Goal: Task Accomplishment & Management: Use online tool/utility

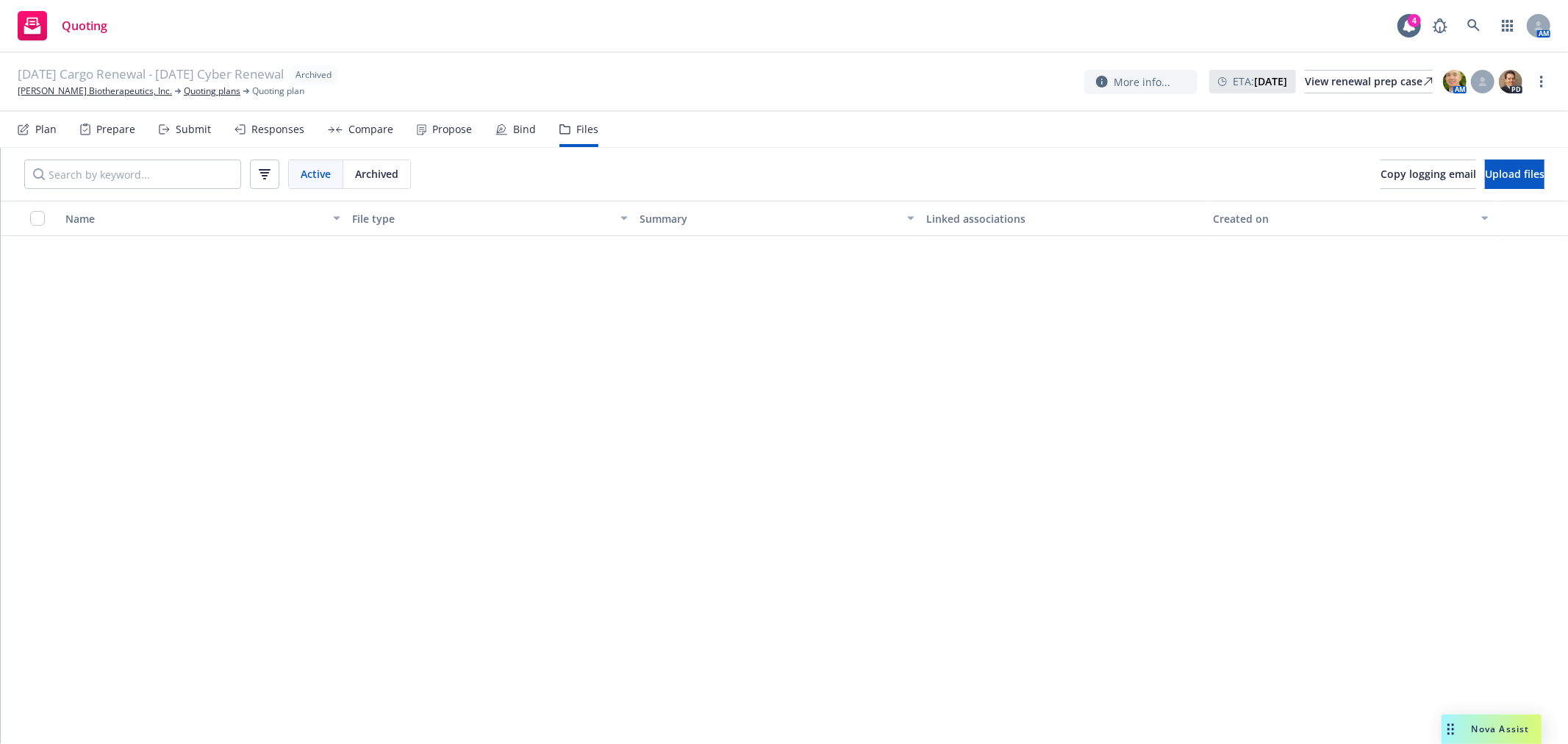
scroll to position [2124, 0]
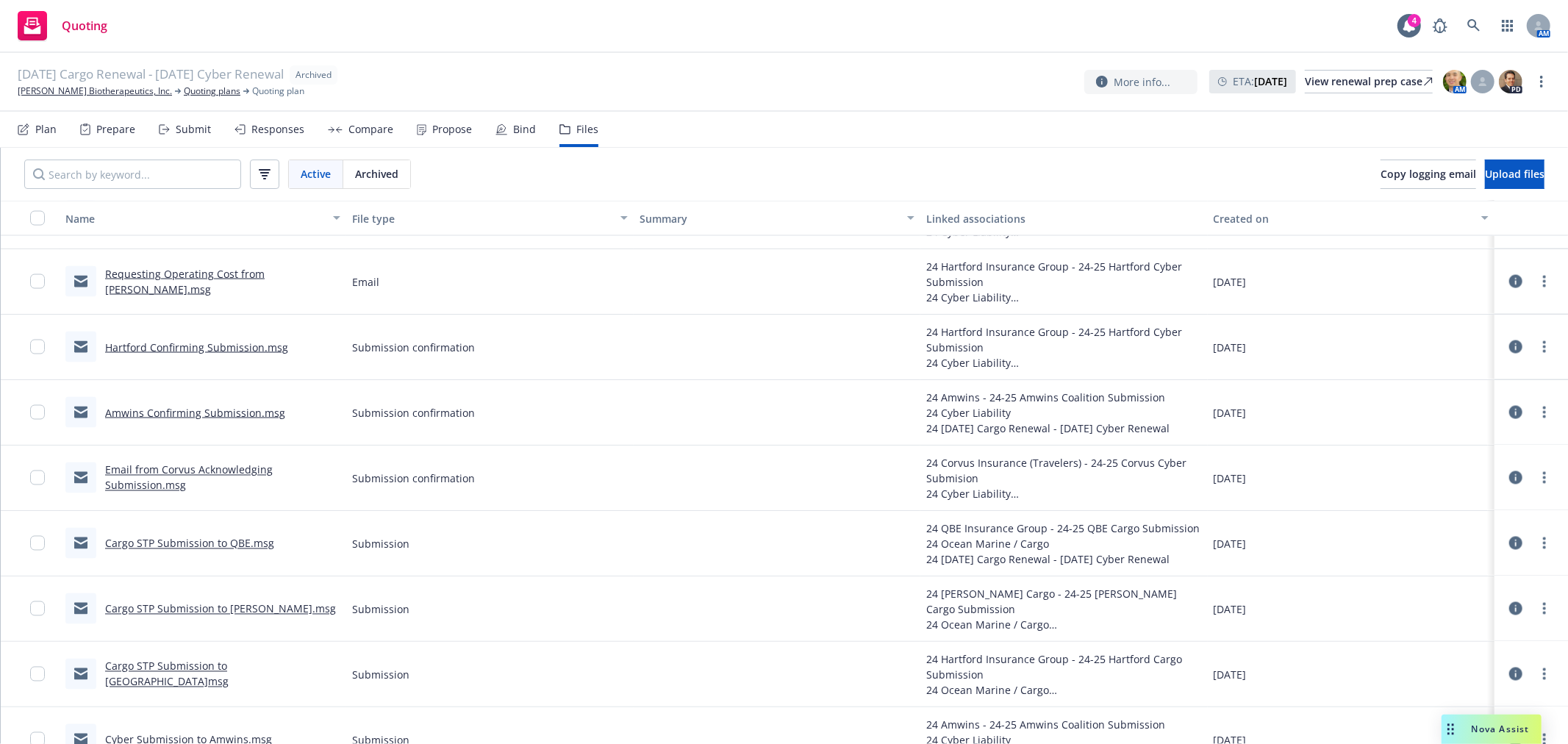
click at [790, 87] on div "05/25/24 Cargo Renewal - 05/24/24 Cyber Renewal Archived Asher Biotherapeutics,…" at bounding box center [784, 81] width 1533 height 33
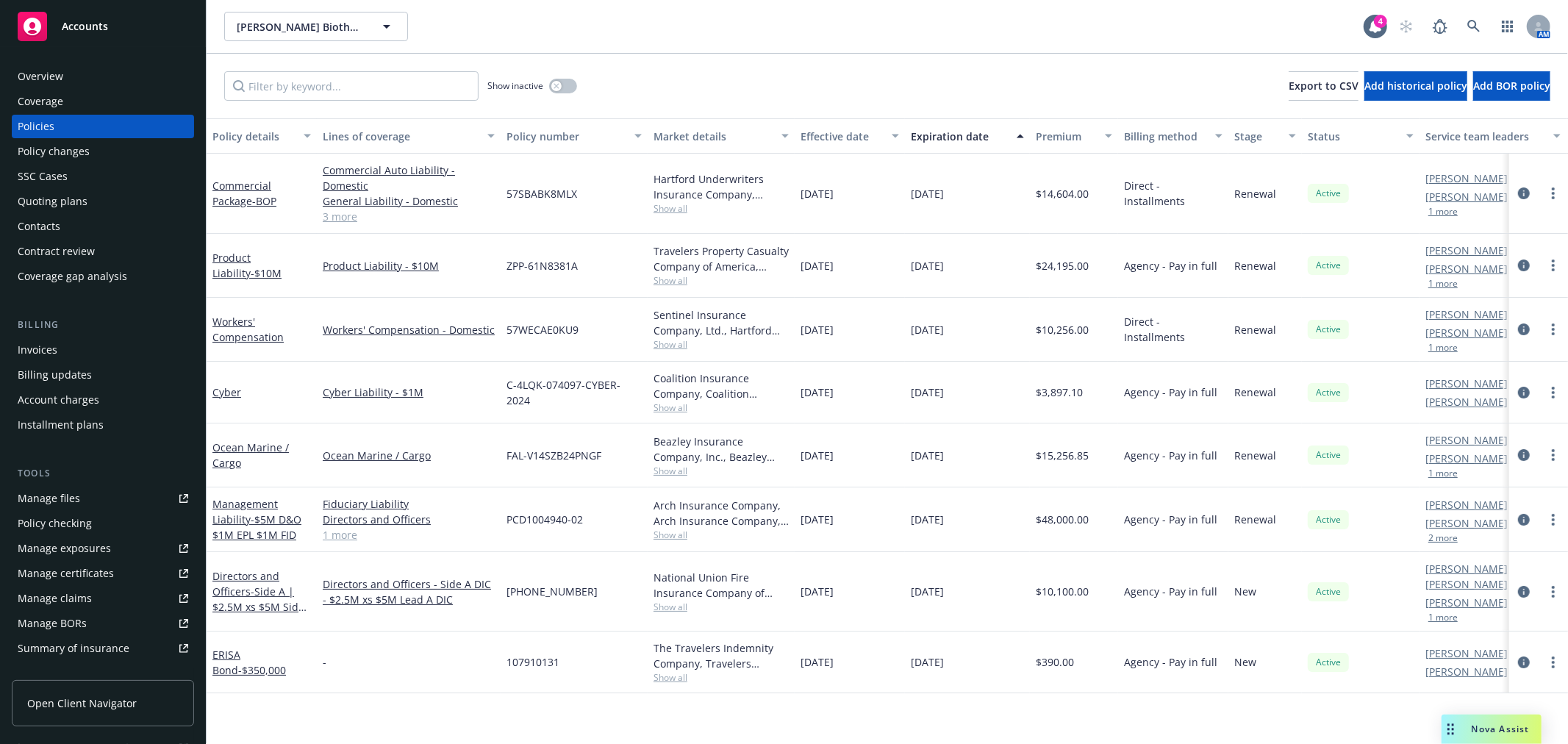
click at [1479, 731] on span "Nova Assist" at bounding box center [1501, 728] width 58 height 13
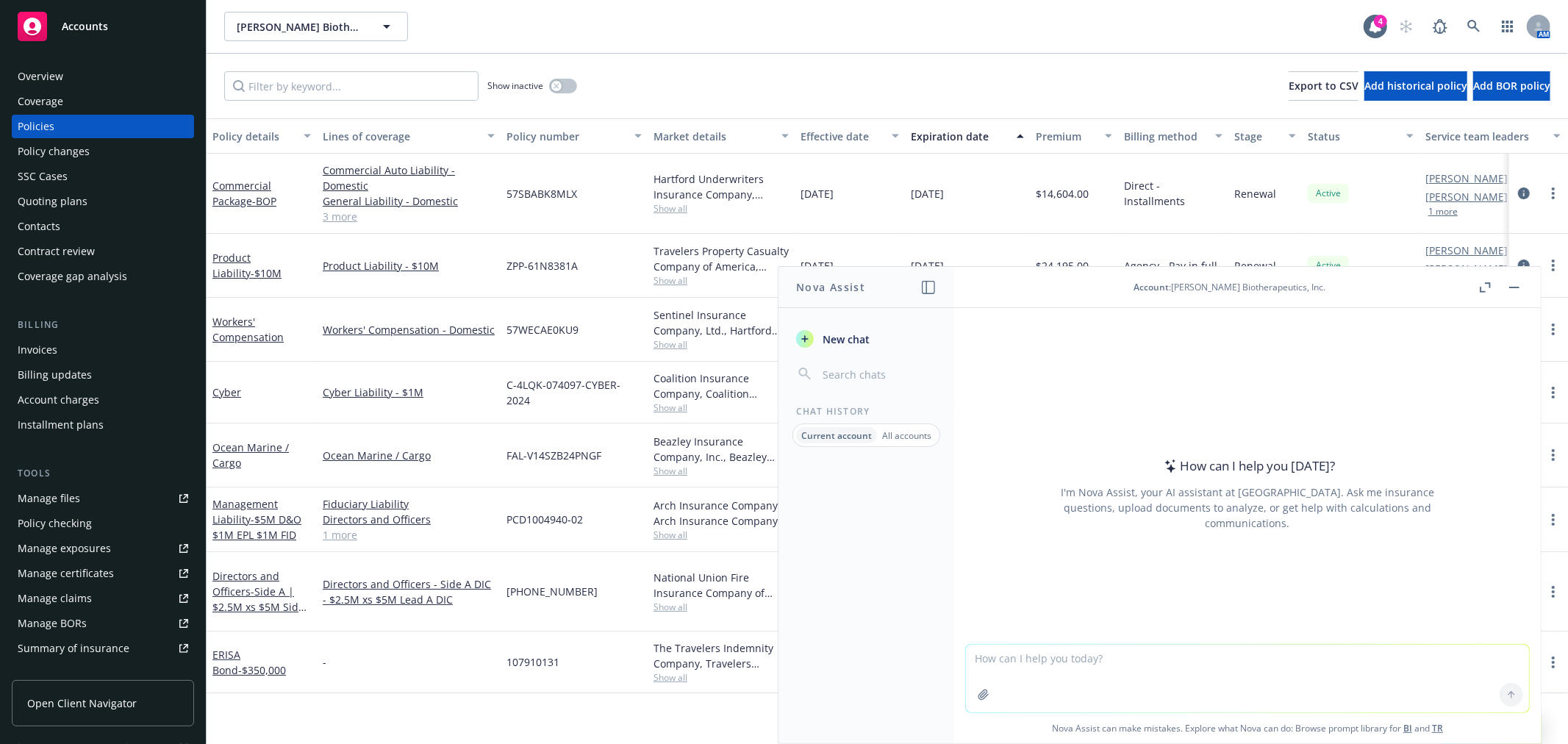
click at [1129, 666] on textarea at bounding box center [1248, 678] width 563 height 67
type textarea "what is the general liability rate for this account?"
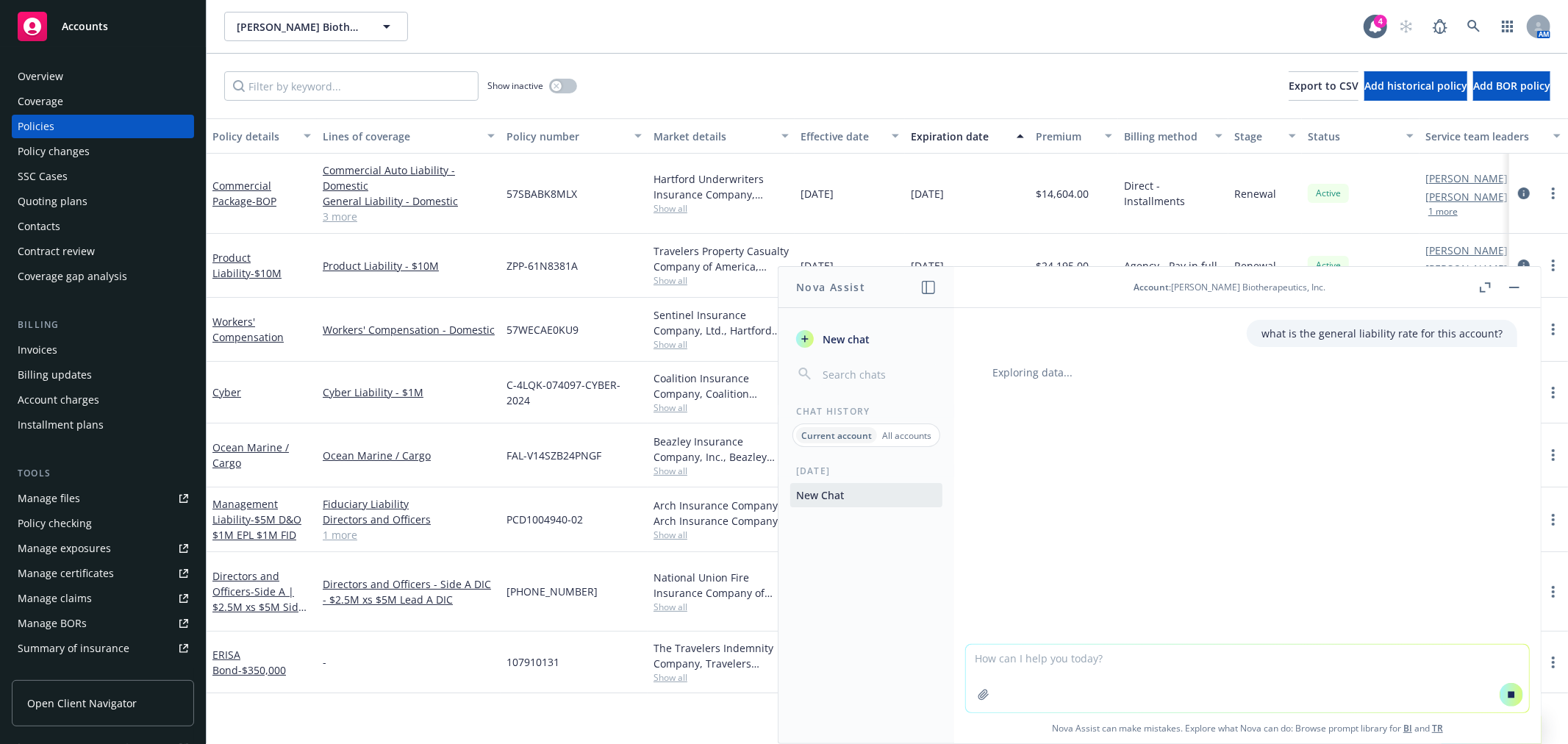
click at [69, 206] on div "Quoting plans" at bounding box center [52, 202] width 69 height 24
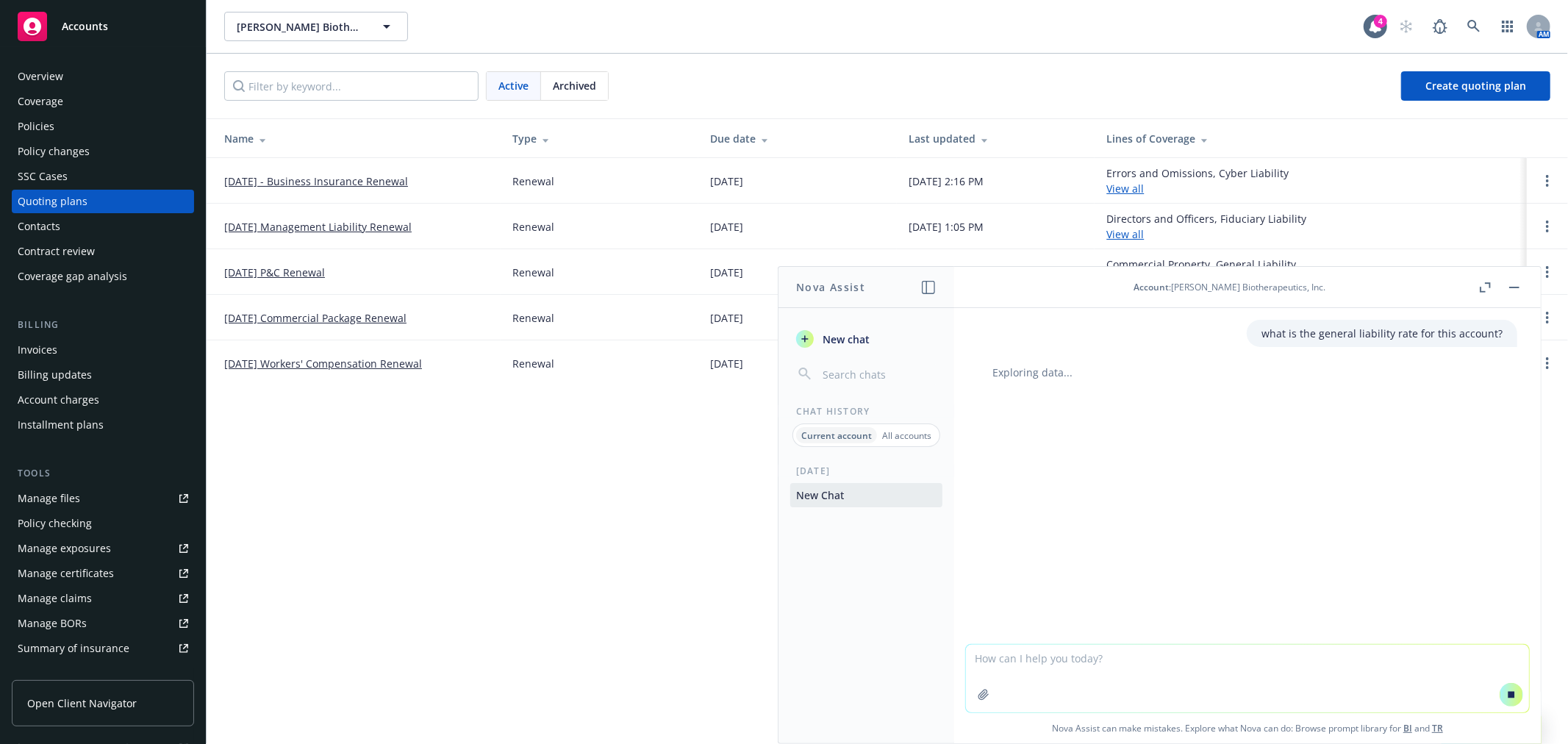
click at [356, 179] on link "October 1, 2025 - Business Insurance Renewal" at bounding box center [316, 181] width 184 height 16
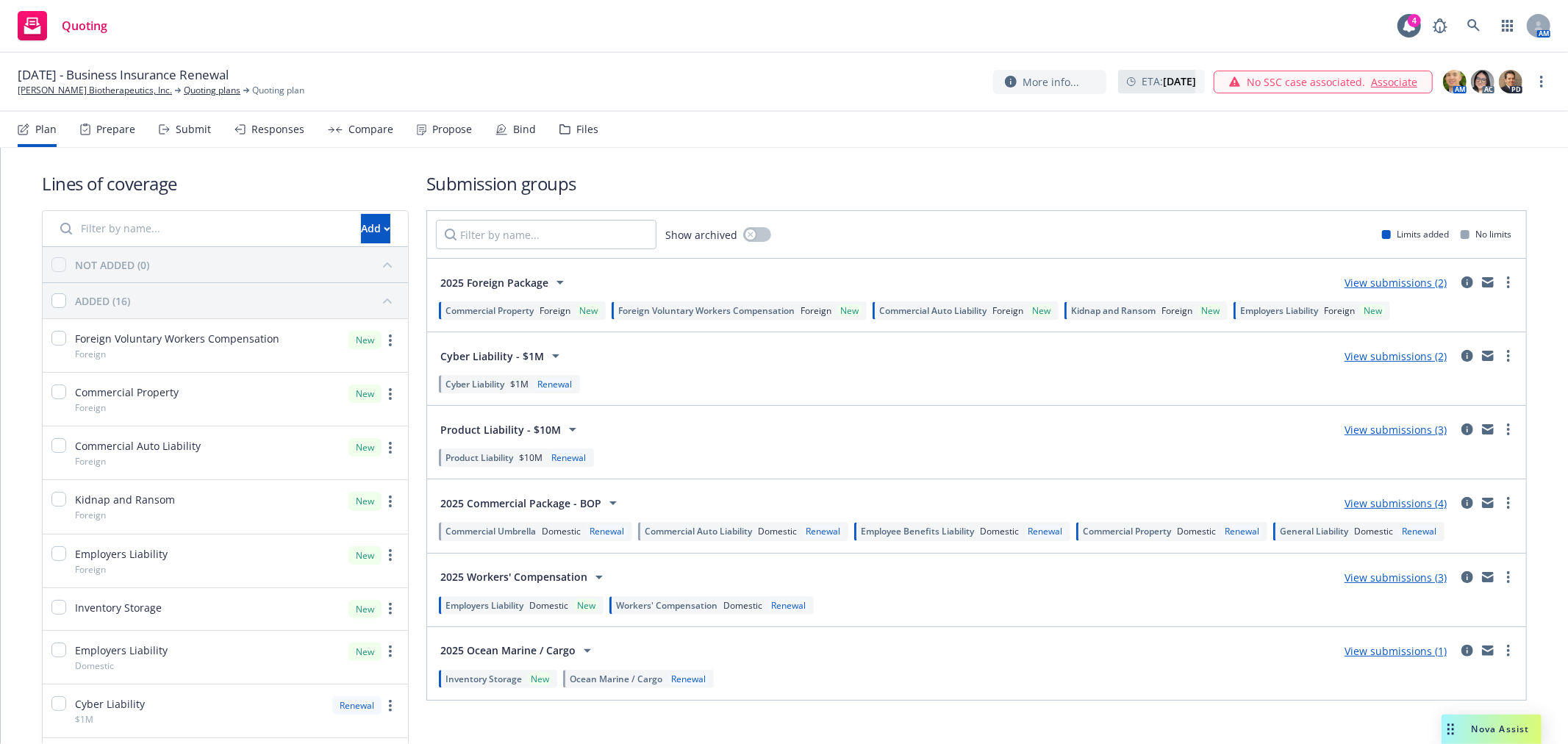
click at [577, 134] on div "Files" at bounding box center [588, 129] width 22 height 12
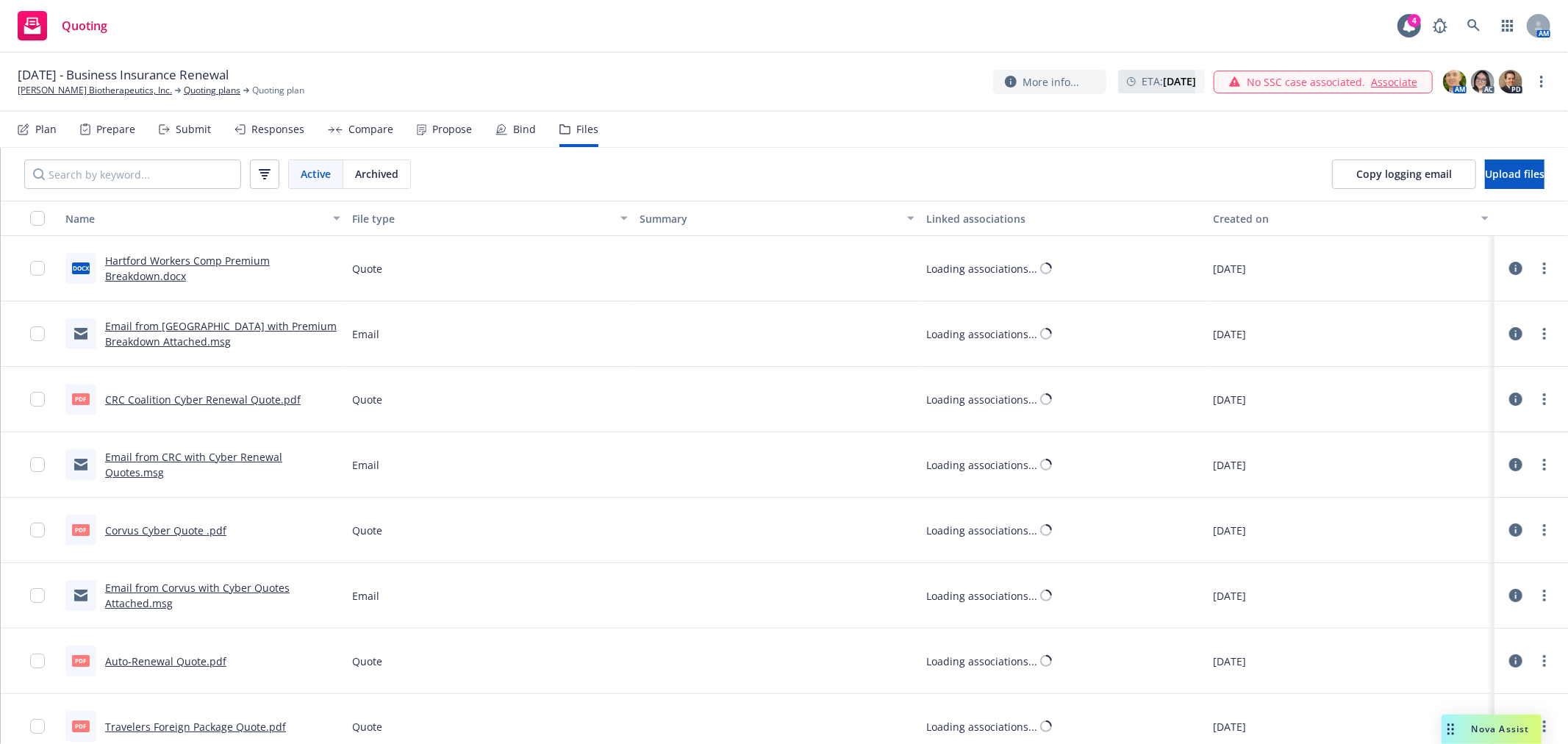
click at [417, 126] on icon at bounding box center [421, 129] width 10 height 11
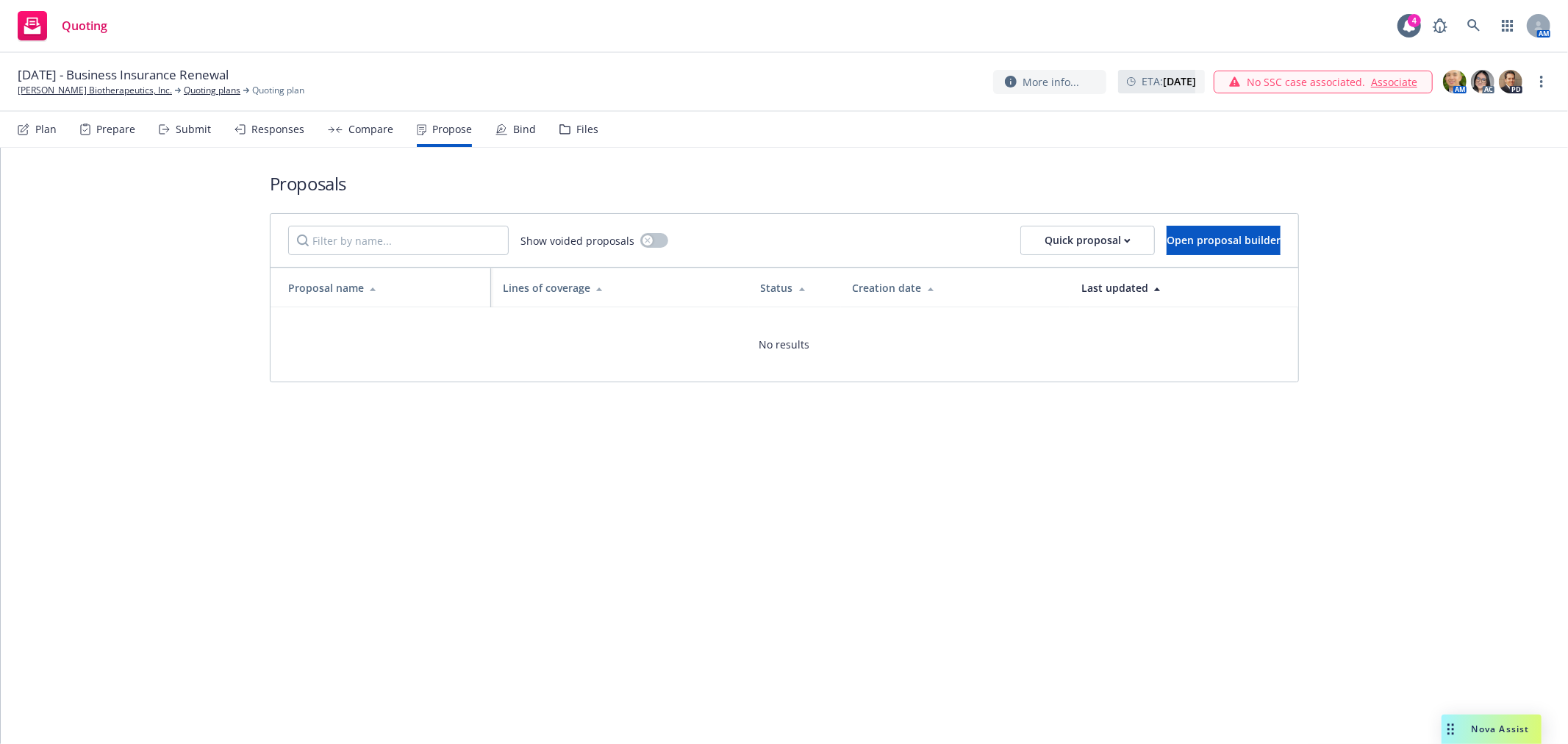
click at [801, 158] on div "Proposals Show voided proposals Quick proposal Open proposal builder Proposal n…" at bounding box center [784, 277] width 1029 height 258
click at [1046, 245] on div "Quick proposal" at bounding box center [1087, 240] width 86 height 28
click at [1044, 284] on span "Upload quick proposal" at bounding box center [1049, 278] width 146 height 14
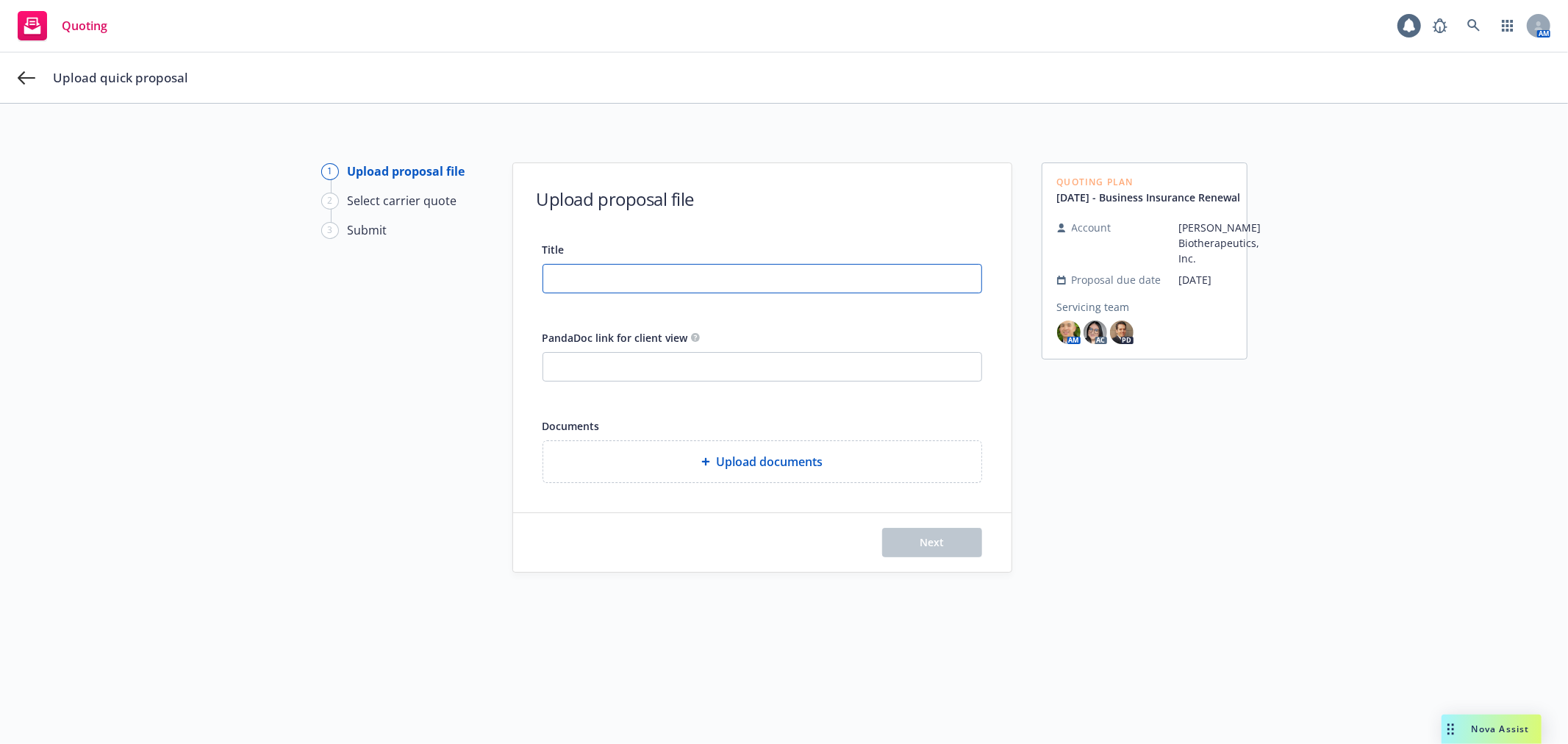
click at [616, 272] on input "Title" at bounding box center [762, 279] width 438 height 28
type input "Asher Bio - 25-26 P&C Proposal"
click at [605, 361] on input "PandaDoc link for client view" at bounding box center [762, 367] width 438 height 28
paste input "https://app.pandadoc.com/a/#/documents/qxVrtc8wz9ZYn9FBkxmVzQ"
type input "https://app.pandadoc.com/a/#/documents/qxVrtc8wz9ZYn9FBkxmVzQ"
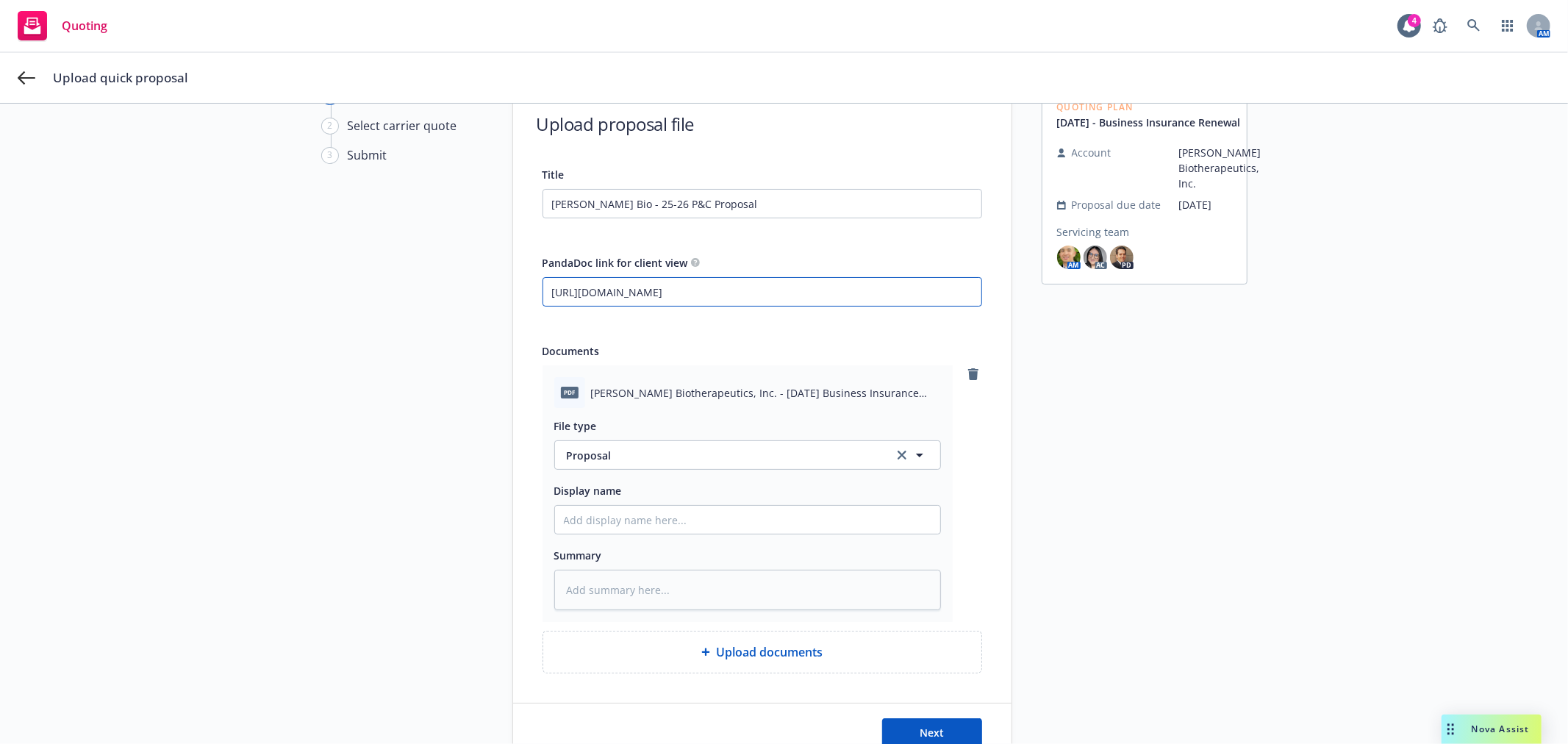
scroll to position [163, 0]
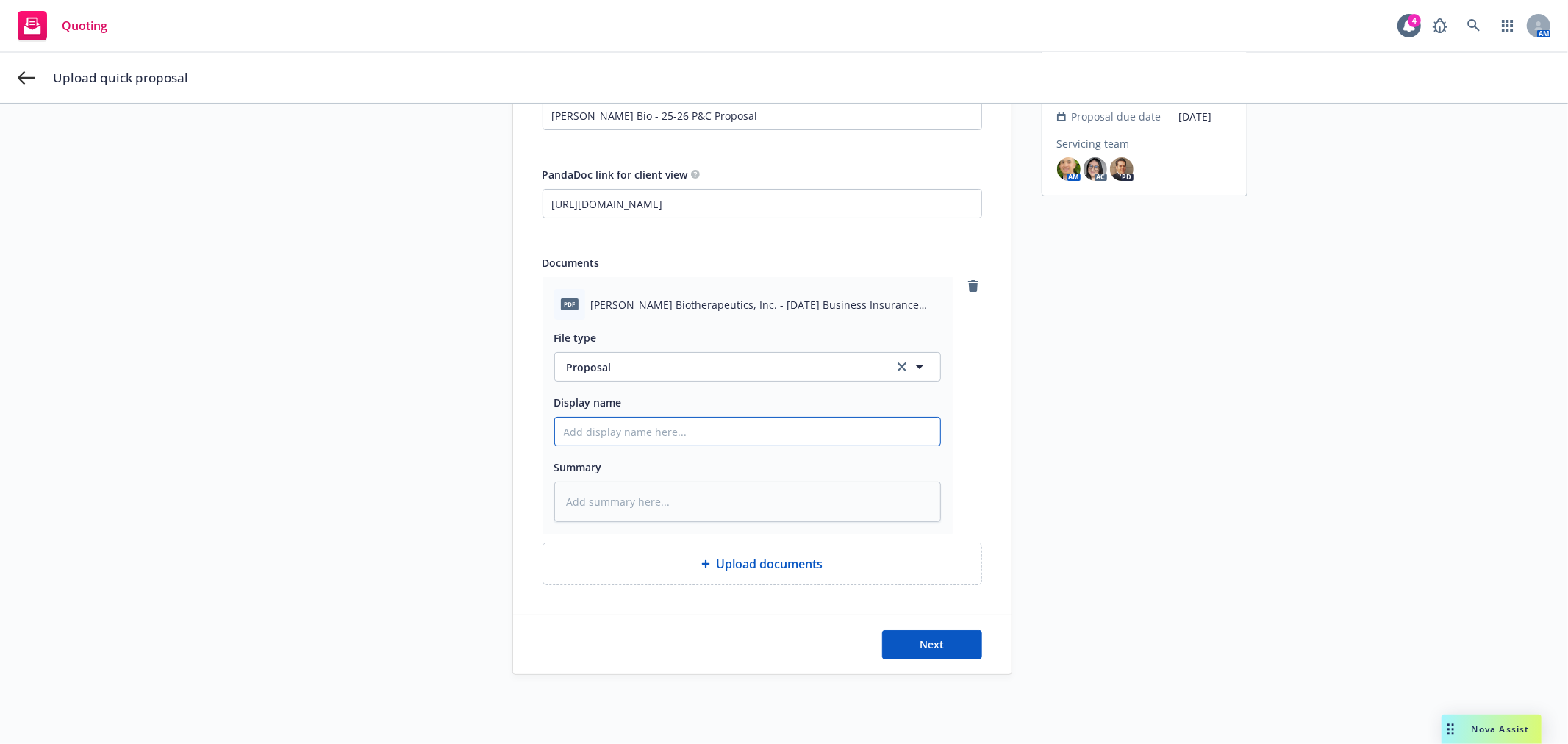
click at [686, 428] on input "Display name" at bounding box center [747, 432] width 385 height 28
type textarea "x"
type input "A"
type textarea "x"
type input "As"
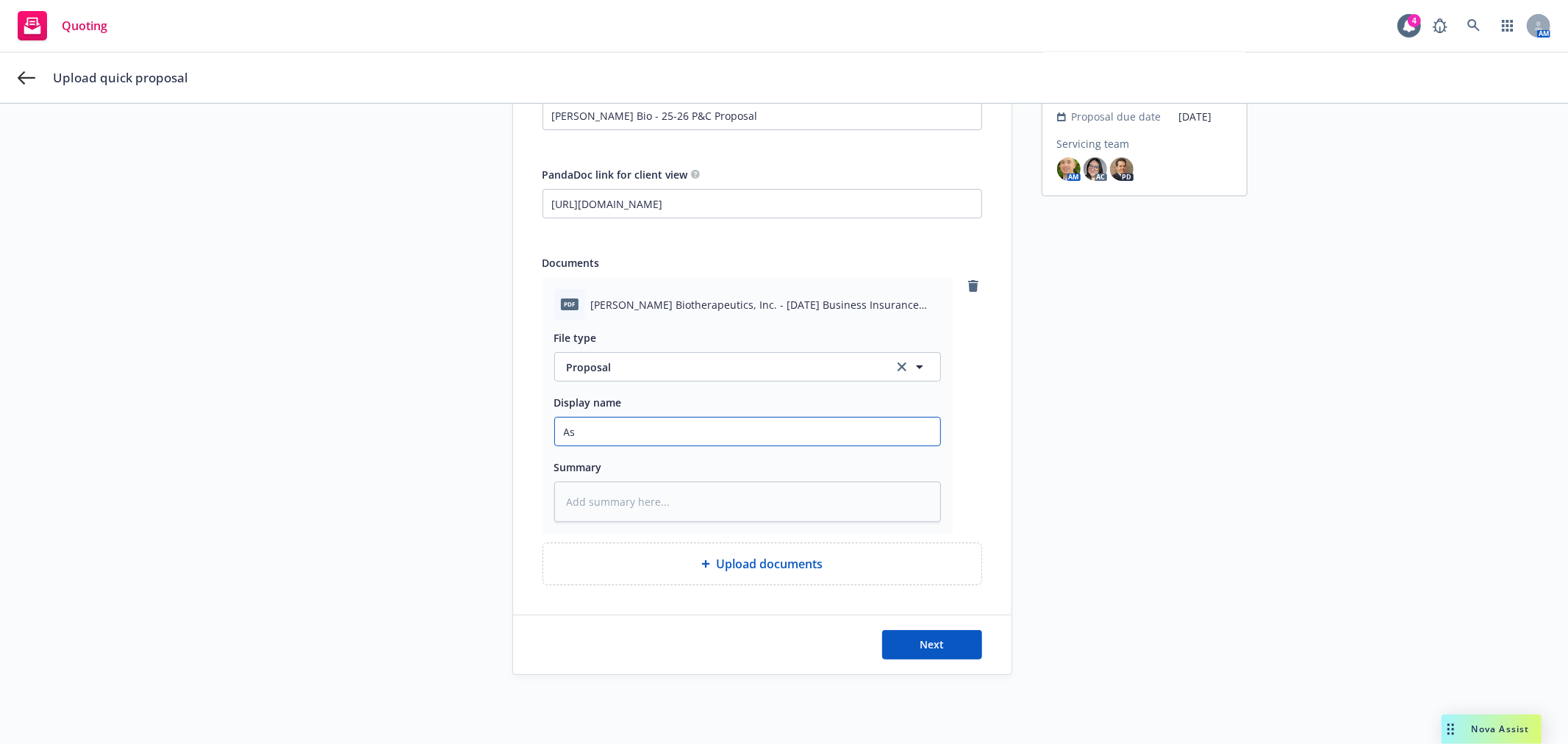
type textarea "x"
type input "Ash"
type textarea "x"
type input "Ashe"
type textarea "x"
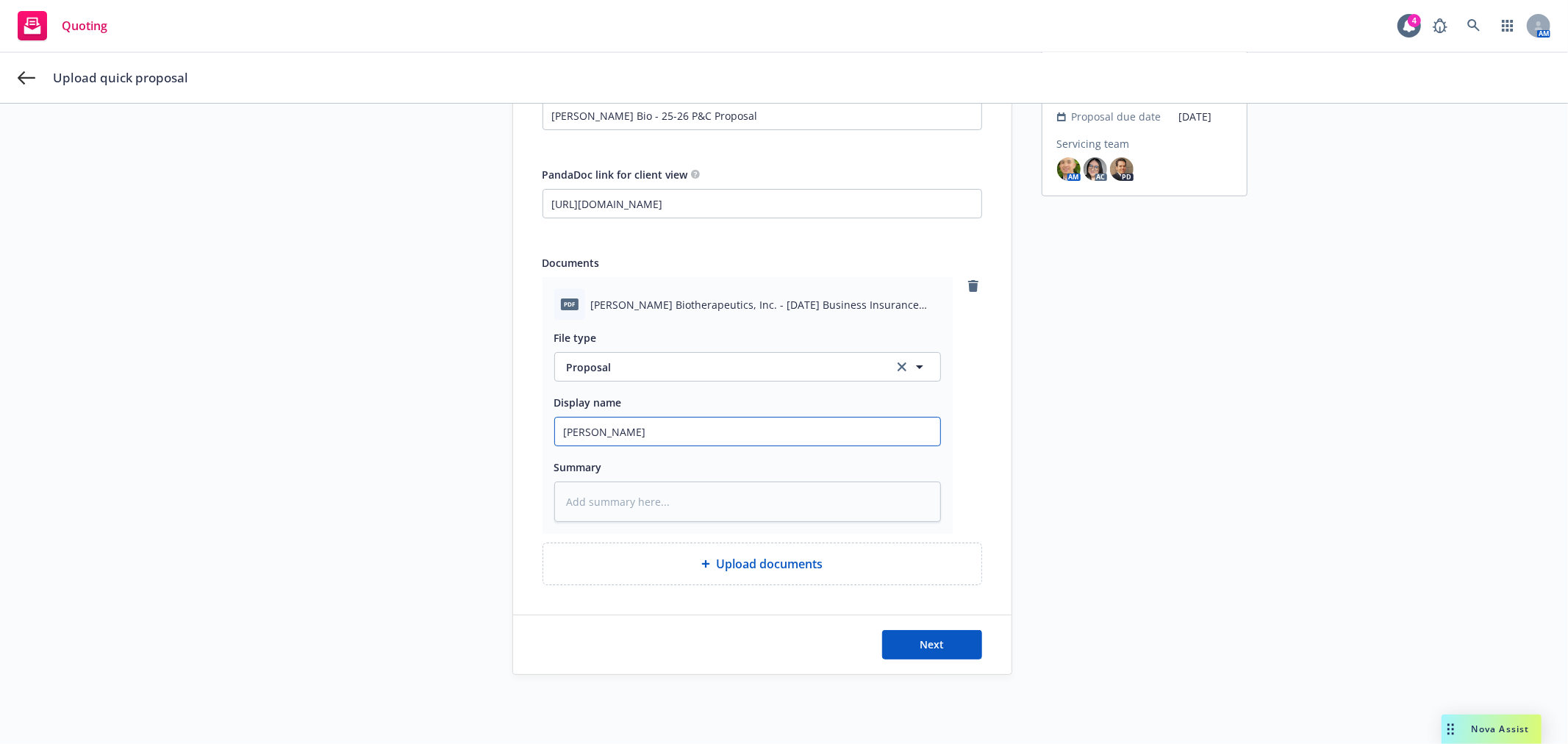
type input "Asher"
type textarea "x"
type input "Asher"
type textarea "x"
type input "Asher B"
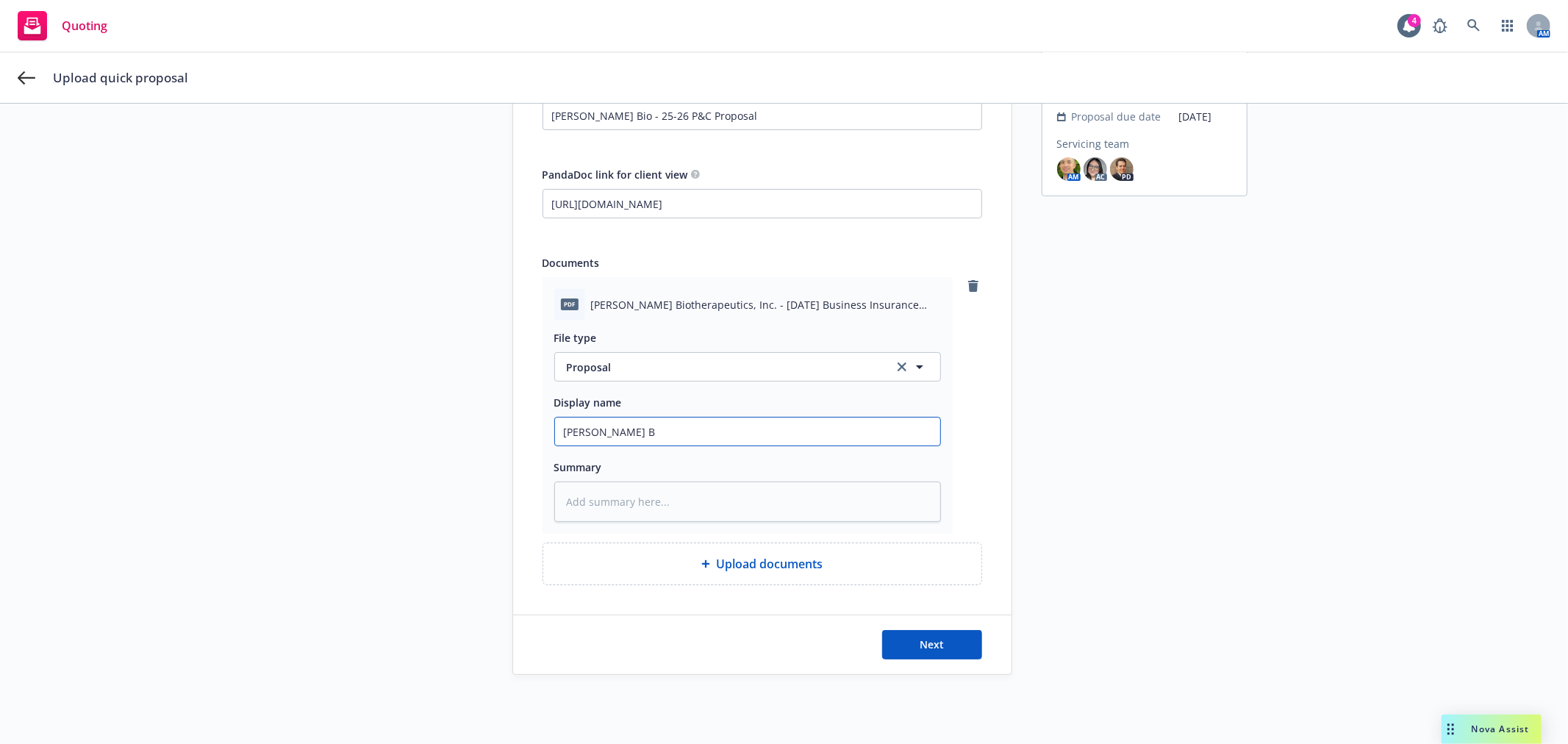
type textarea "x"
type input "Asher Bi"
type textarea "x"
type input "Asher Bio"
type textarea "x"
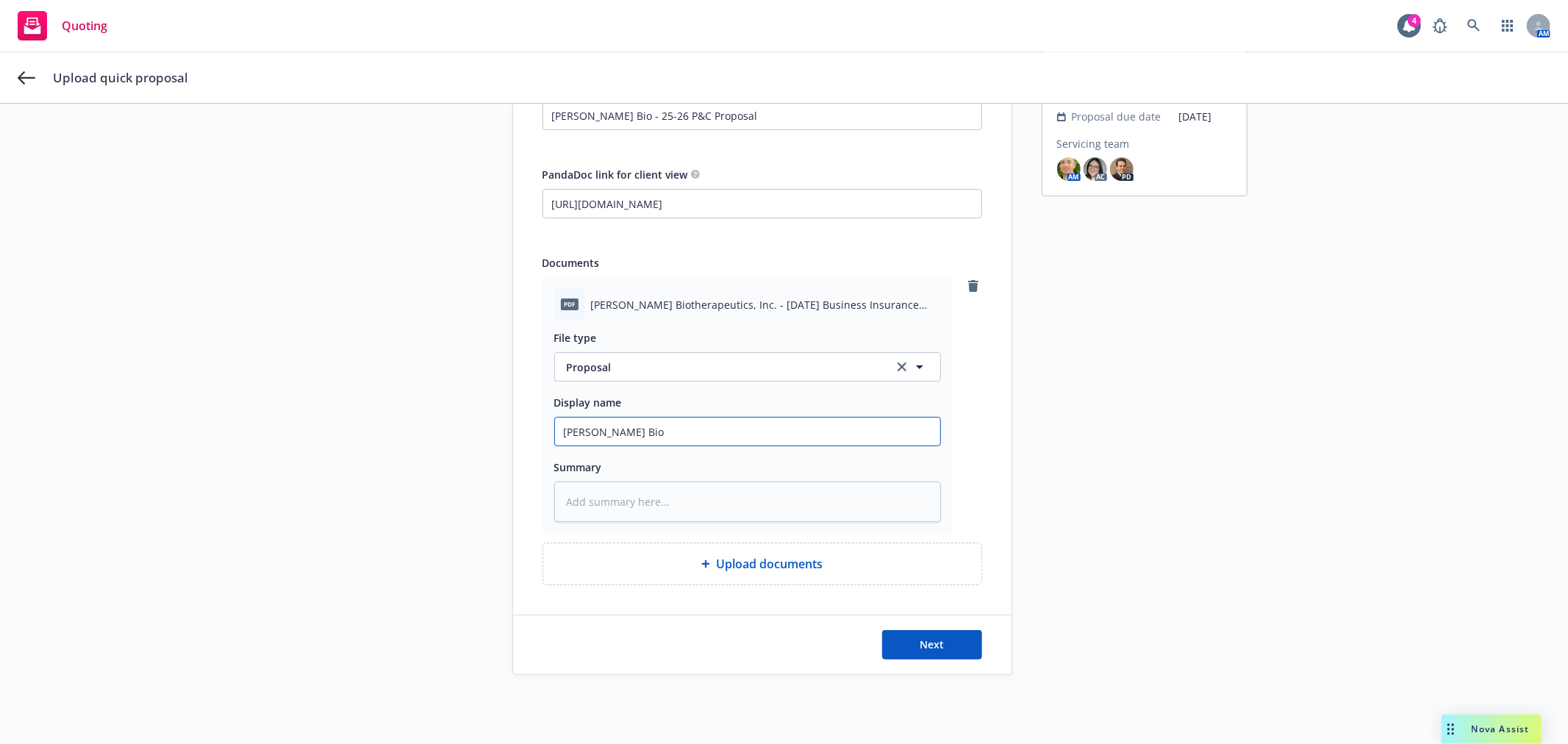
type input "Asher Bio"
type textarea "x"
type input "Asher Bio -"
type textarea "x"
type input "Asher Bio -"
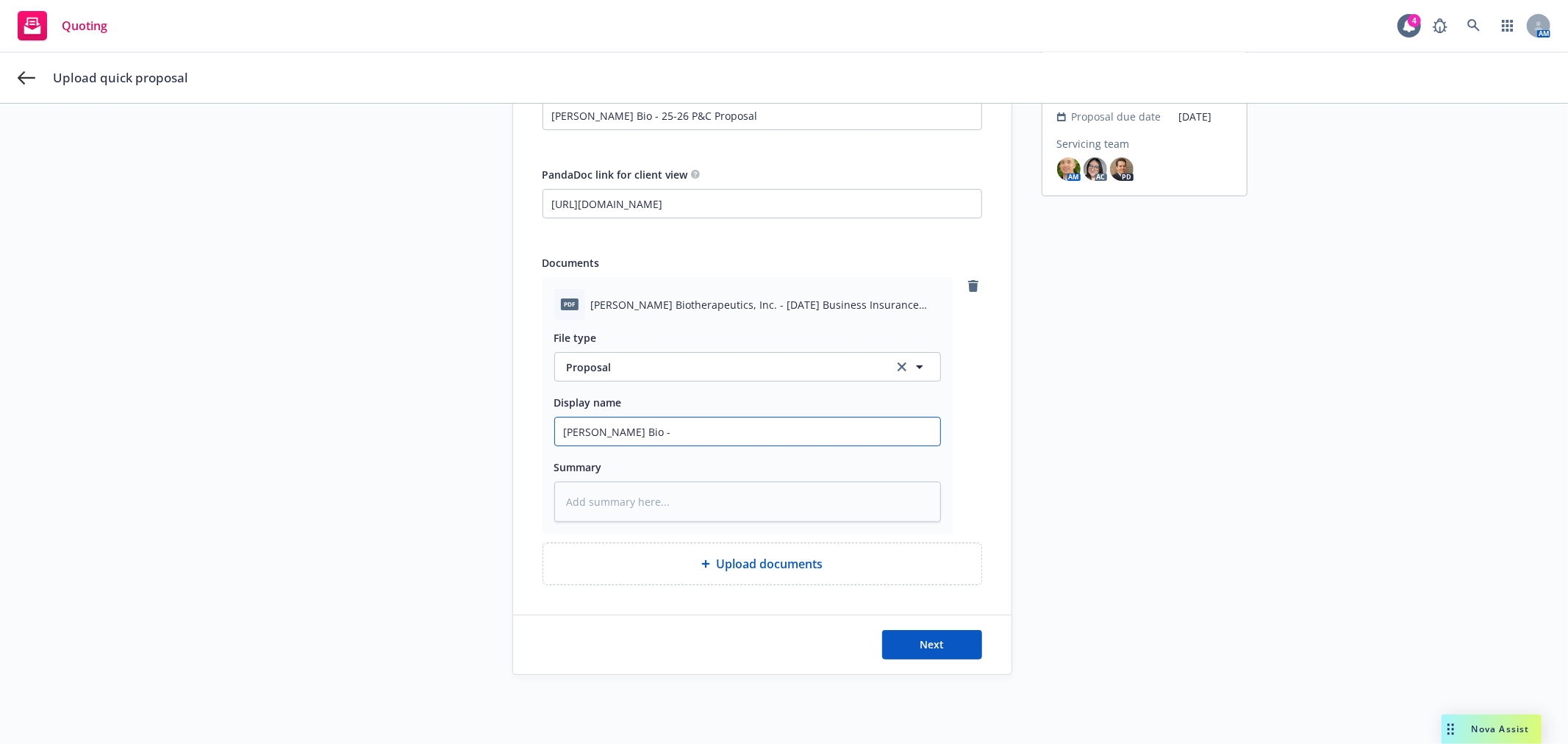
type textarea "x"
type input "Asher Bio - 2"
type textarea "x"
type input "Asher Bio - 25"
type textarea "x"
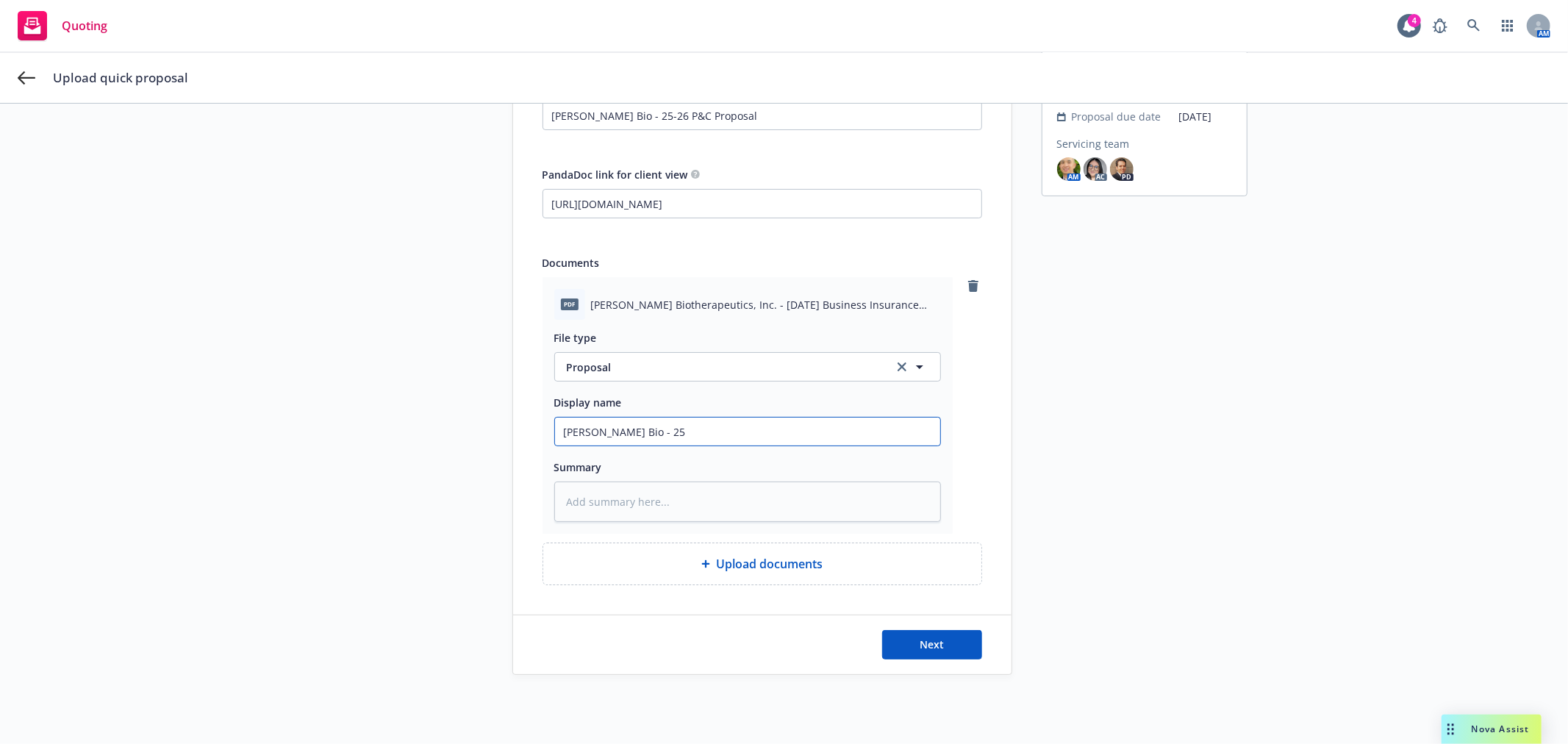
type input "Asher Bio - 25-"
type textarea "x"
type input "Asher Bio - 25-2"
type textarea "x"
type input "Asher Bio - 25-26"
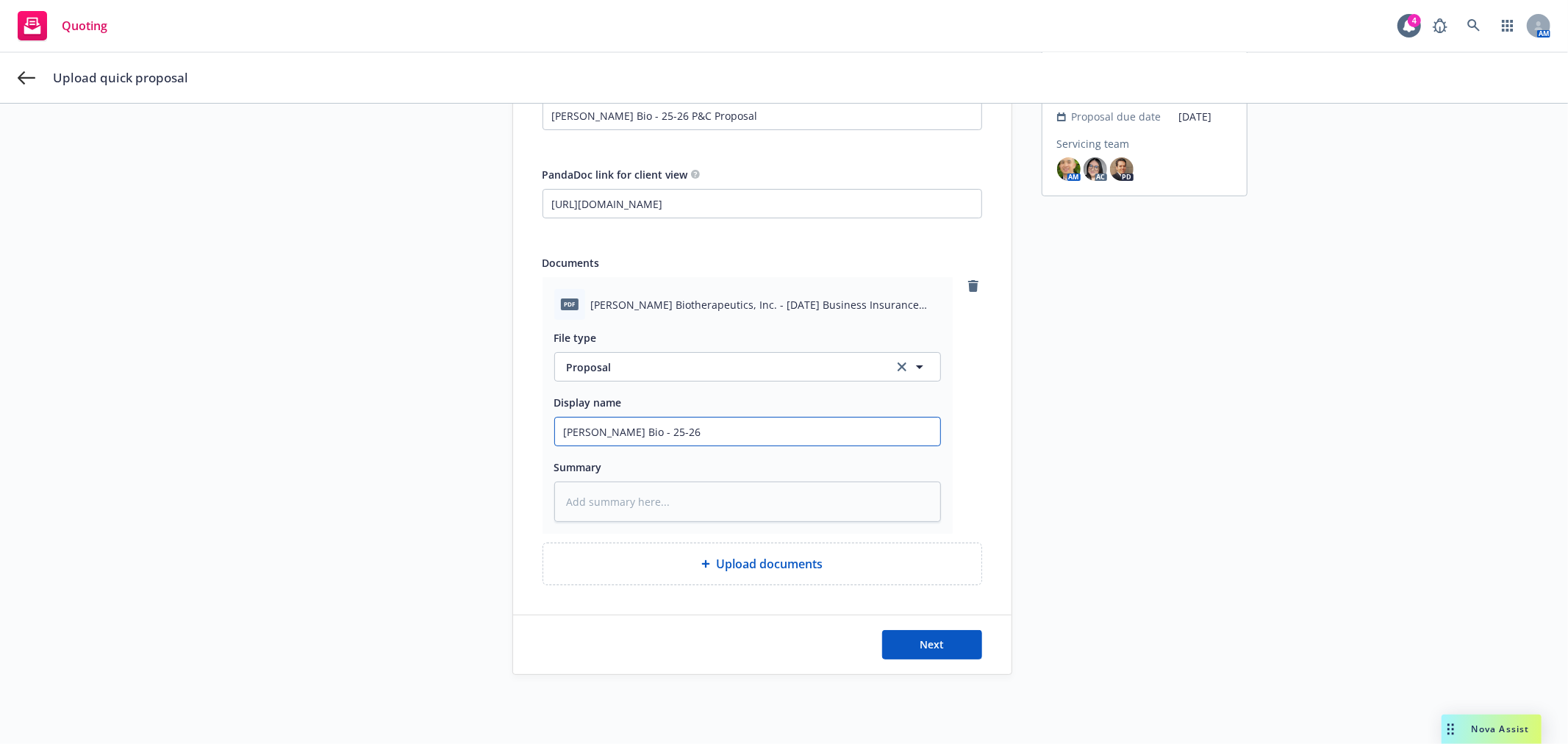
type textarea "x"
type input "Asher Bio - 25-26+"
type textarea "x"
type input "Asher Bio - 25-26"
type textarea "x"
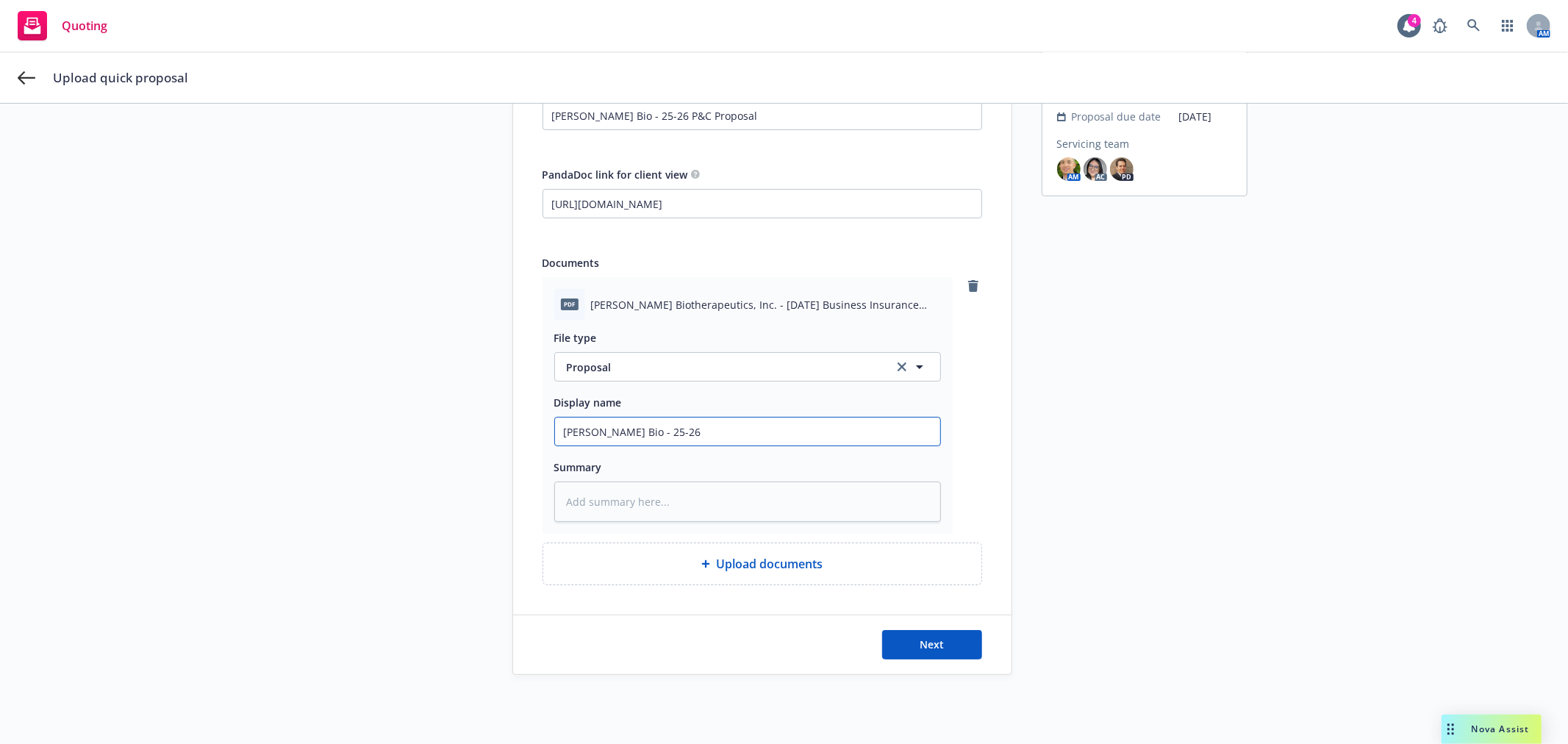
type input "Asher Bio - 25-26"
type textarea "x"
type input "Asher Bio - 25-26 P"
type textarea "x"
type input "Asher Bio - 25-26 P&"
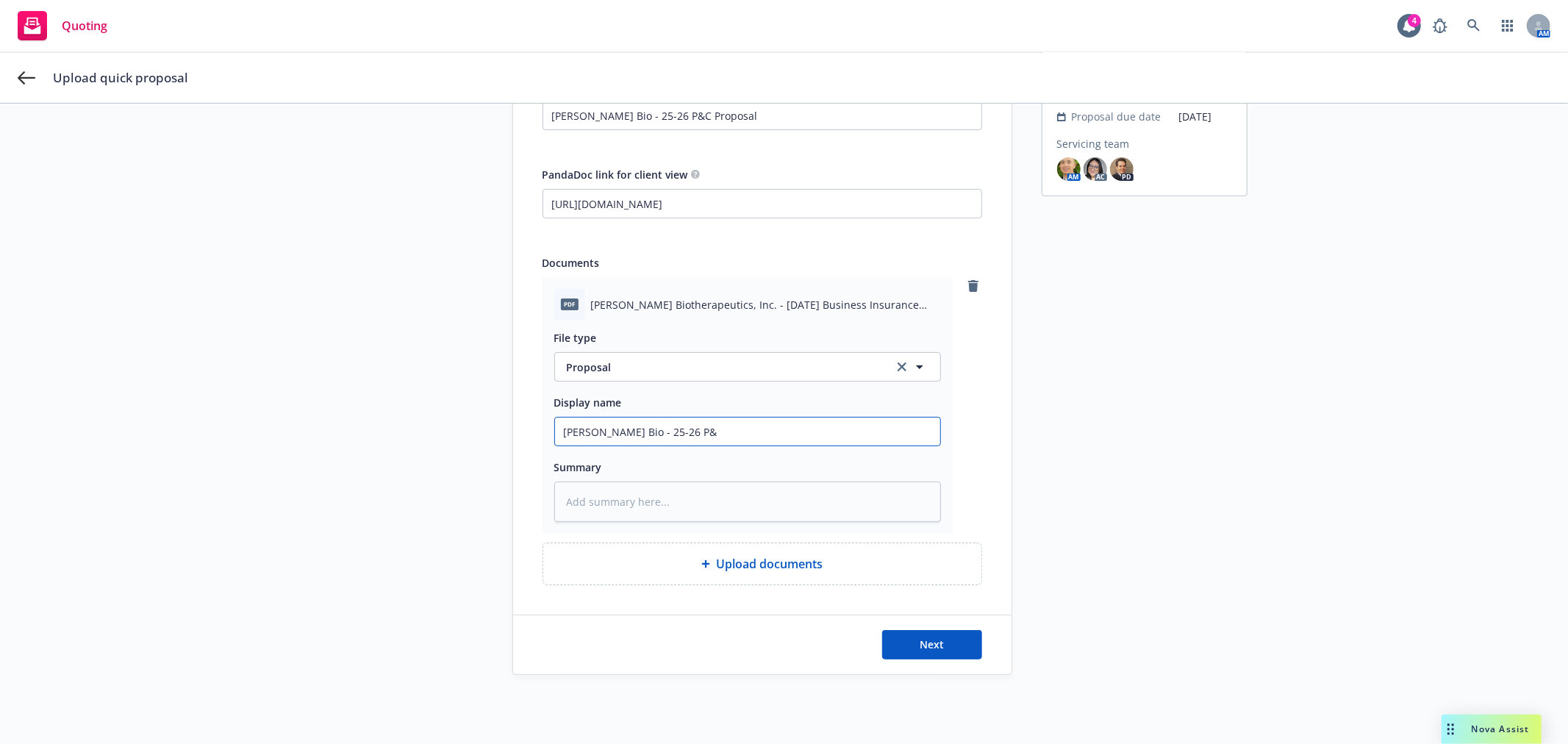
type textarea "x"
type input "Asher Bio - 25-26 P&C"
type textarea "x"
type input "Asher Bio - 25-26 P&C"
type textarea "x"
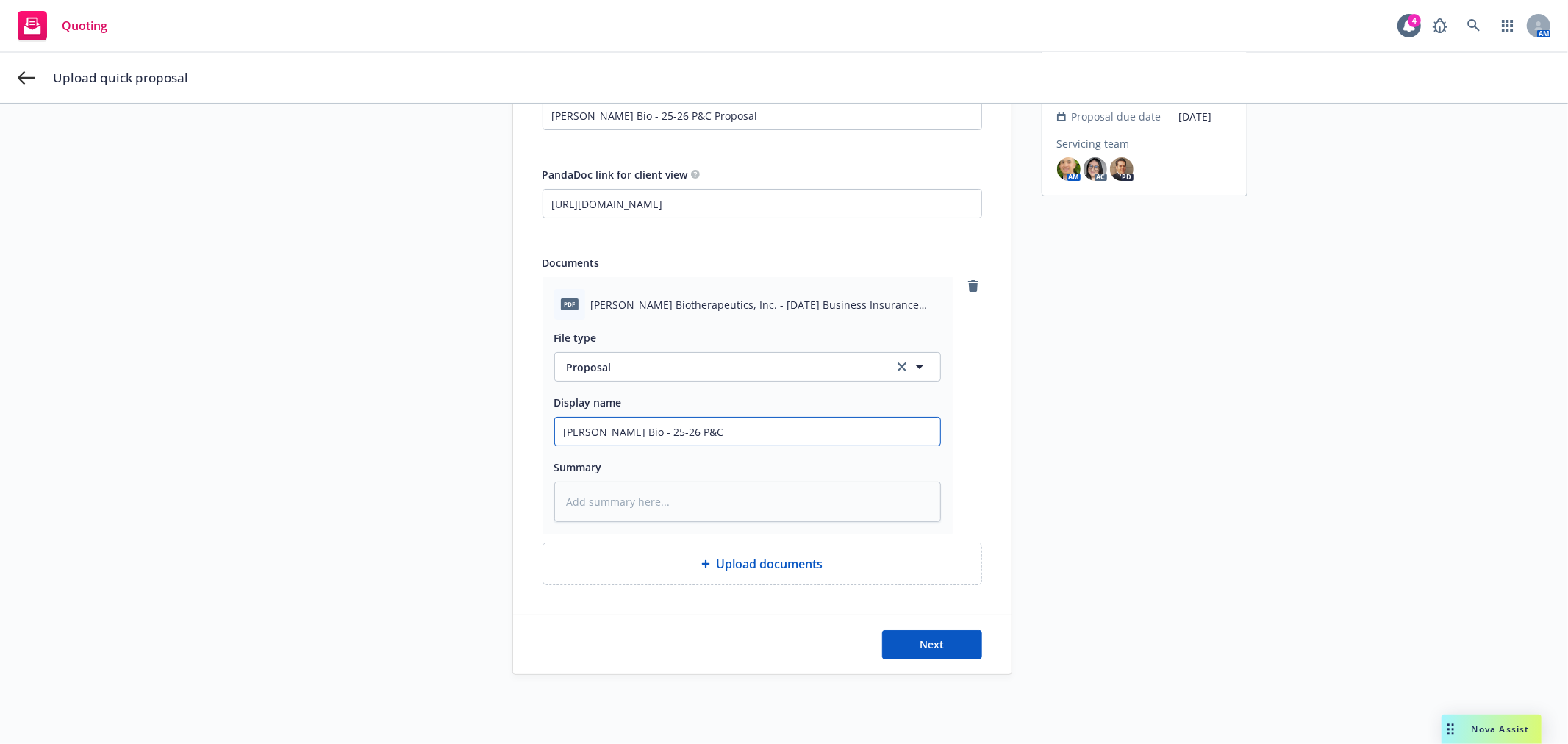
type input "Asher Bio - 25-26 P&C R"
type textarea "x"
type input "Asher Bio - 25-26 P&C Re"
type textarea "x"
type input "Asher Bio - 25-26 P&C Ren"
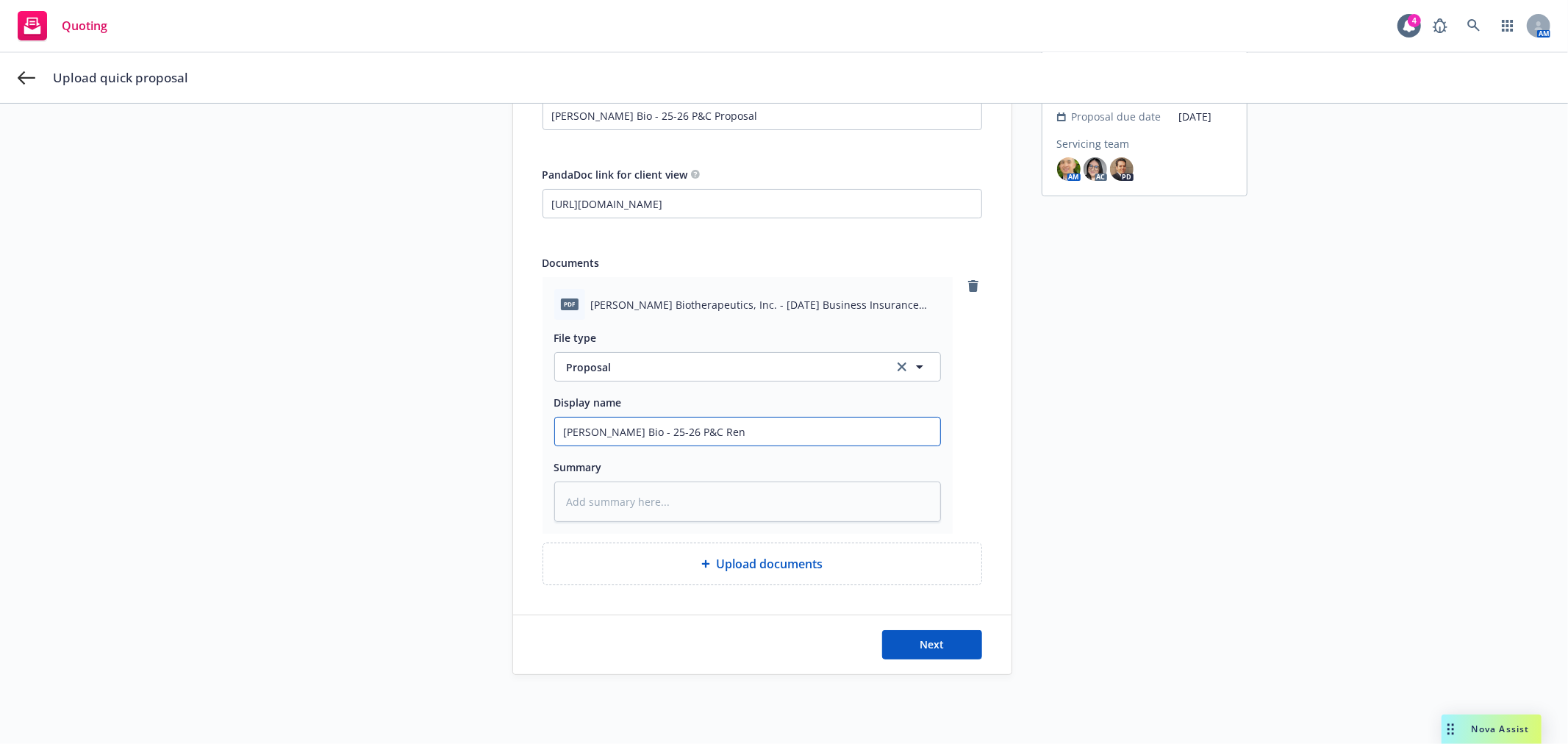
type textarea "x"
type input "Asher Bio - 25-26 P&C Renew"
type textarea "x"
type input "Asher Bio - 25-26 P&C Renewa"
type textarea "x"
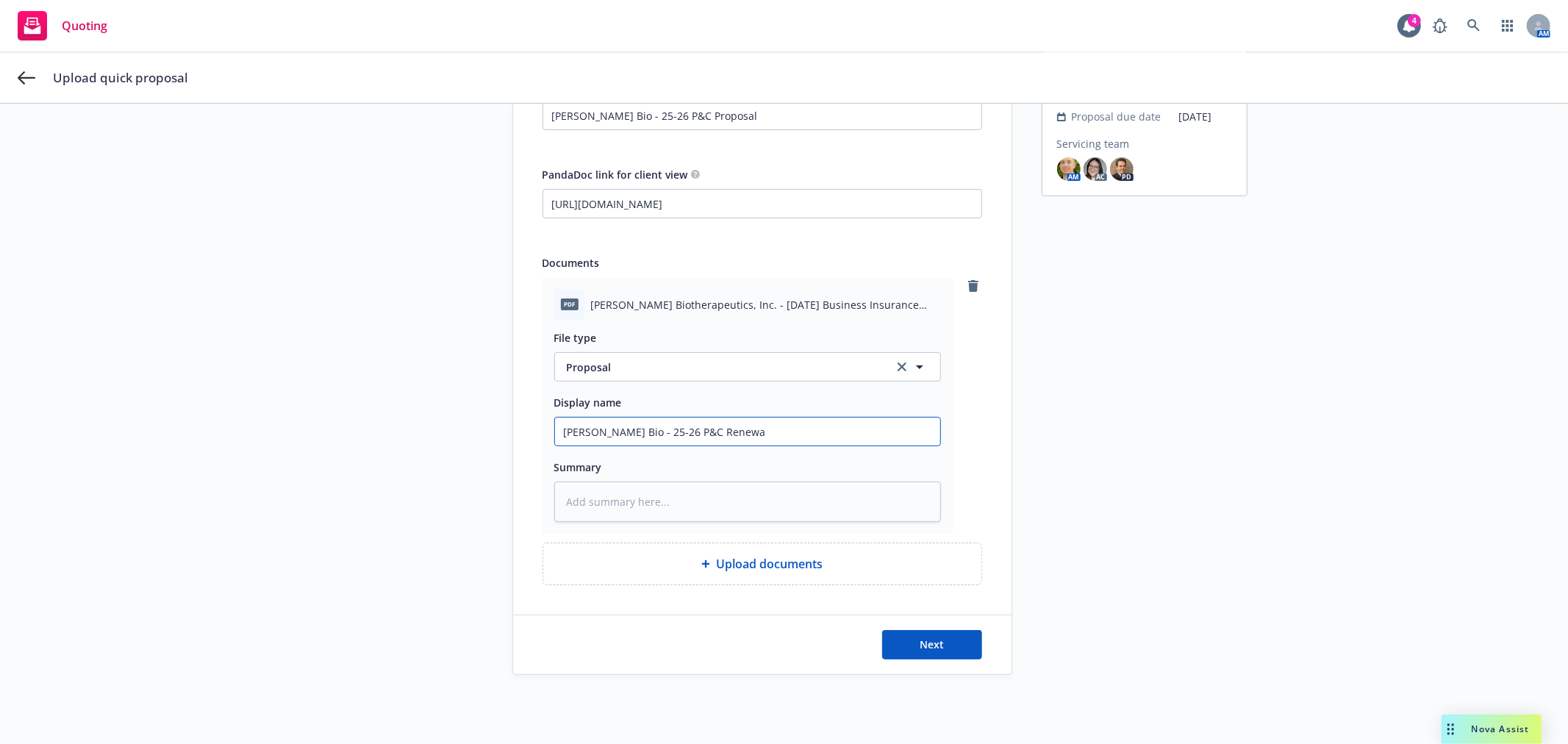
type input "Asher Bio - 25-26 P&C Renewal"
type textarea "x"
type input "Asher Bio - 25-26 P&C Renewal"
type textarea "x"
type input "Asher Bio - 25-26 P&C Renewal P"
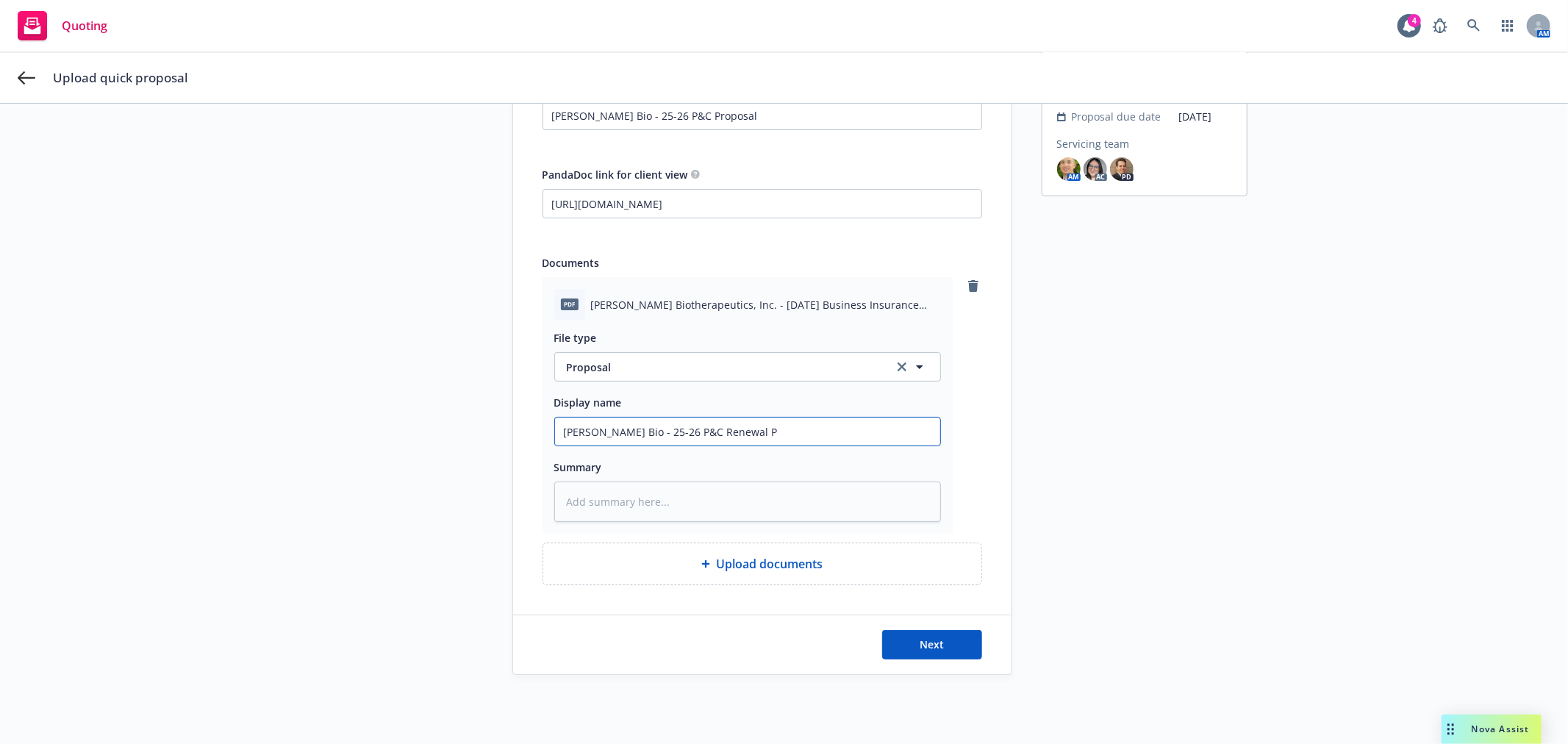
type textarea "x"
type input "Asher Bio - 25-26 P&C Renewal Pro"
type textarea "x"
type input "Asher Bio - 25-26 P&C Renewal Prop"
type textarea "x"
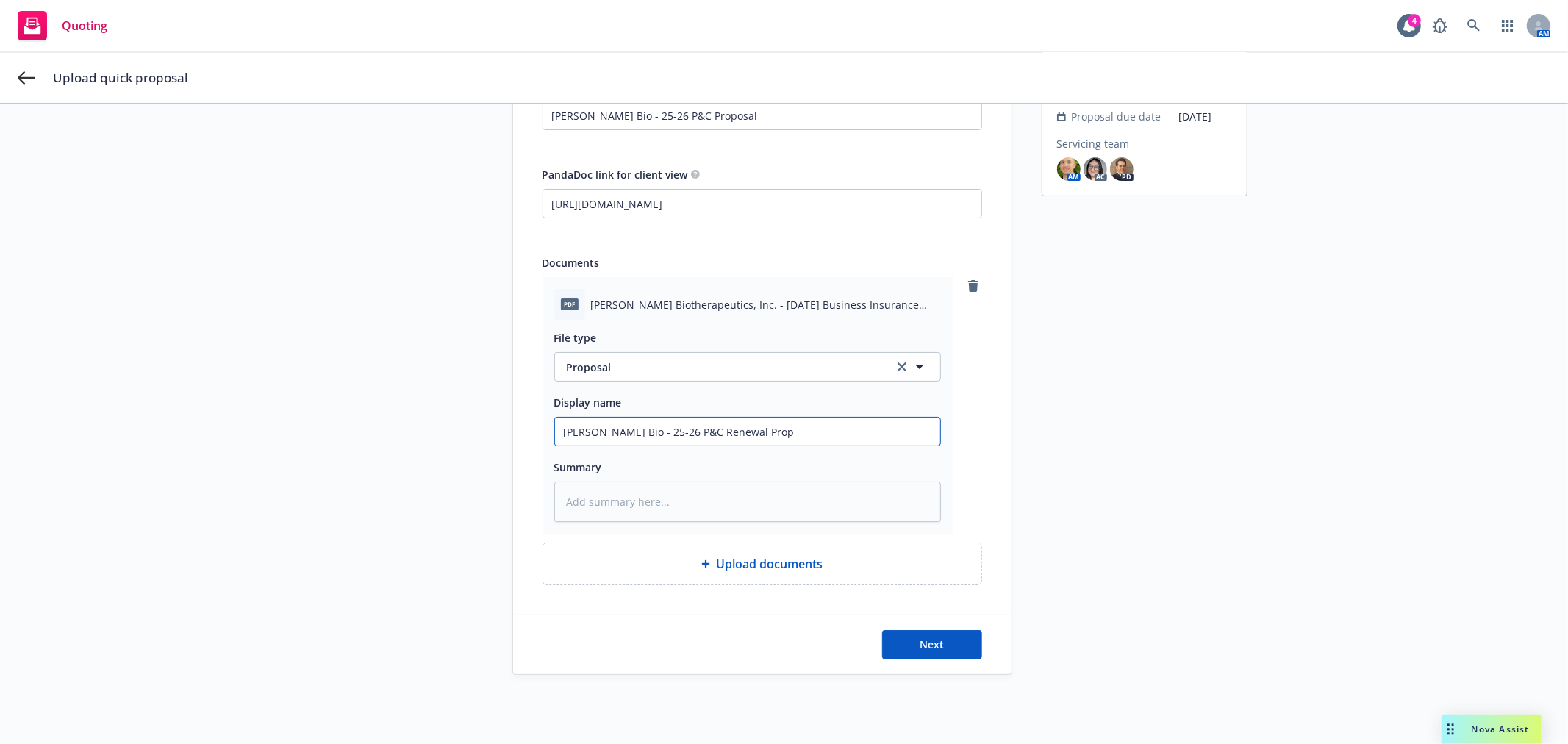
type input "Asher Bio - 25-26 P&C Renewal Propo"
type textarea "x"
type input "Asher Bio - 25-26 P&C Renewal Propos"
type textarea "x"
type input "Asher Bio - 25-26 P&C Renewal Proposa"
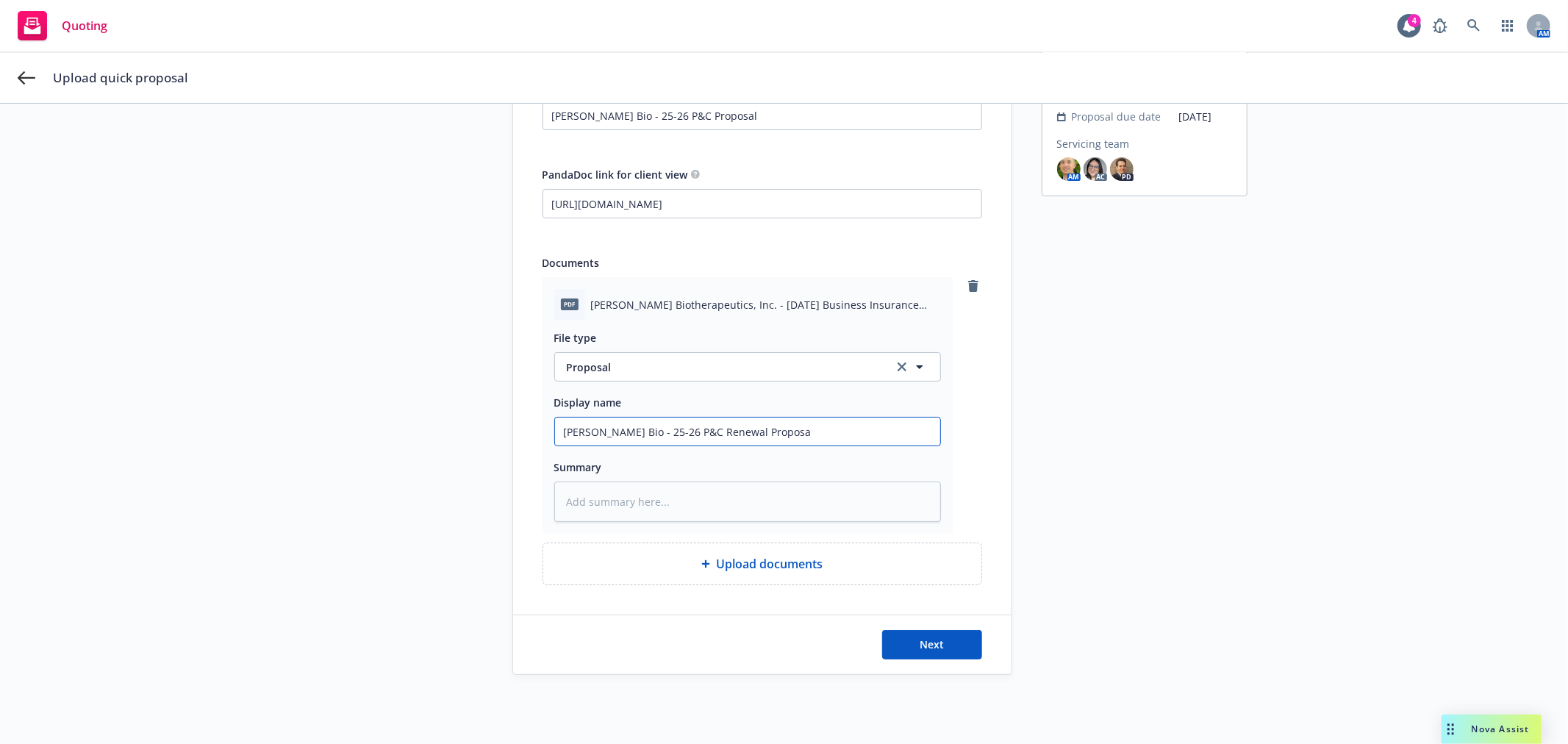
type textarea "x"
type input "Asher Bio - 25-26 P&C Renewal Proposal"
click at [936, 651] on span "Next" at bounding box center [931, 644] width 24 height 14
type textarea "x"
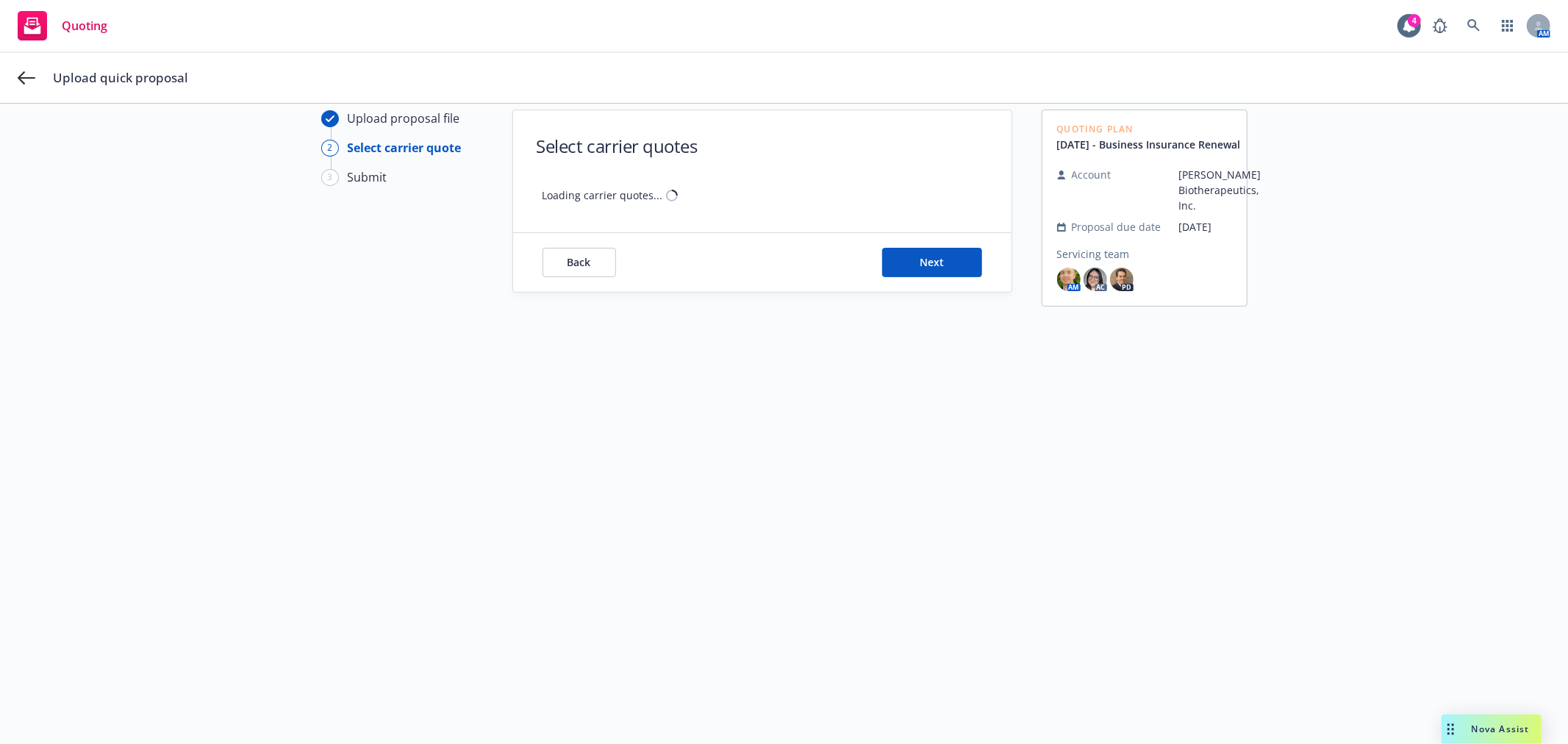
scroll to position [53, 0]
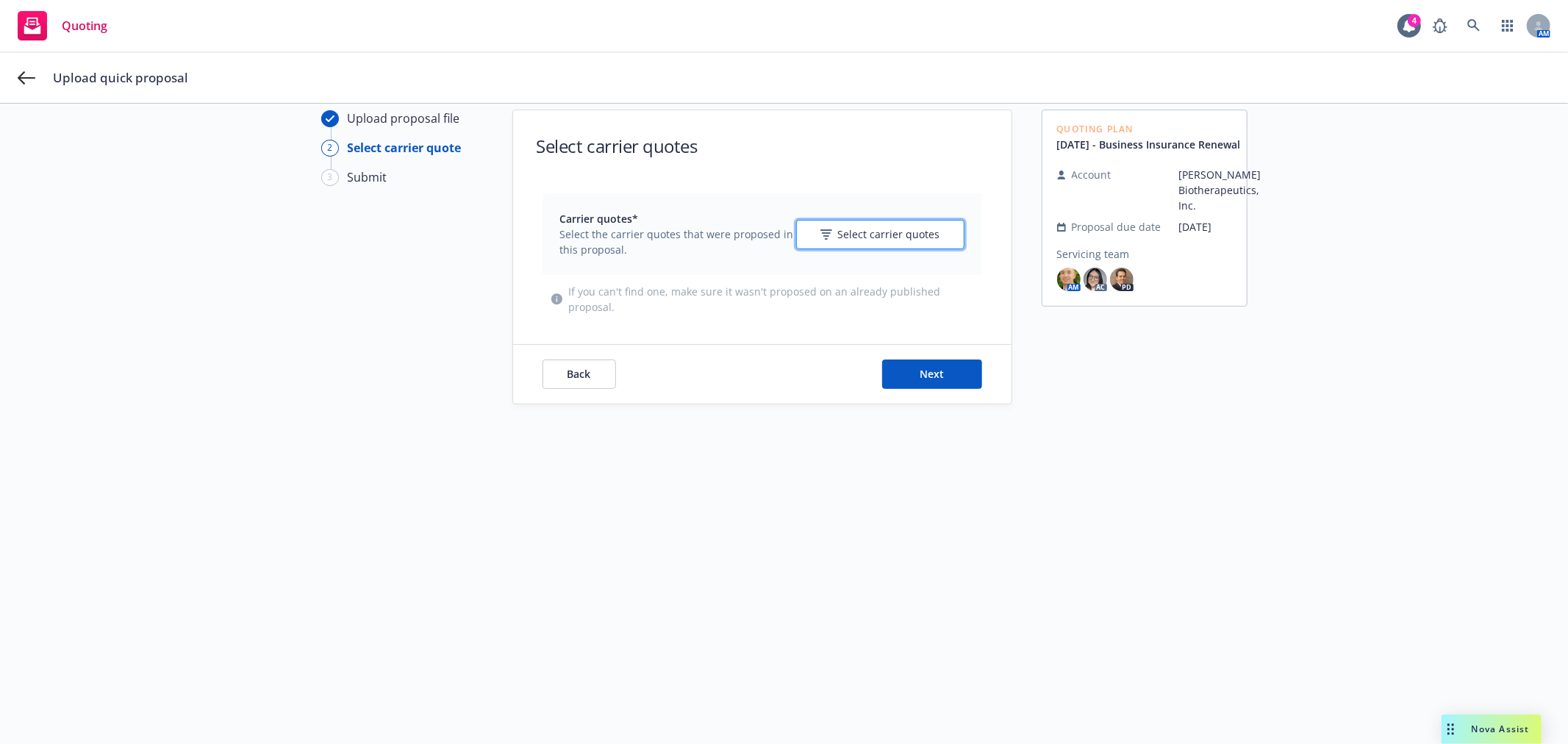
click at [838, 240] on span "Select carrier quotes" at bounding box center [889, 234] width 102 height 16
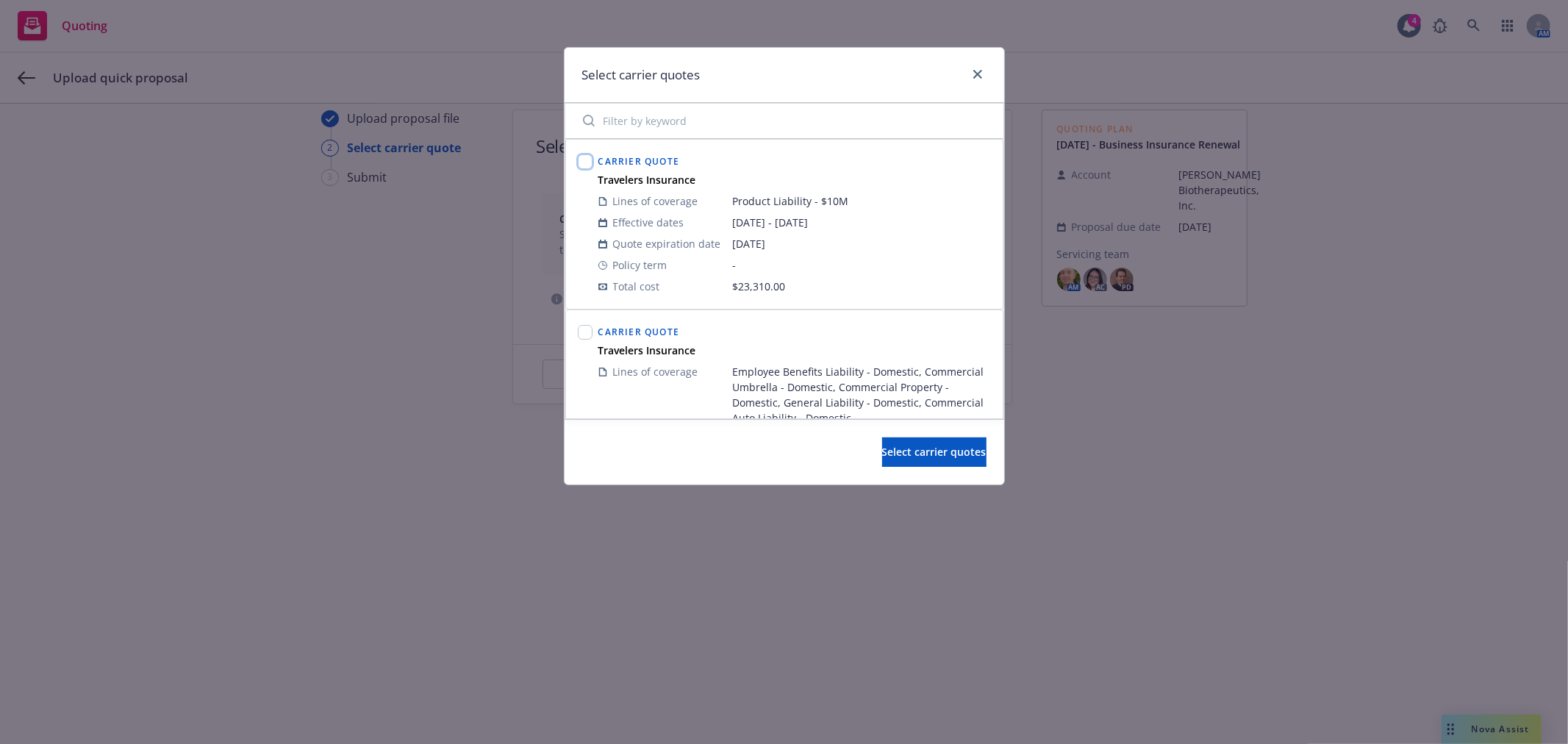
click at [585, 162] on input "checkbox" at bounding box center [586, 162] width 15 height 15
checkbox input "true"
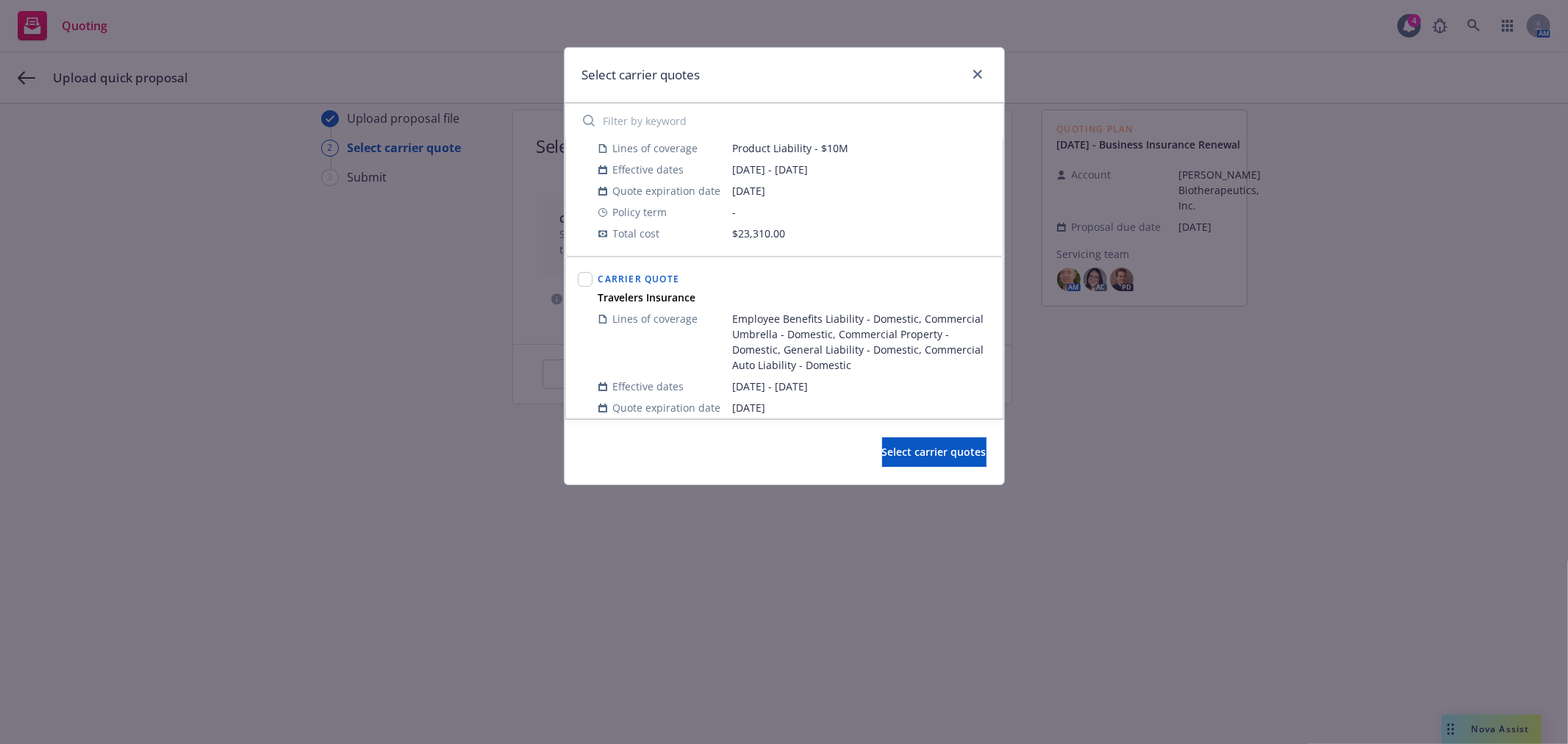
scroll to position [81, 0]
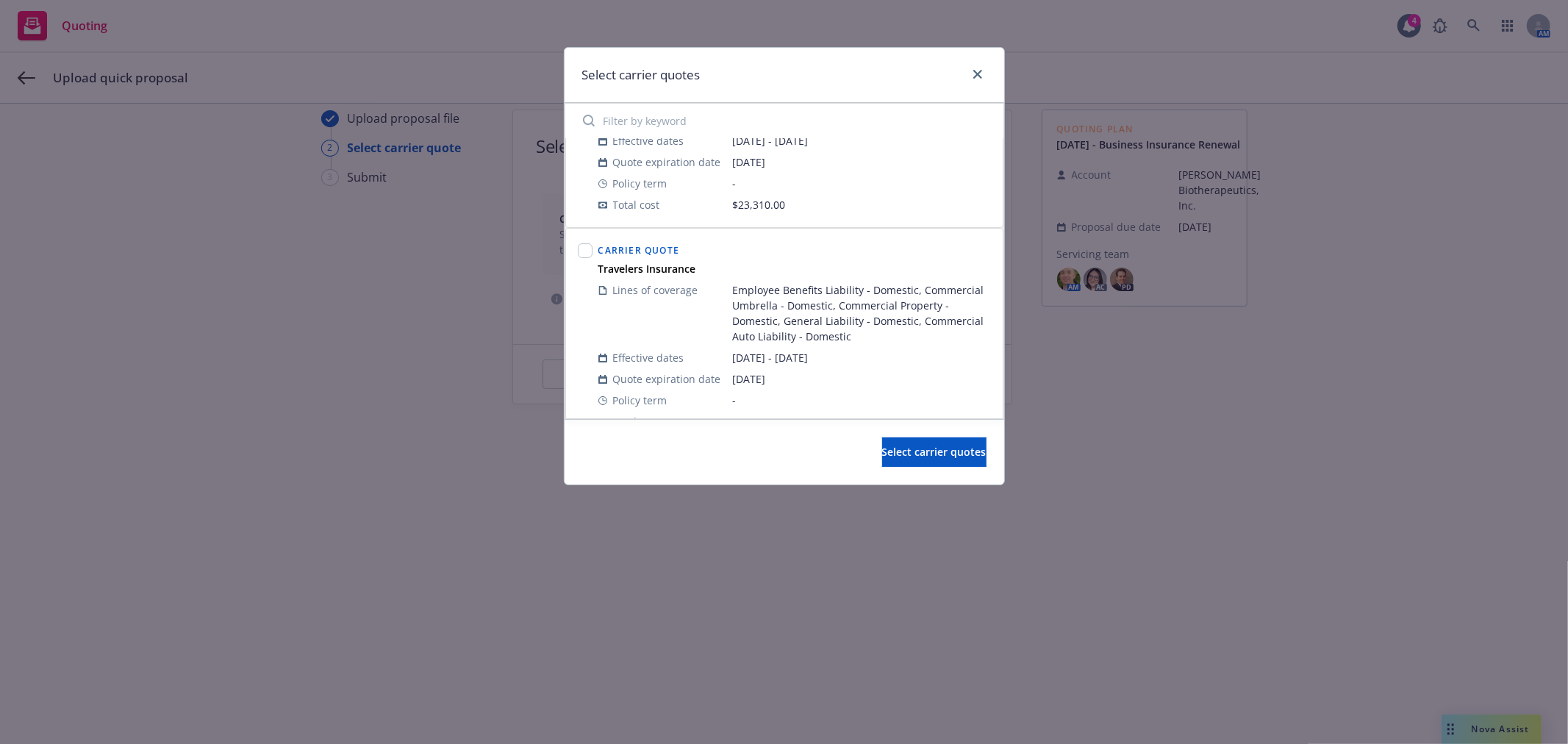
click at [586, 260] on div at bounding box center [586, 252] width 15 height 18
click at [586, 248] on input "checkbox" at bounding box center [586, 251] width 15 height 15
checkbox input "true"
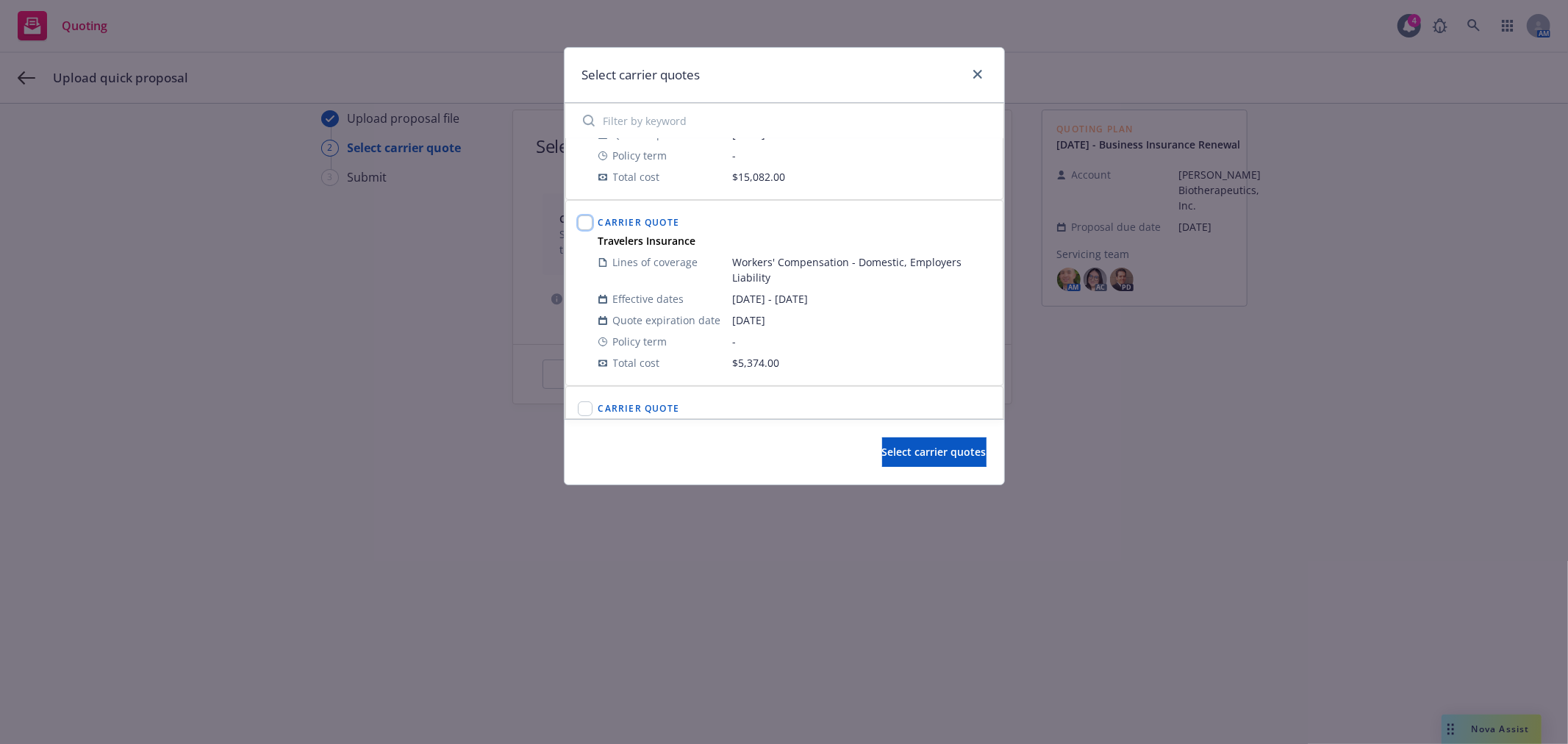
click at [584, 225] on input "checkbox" at bounding box center [586, 223] width 15 height 15
checkbox input "true"
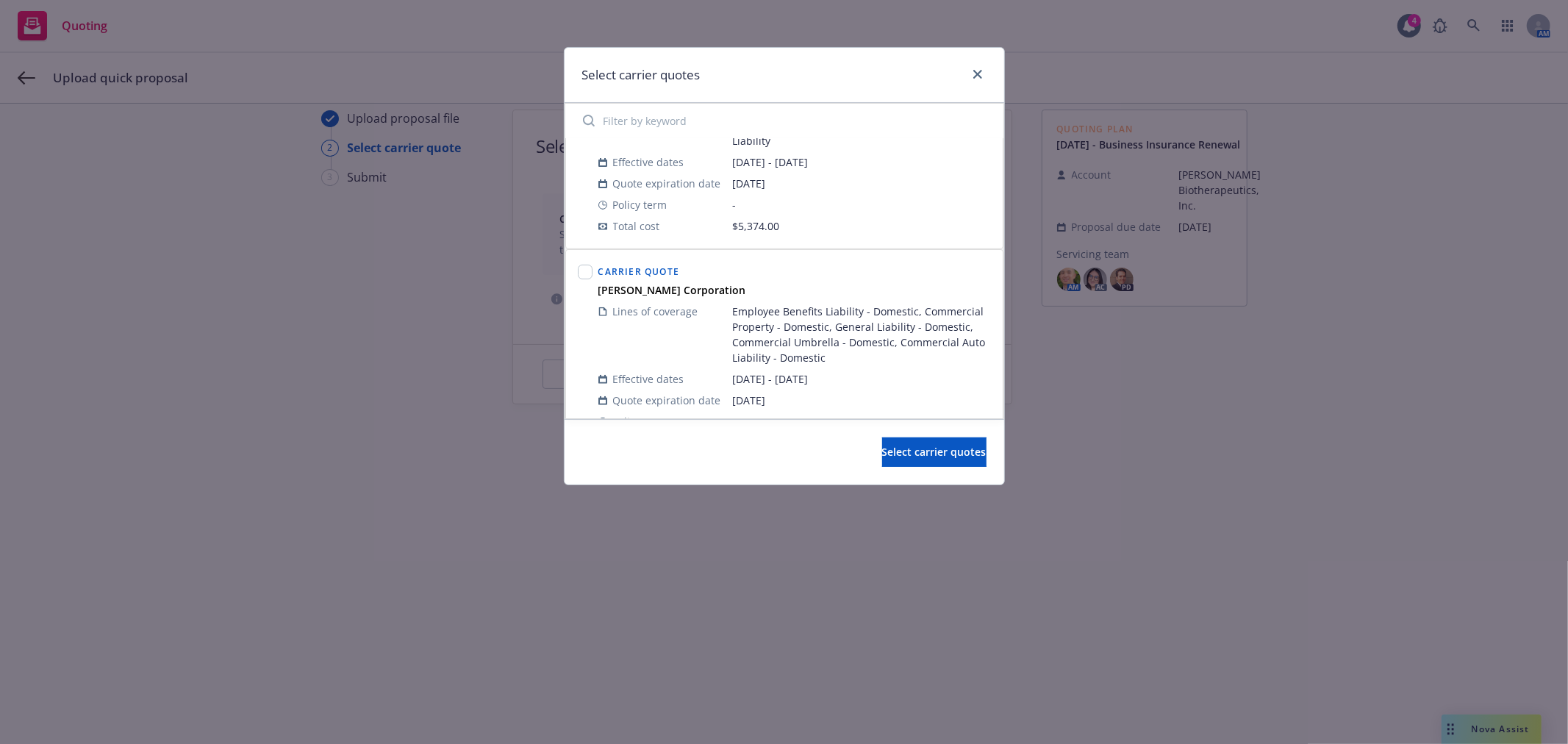
scroll to position [490, 0]
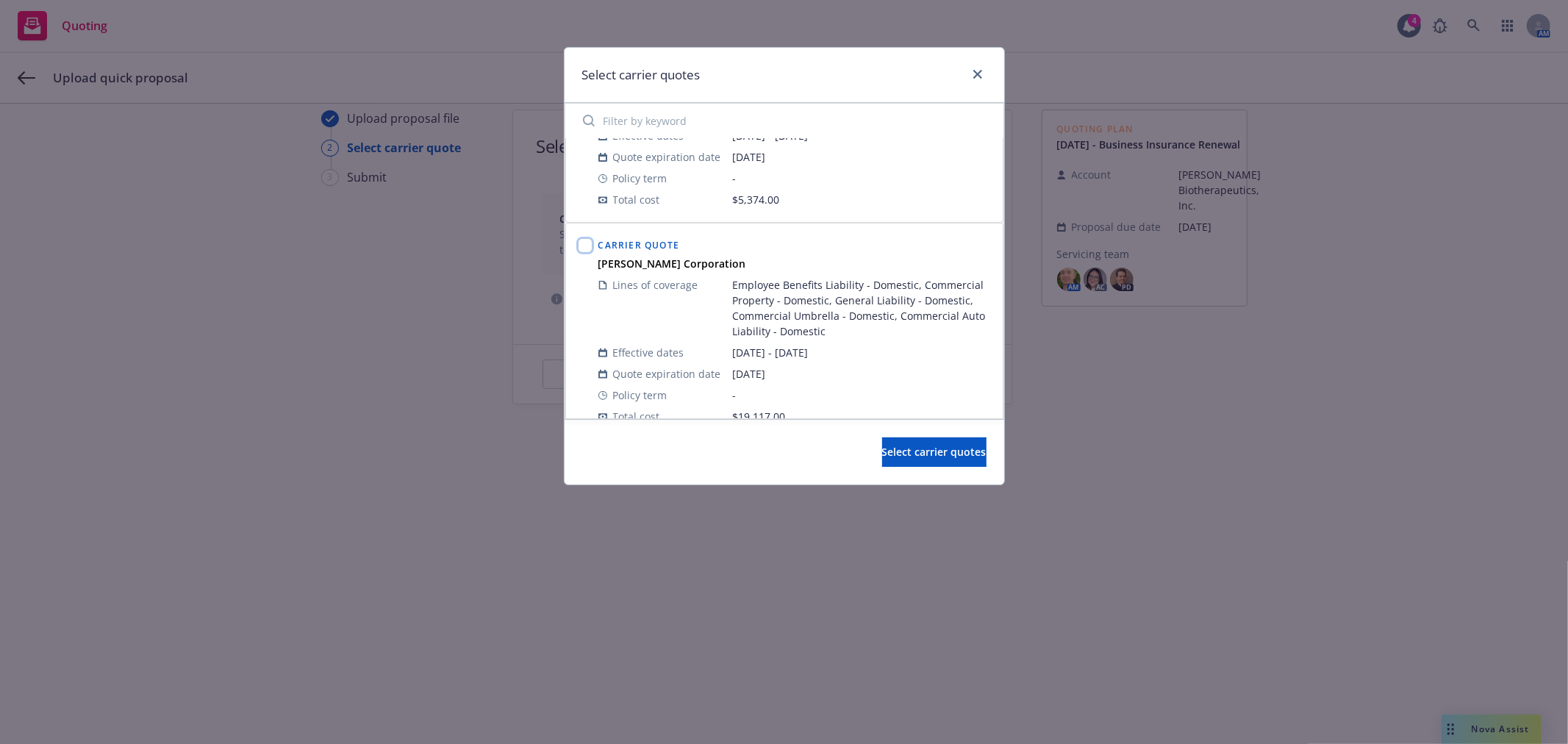
click at [589, 246] on input "checkbox" at bounding box center [586, 246] width 15 height 15
click at [588, 247] on input "checkbox" at bounding box center [586, 246] width 15 height 15
checkbox input "false"
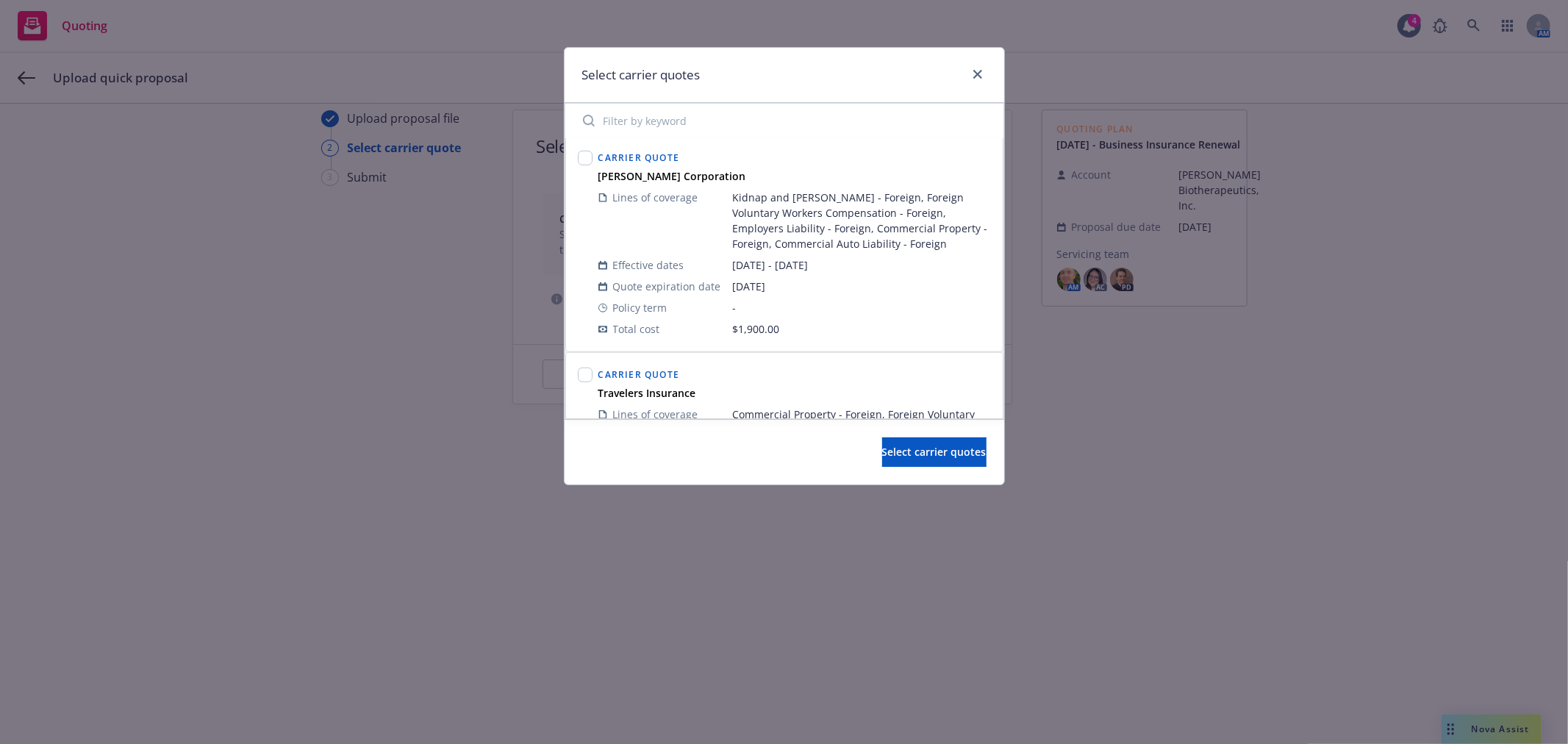
scroll to position [1143, 0]
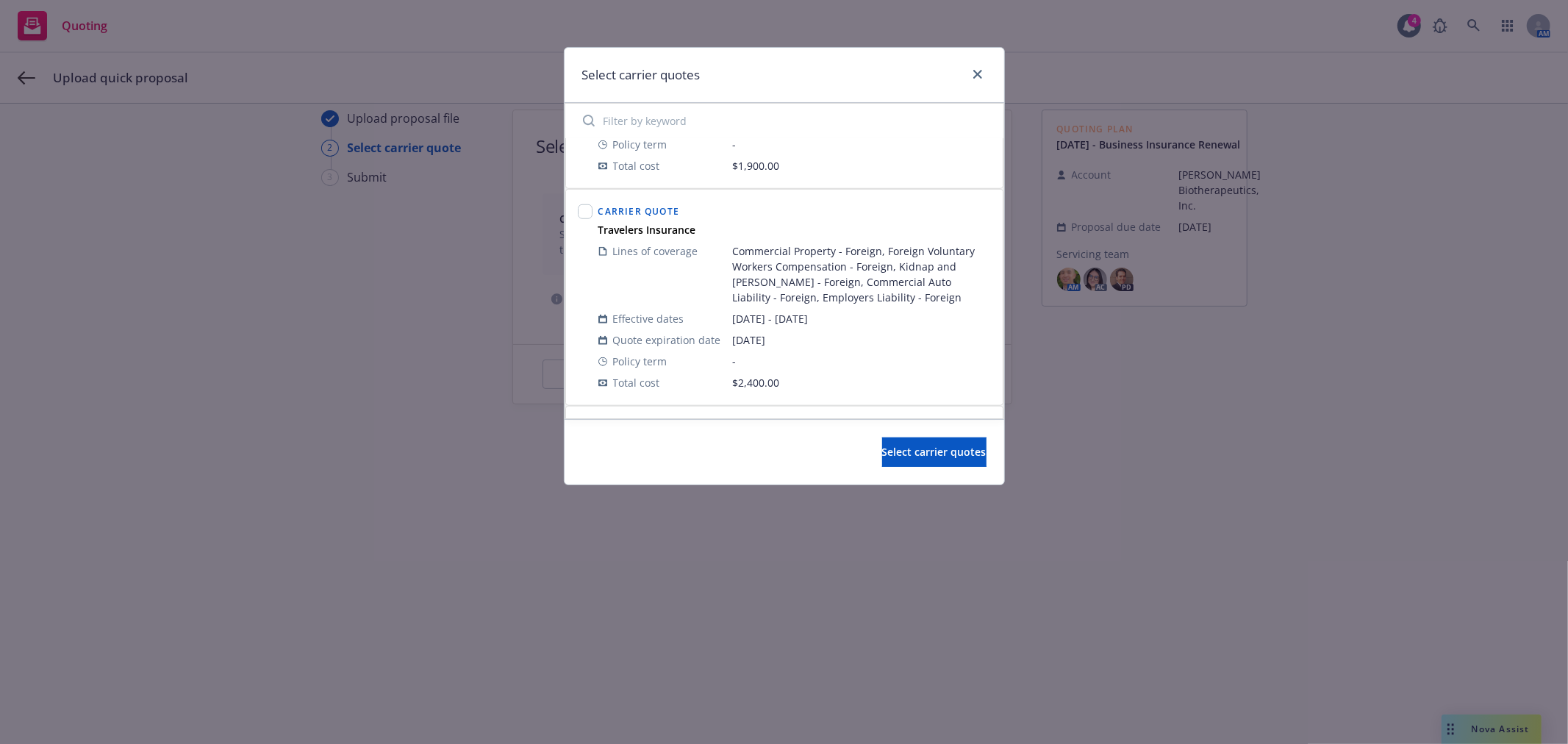
click at [592, 209] on div at bounding box center [586, 297] width 21 height 197
click at [588, 211] on input "checkbox" at bounding box center [586, 212] width 15 height 15
checkbox input "true"
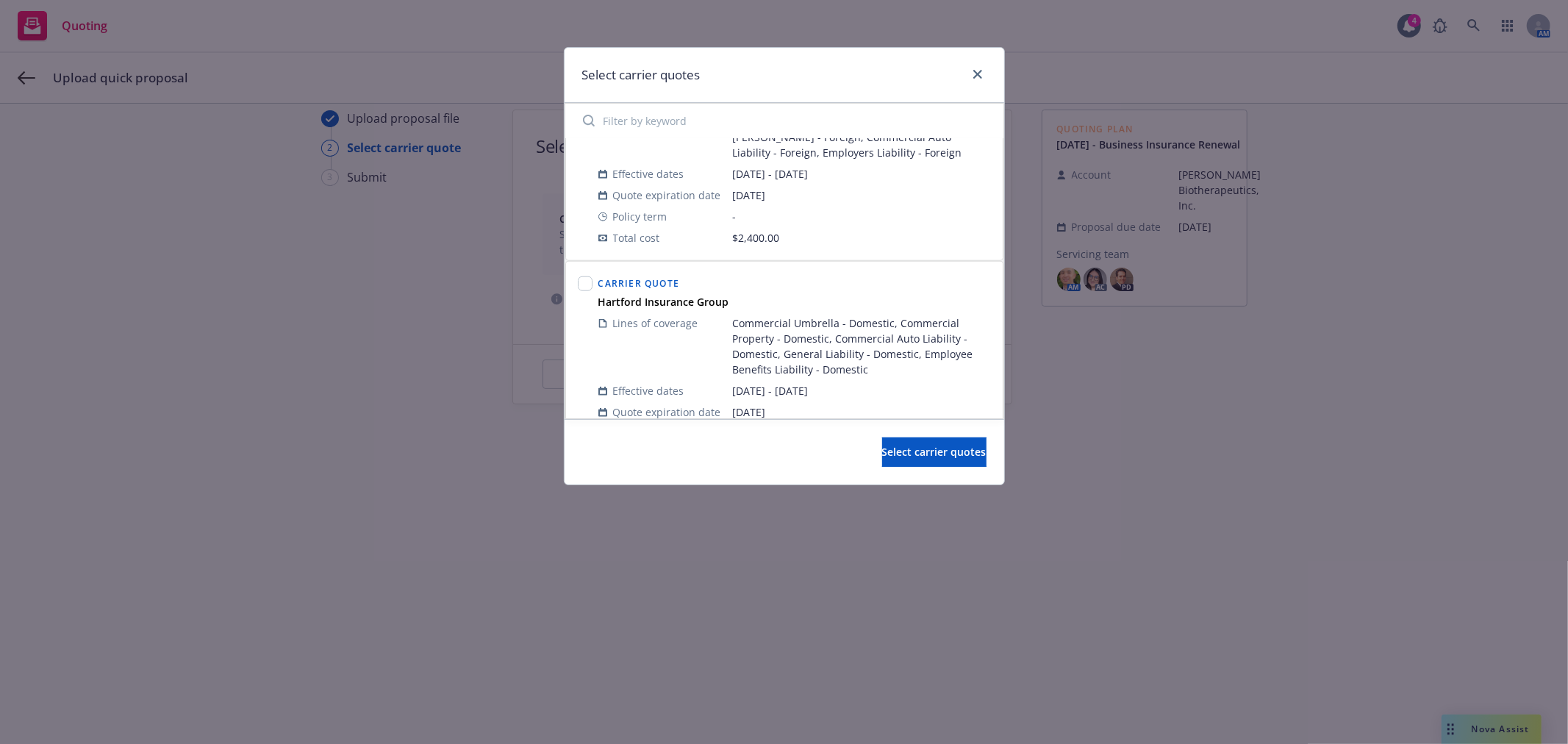
scroll to position [1307, 0]
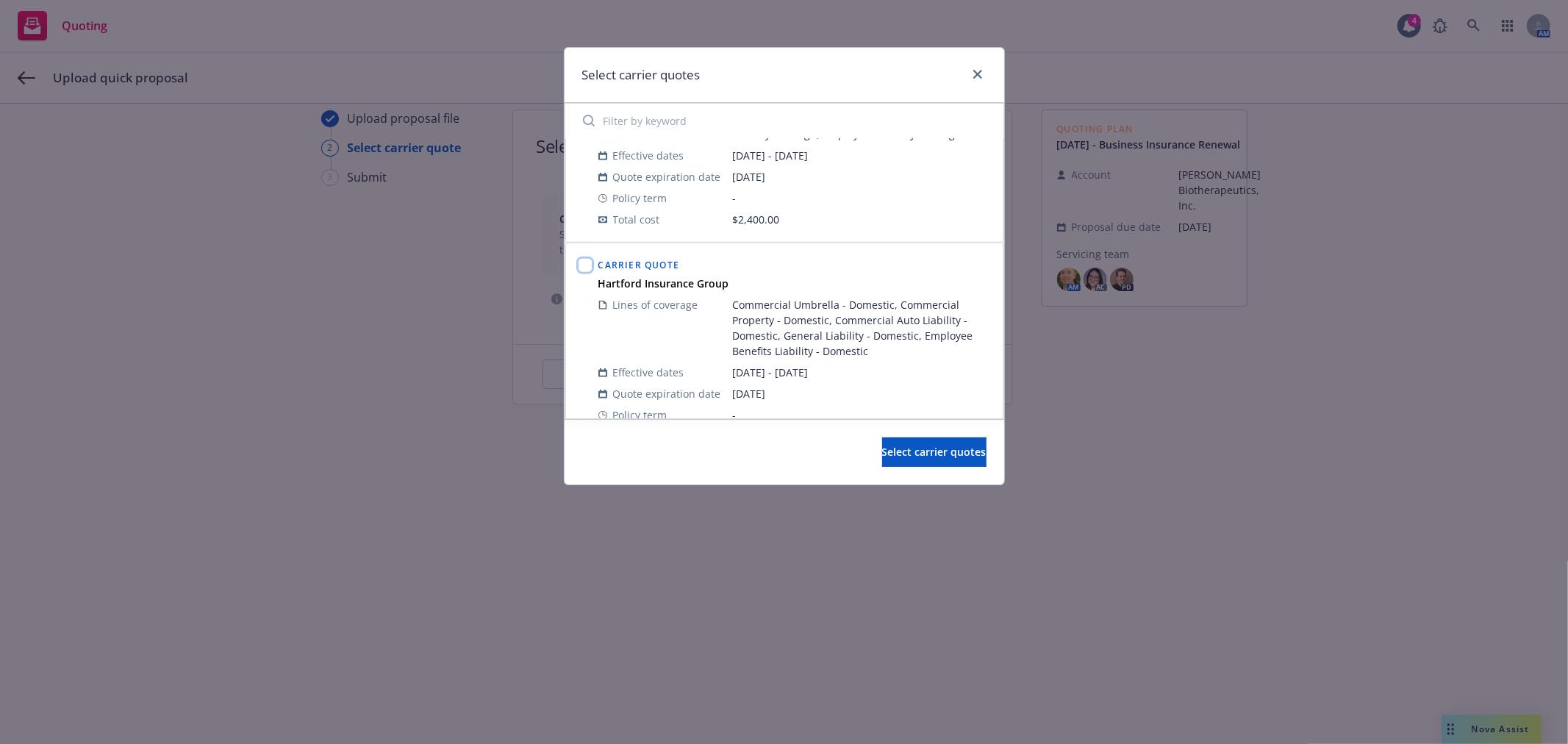
click at [583, 271] on input "checkbox" at bounding box center [586, 266] width 15 height 15
checkbox input "true"
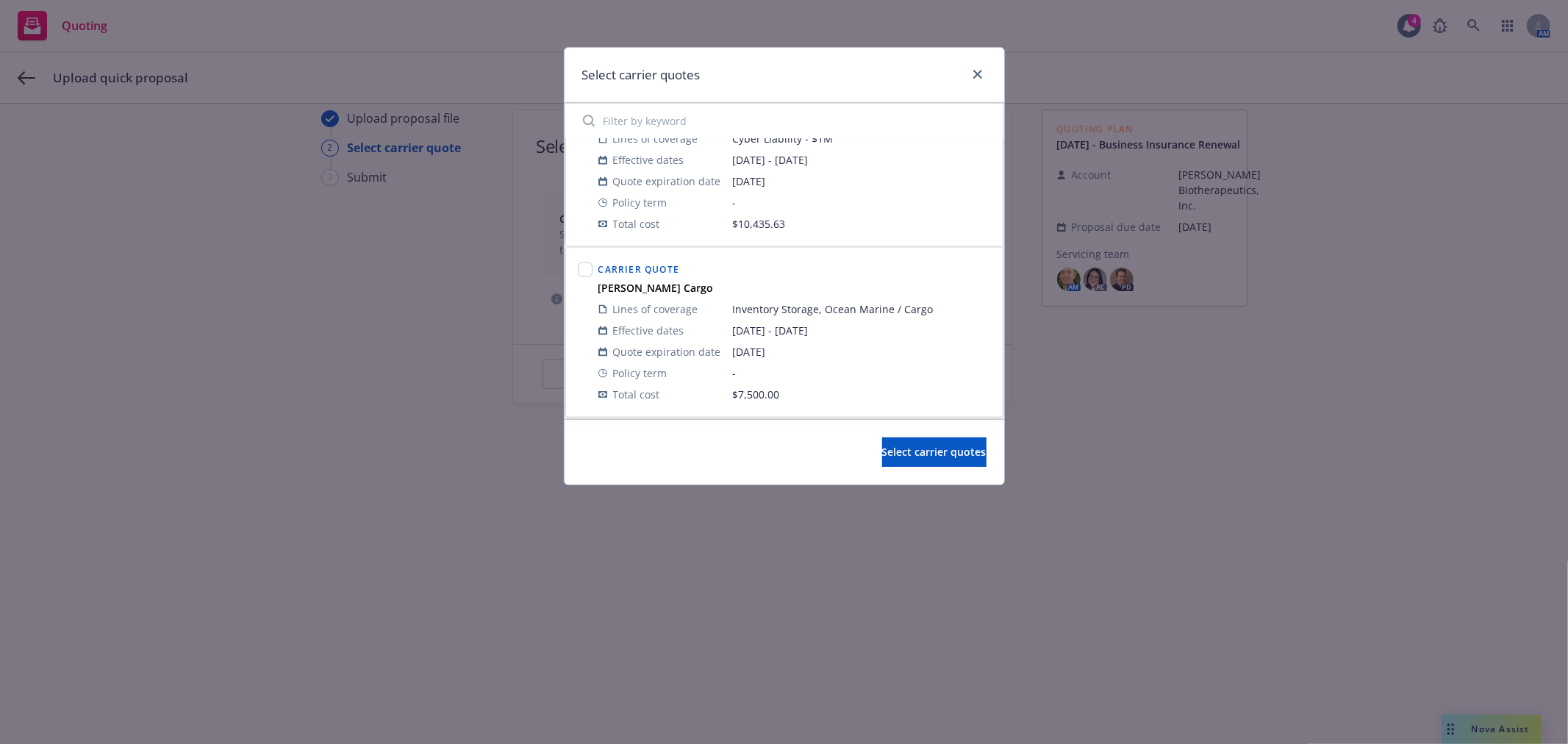
scroll to position [1716, 0]
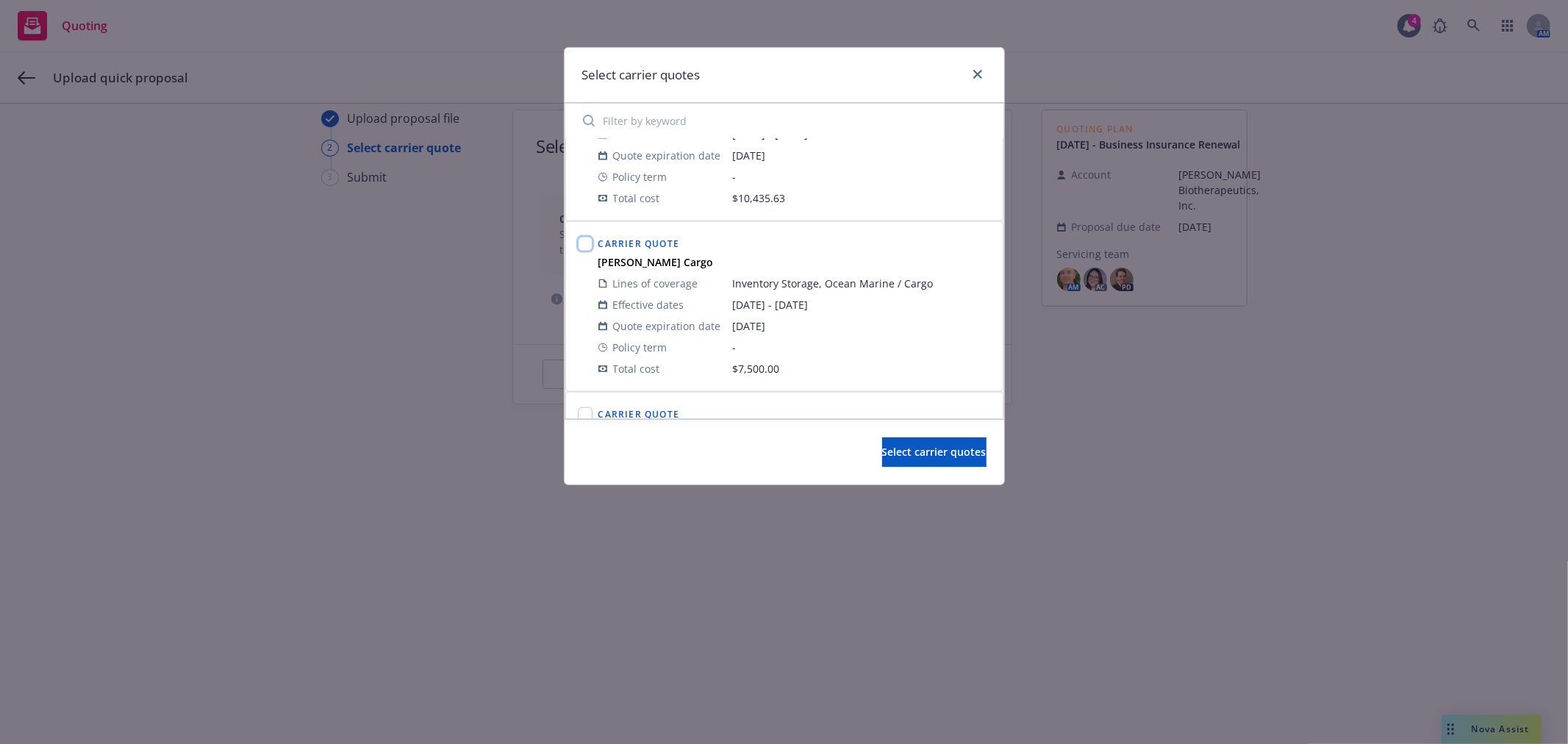
click at [586, 244] on input "checkbox" at bounding box center [586, 244] width 15 height 15
checkbox input "true"
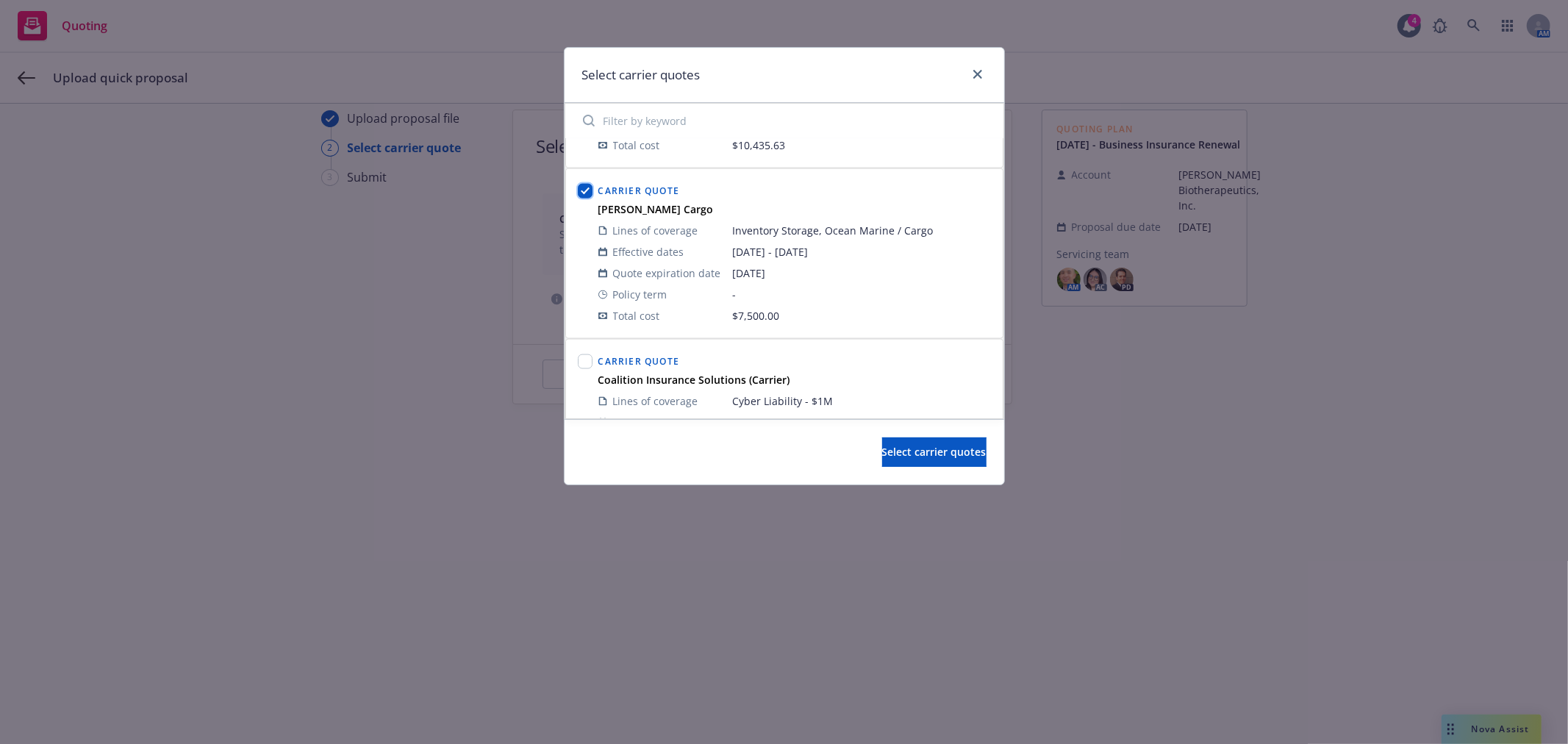
scroll to position [1797, 0]
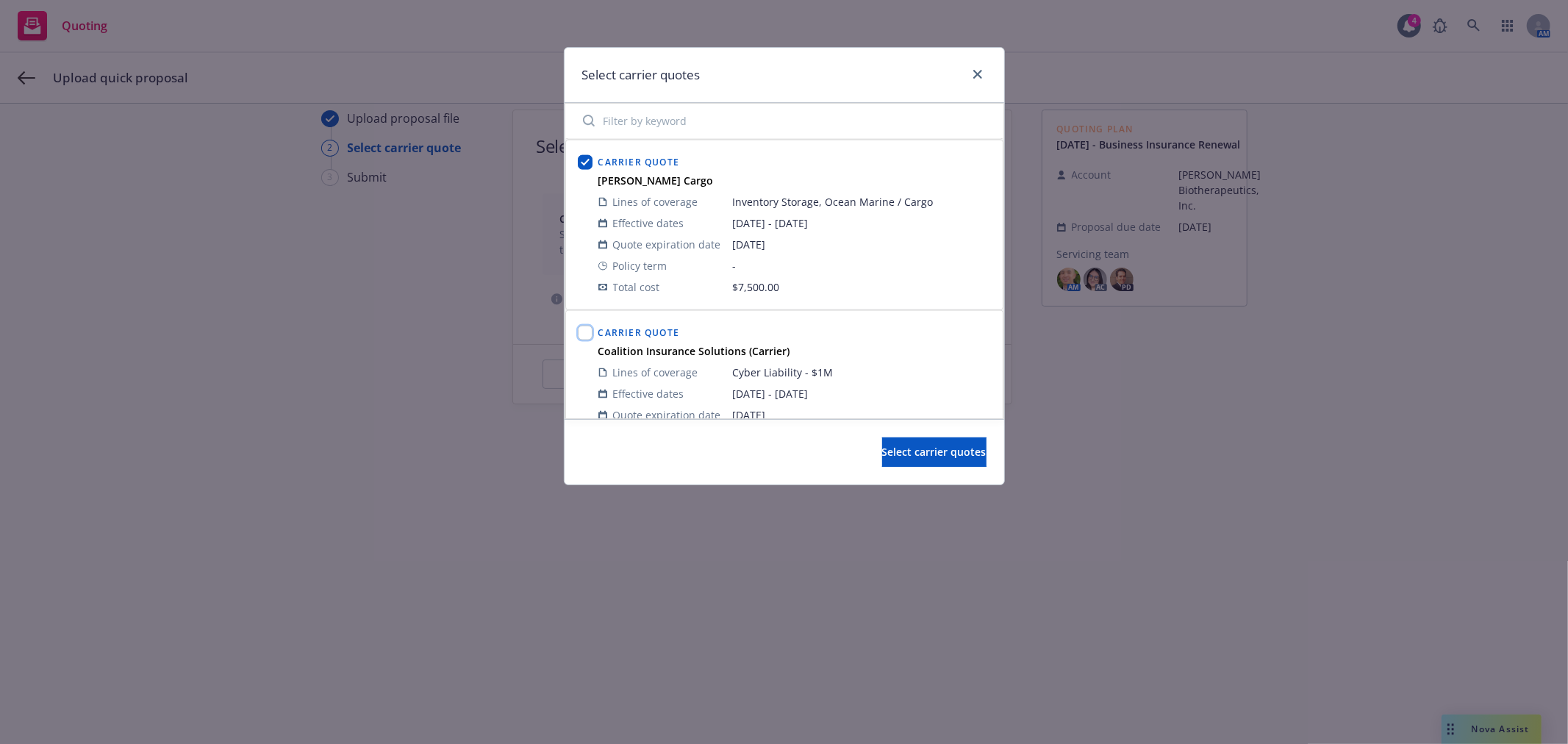
click at [583, 337] on input "checkbox" at bounding box center [586, 333] width 15 height 15
checkbox input "true"
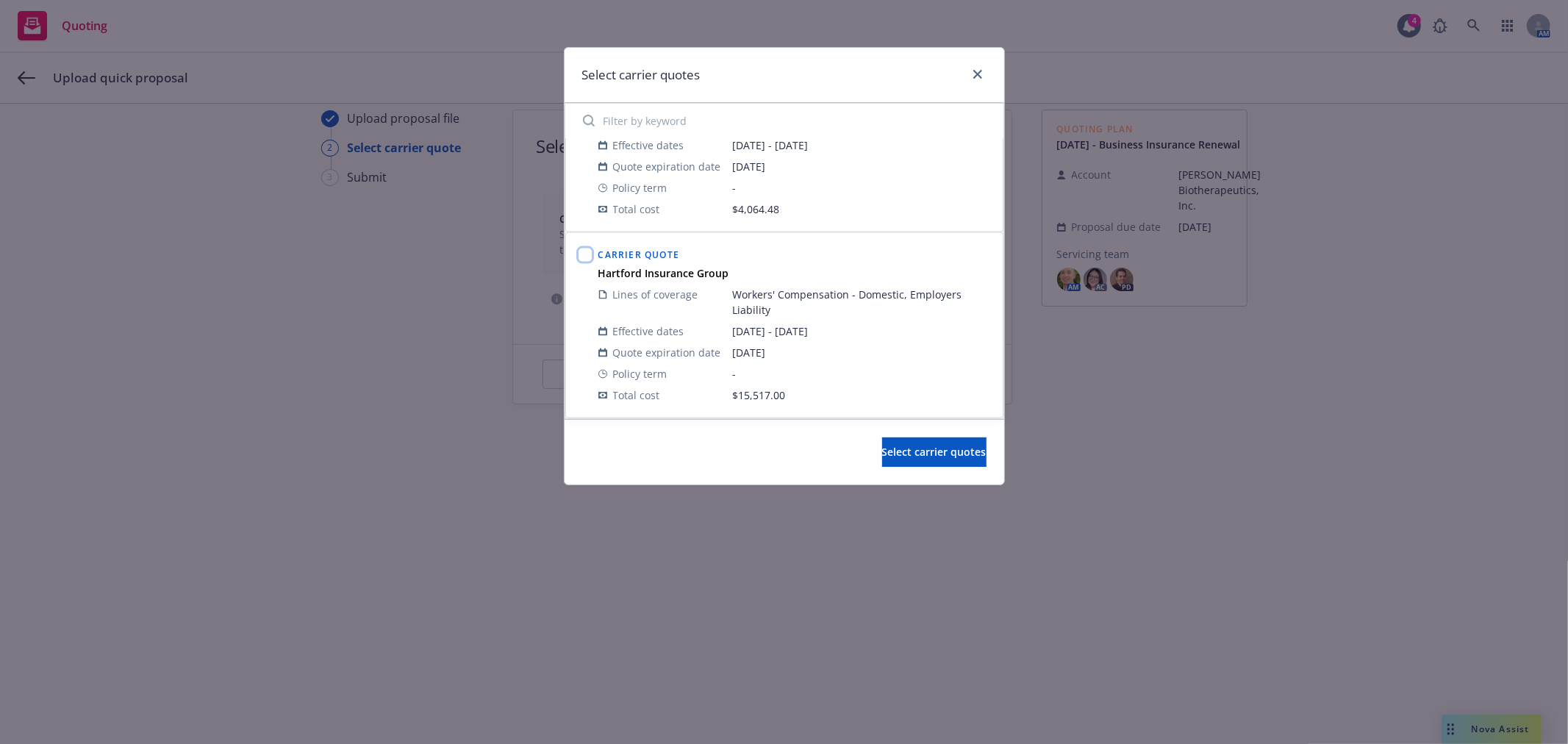
click at [583, 259] on input "checkbox" at bounding box center [586, 255] width 15 height 15
checkbox input "true"
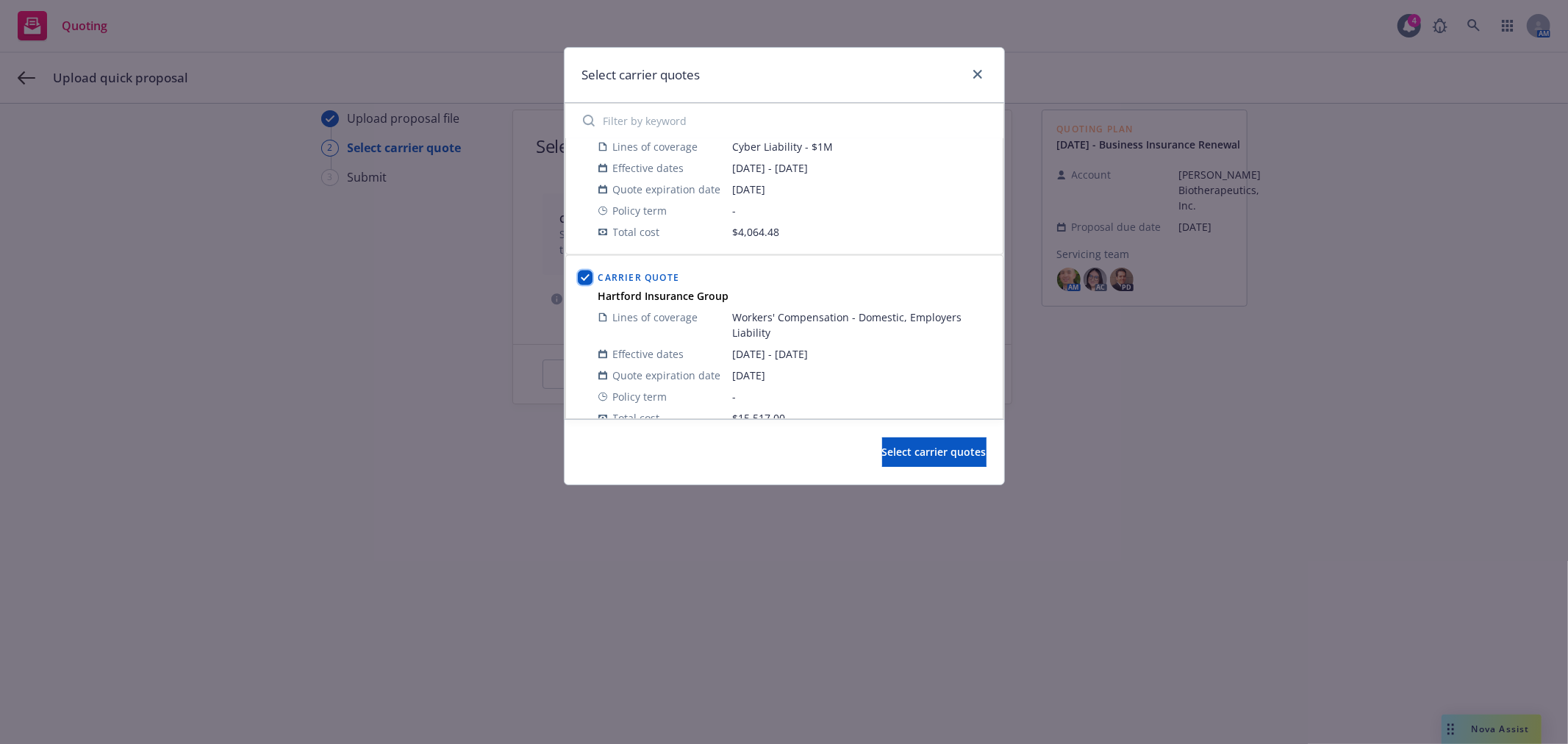
scroll to position [2047, 0]
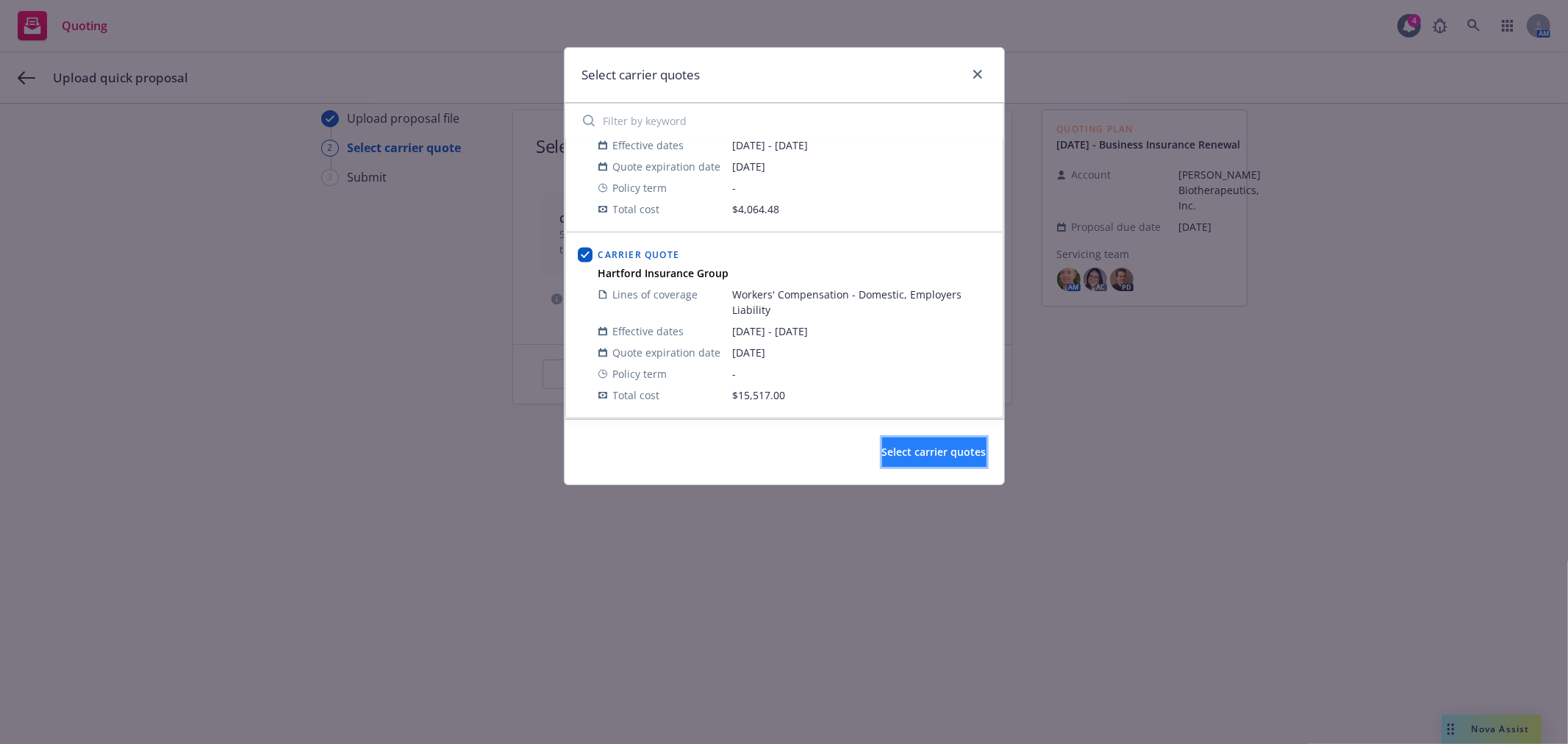
click at [913, 456] on span "Select carrier quotes" at bounding box center [934, 452] width 104 height 14
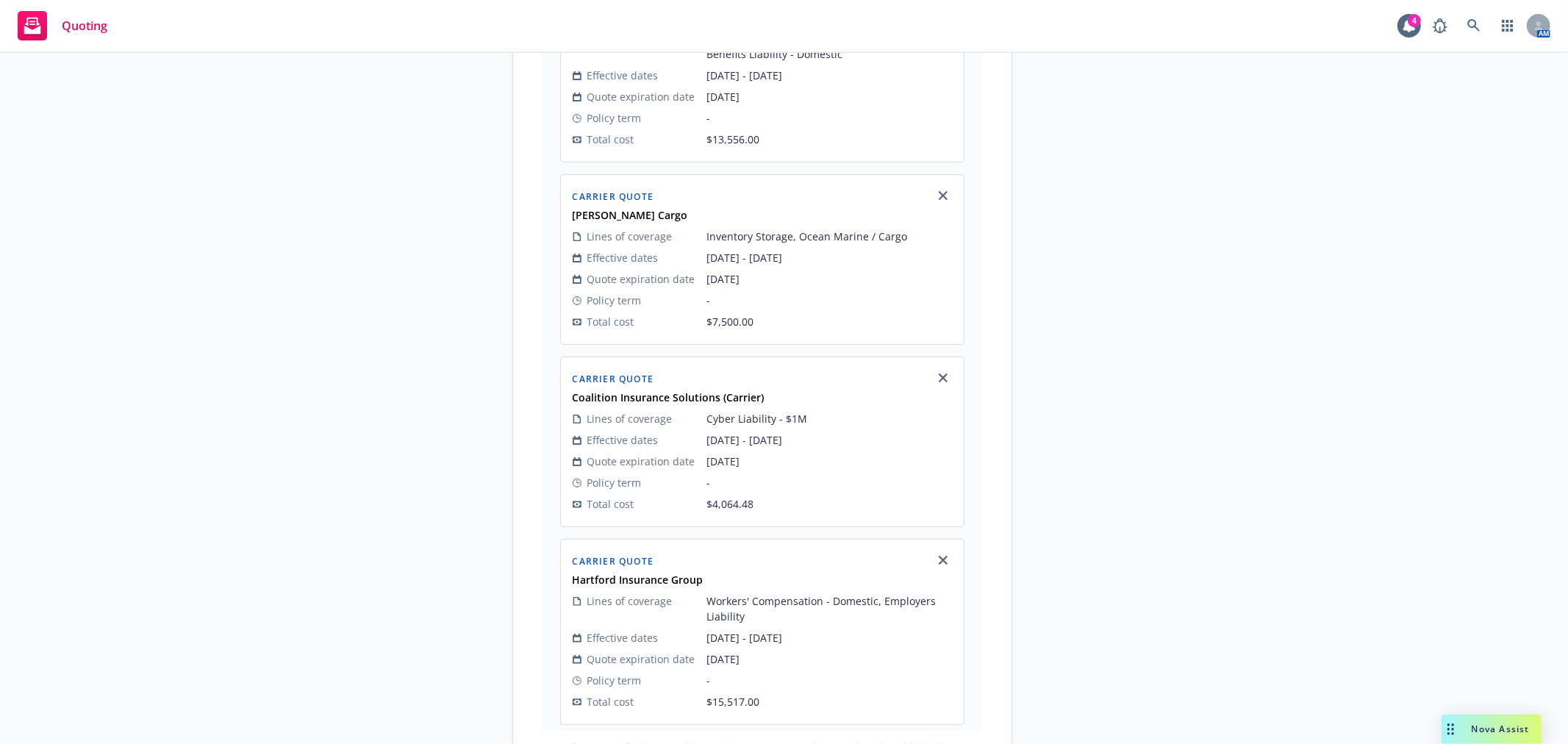
scroll to position [1437, 0]
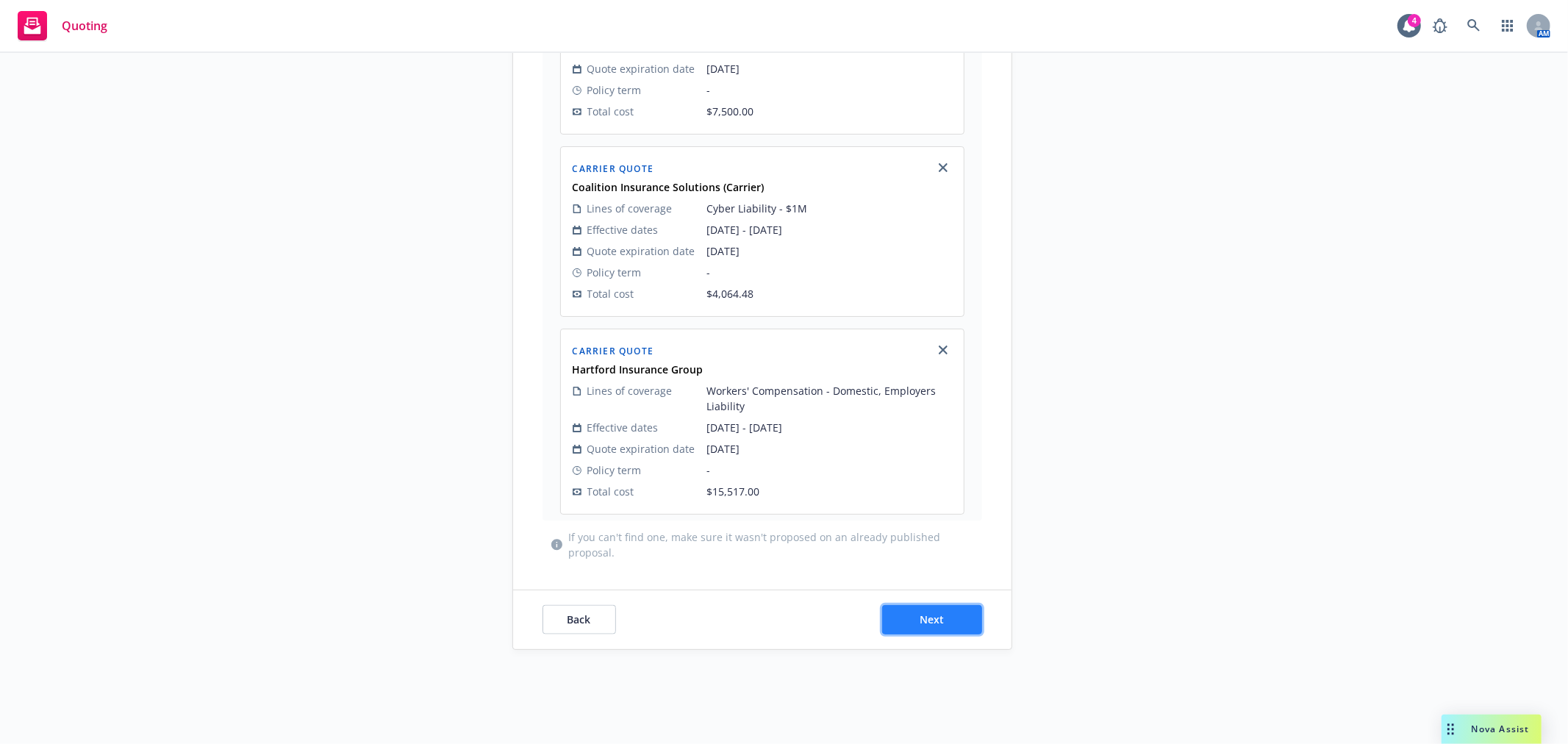
click at [929, 619] on span "Next" at bounding box center [931, 619] width 24 height 14
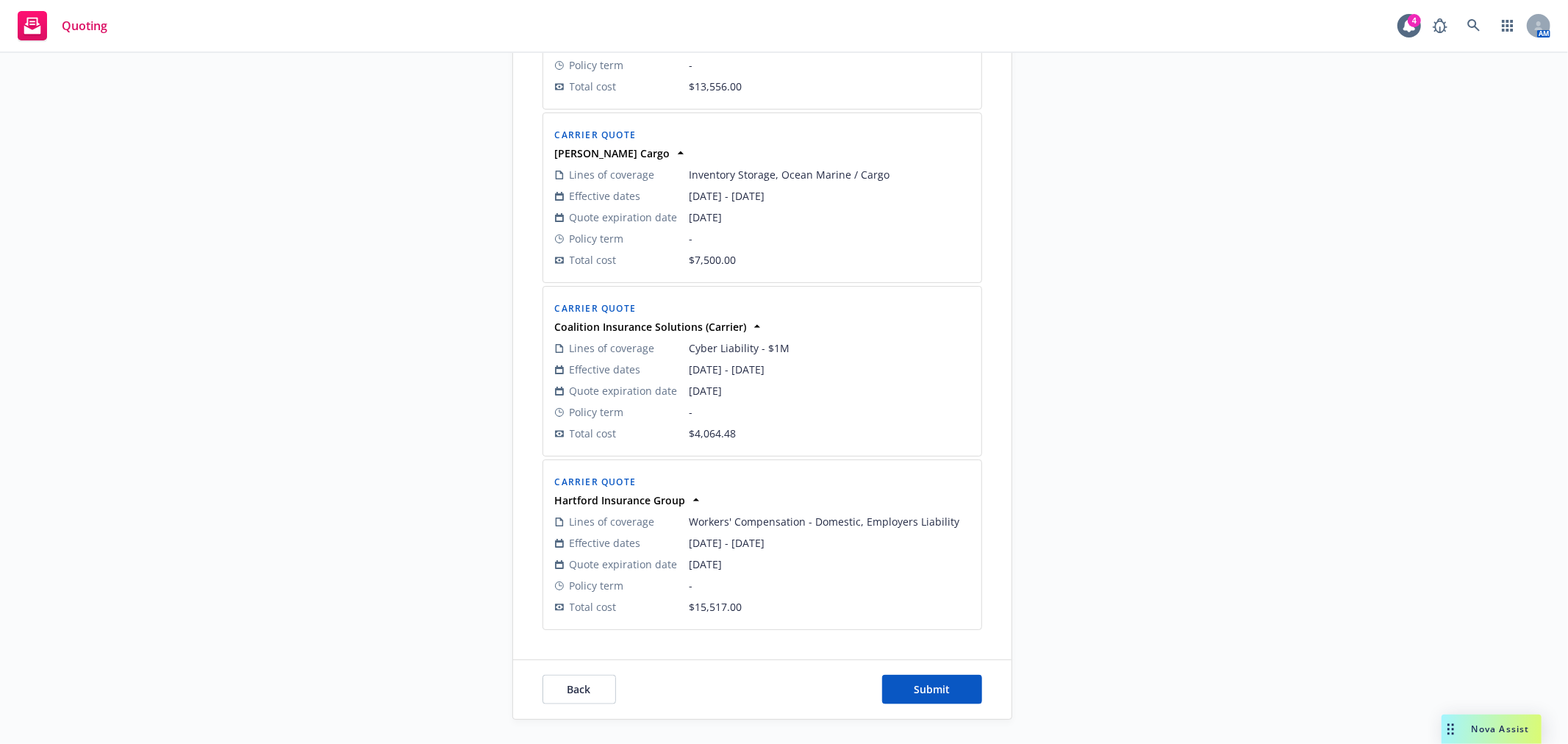
scroll to position [1322, 0]
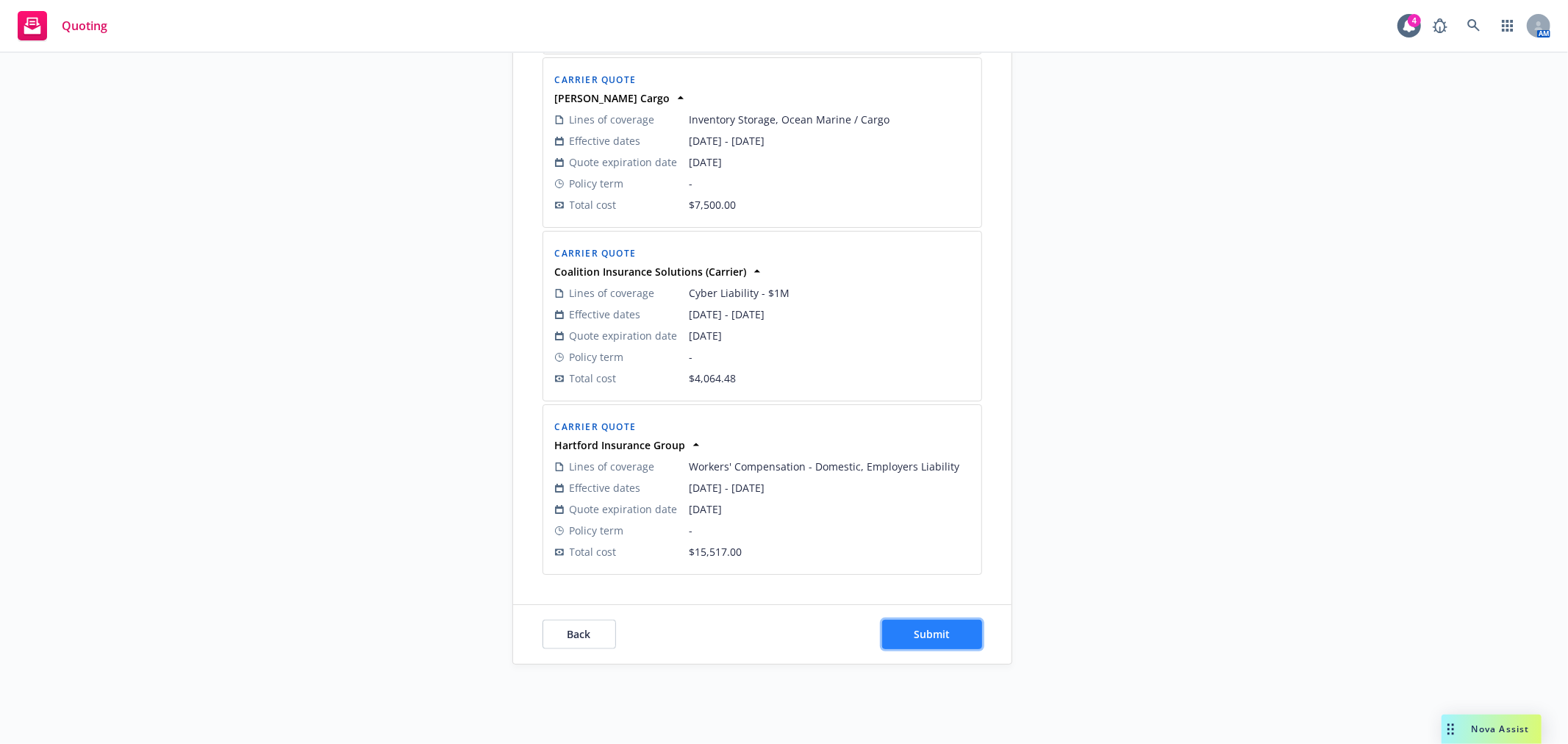
click at [914, 627] on span "Submit" at bounding box center [931, 634] width 36 height 14
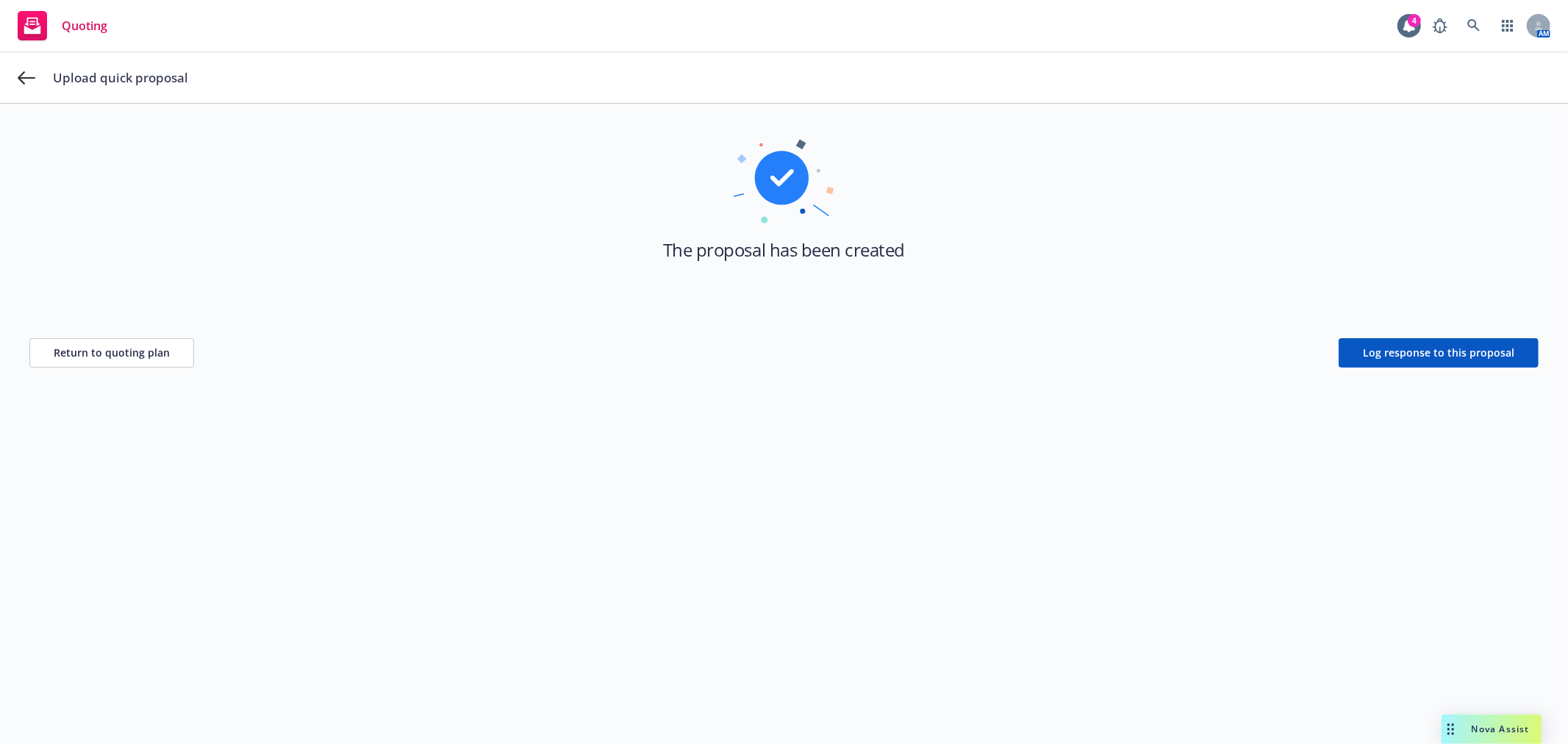
scroll to position [53, 0]
click at [115, 355] on span "Return to quoting plan" at bounding box center [112, 352] width 116 height 14
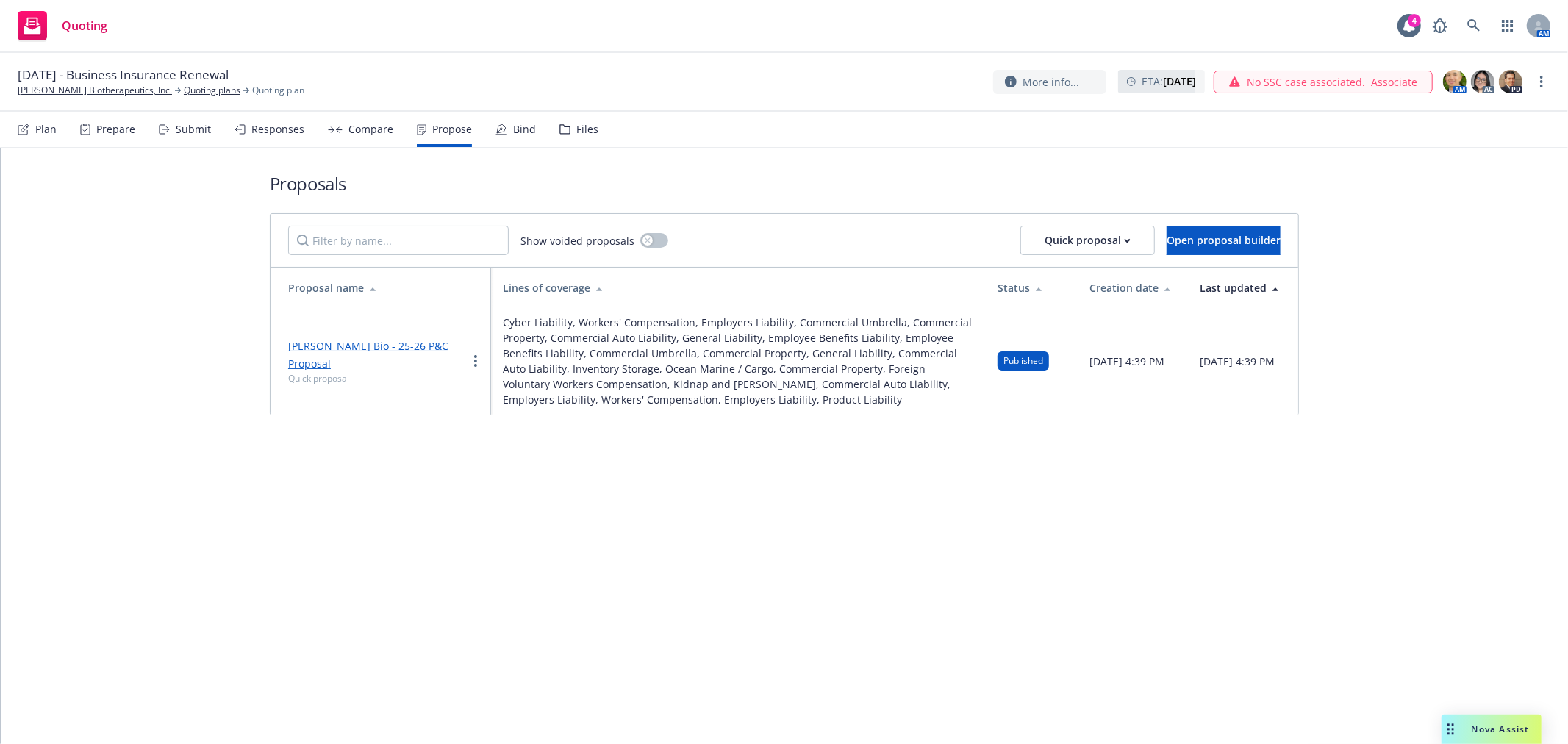
click at [814, 526] on div "Proposals Show voided proposals Quick proposal Open proposal builder Proposal n…" at bounding box center [784, 446] width 1567 height 596
click at [581, 119] on div "Files" at bounding box center [579, 129] width 39 height 35
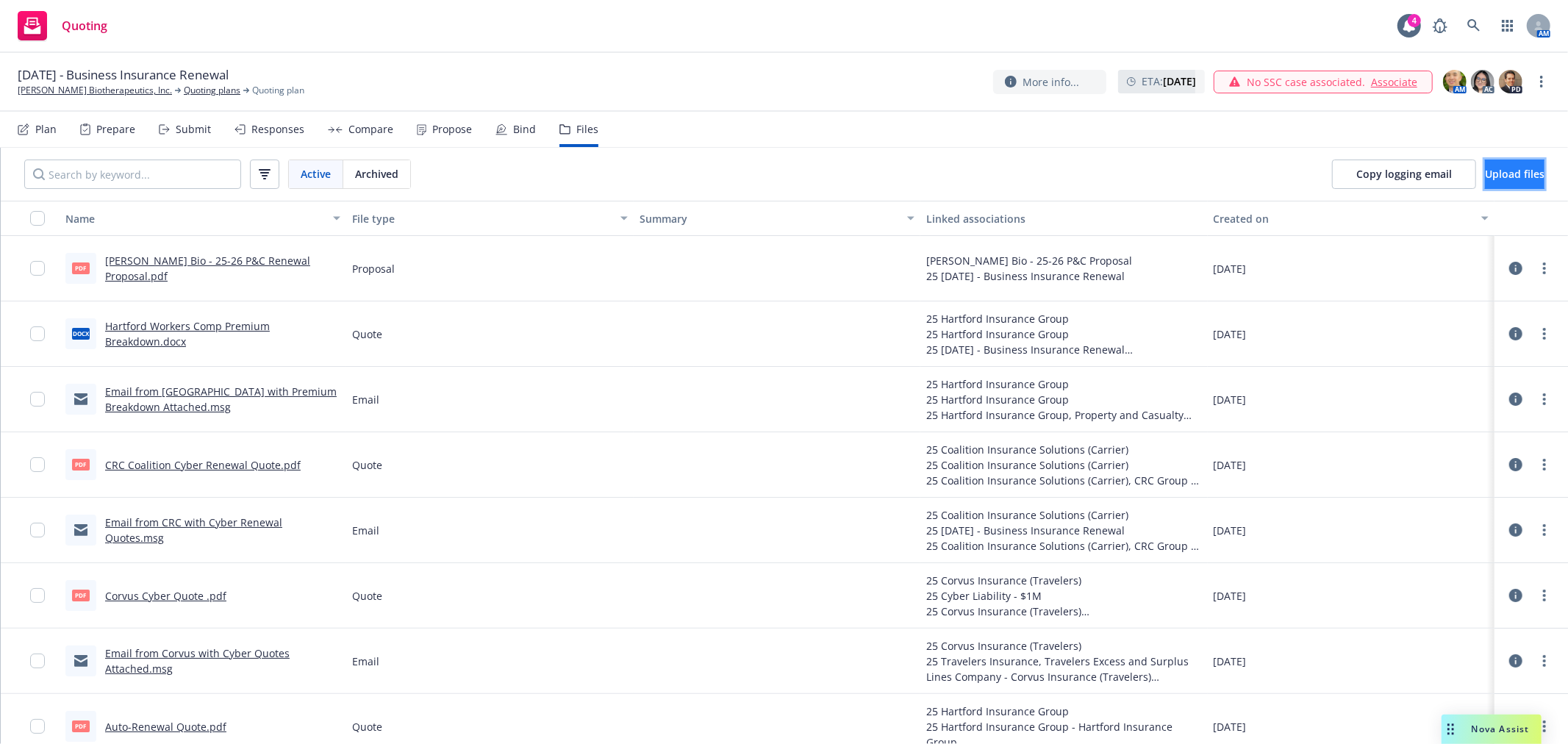
click at [1485, 174] on span "Upload files" at bounding box center [1515, 174] width 60 height 14
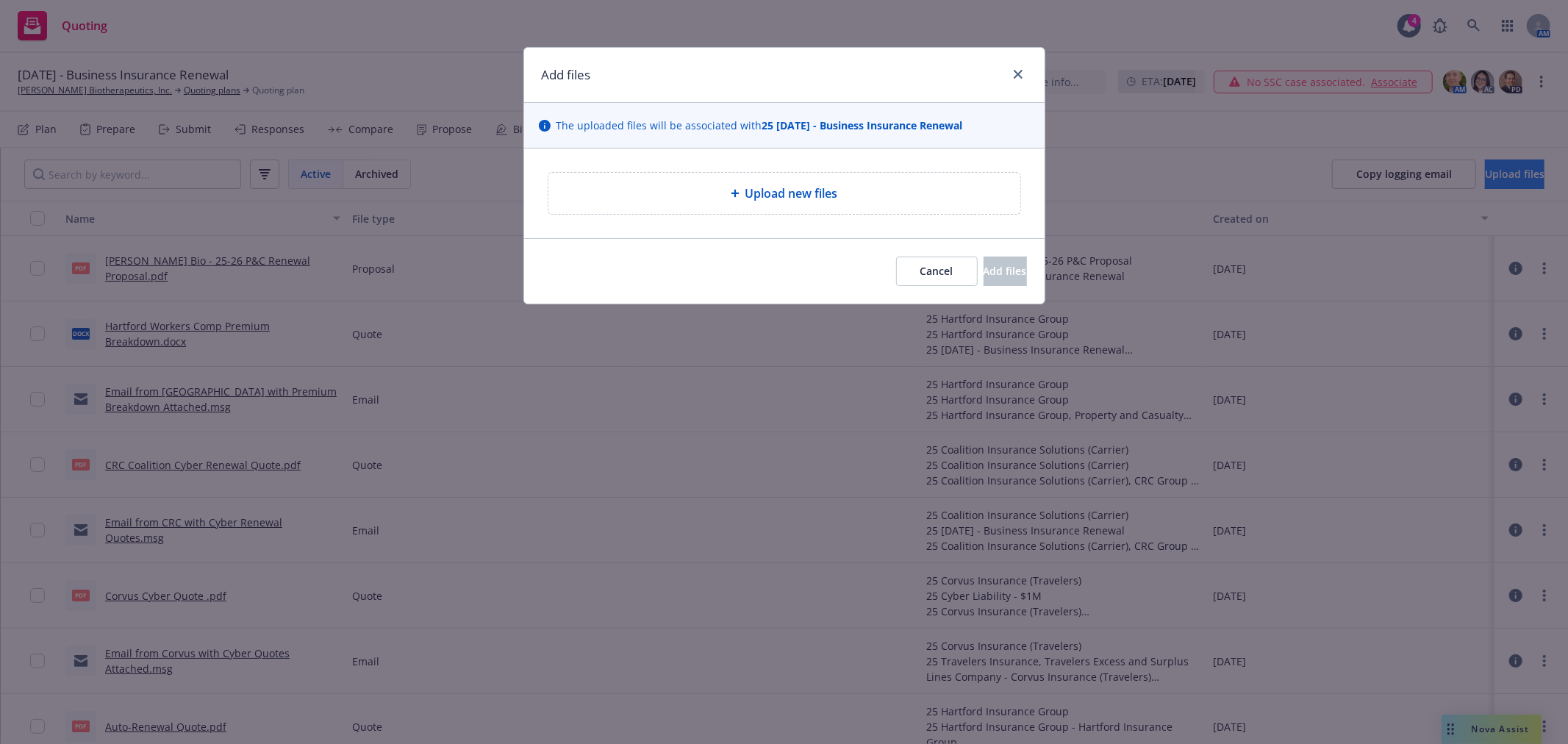
type textarea "x"
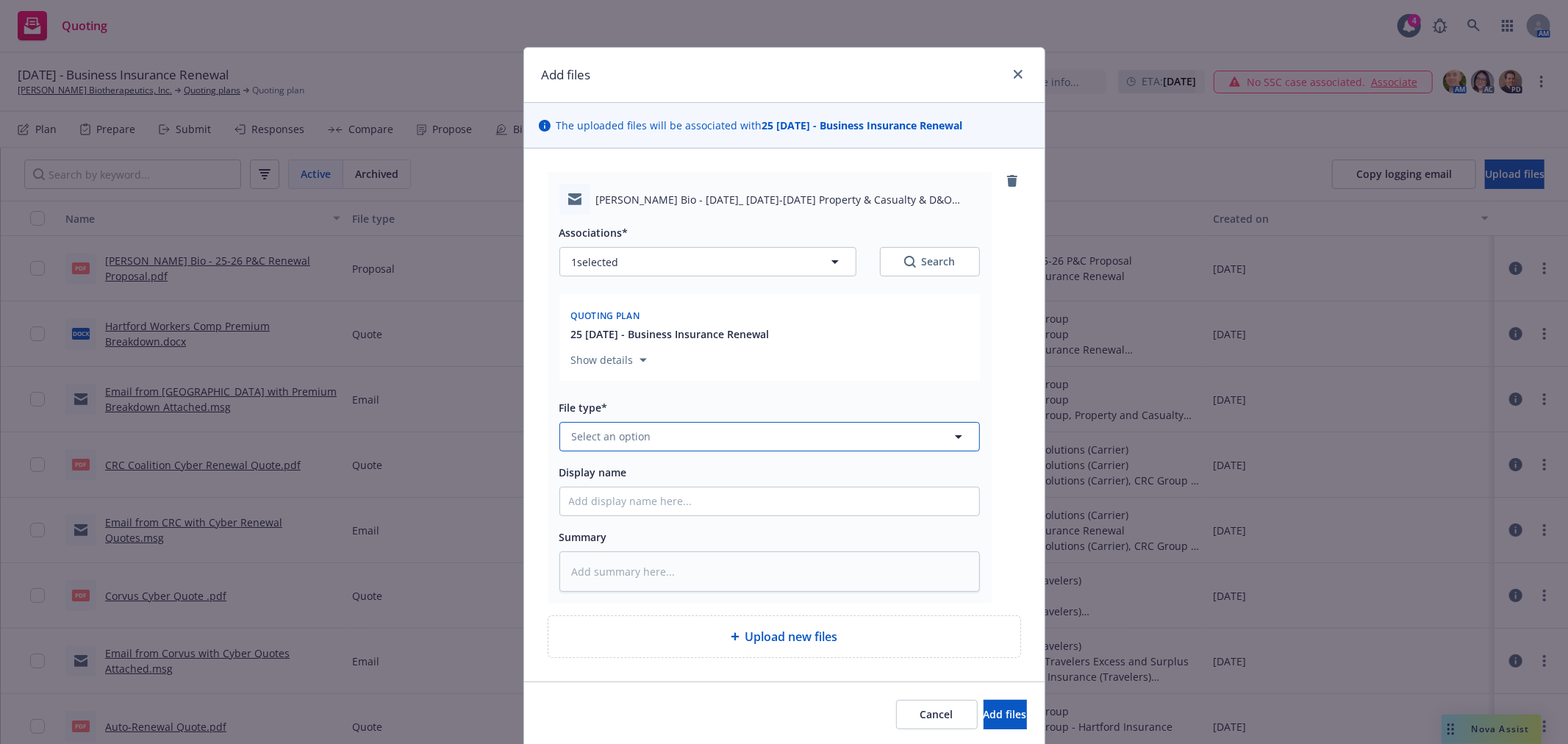
click at [763, 438] on button "Select an option" at bounding box center [770, 437] width 421 height 30
type input "Email"
click at [744, 395] on div "Email" at bounding box center [770, 396] width 401 height 21
click at [615, 504] on input "Display name" at bounding box center [770, 501] width 419 height 28
type textarea "x"
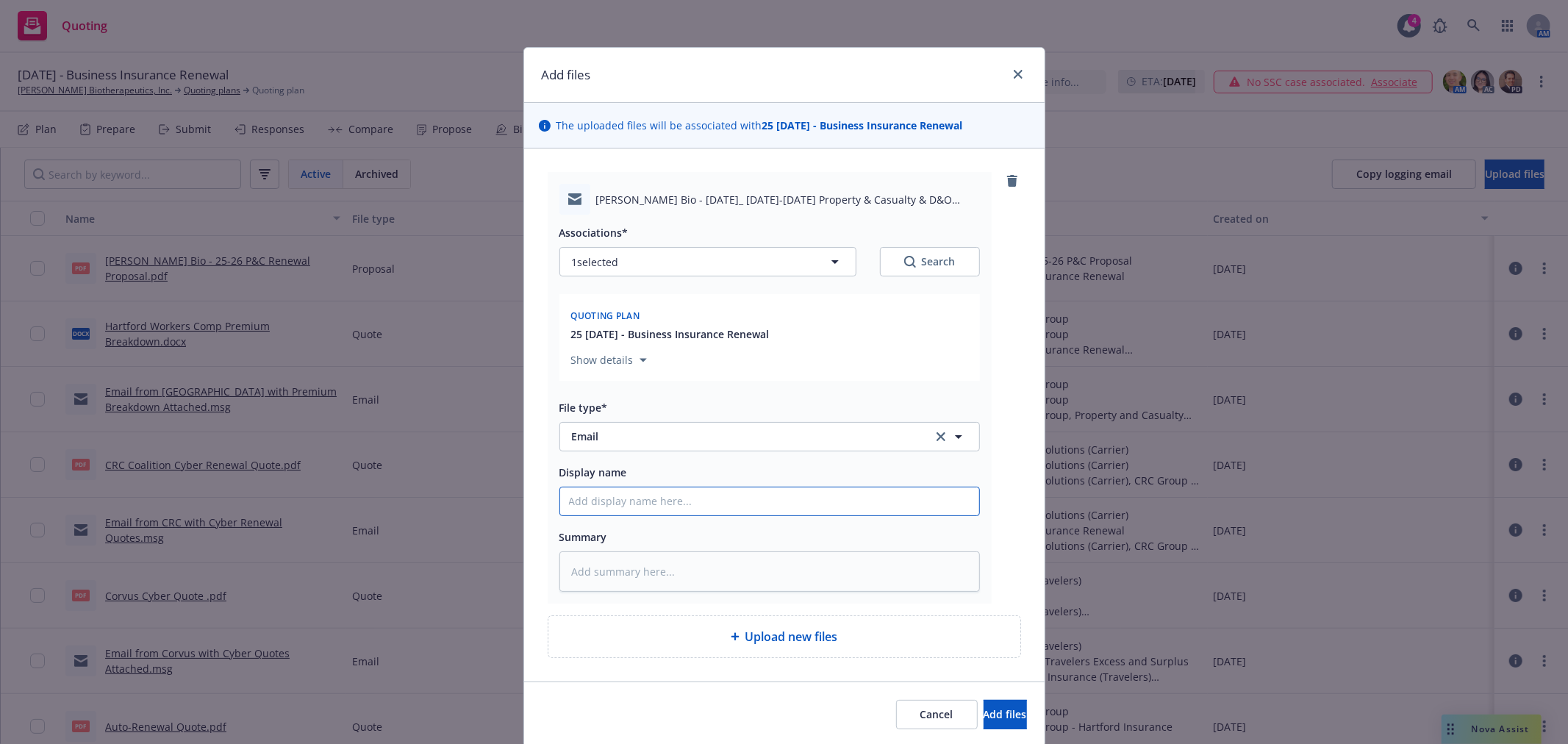
type input "E"
type textarea "x"
type input "Em"
type textarea "x"
type input "E"
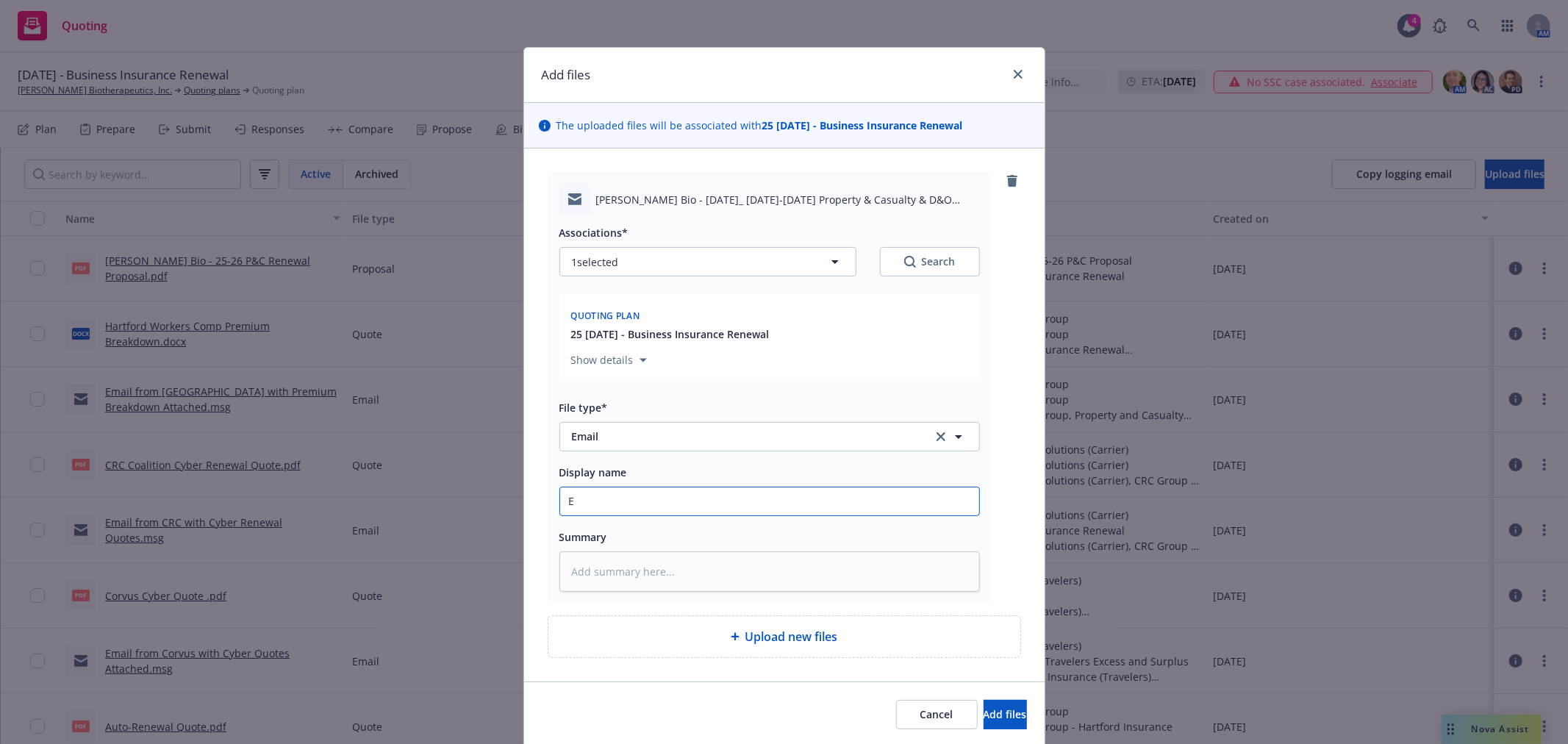
type textarea "x"
type input "Em"
type textarea "x"
type input "Ema"
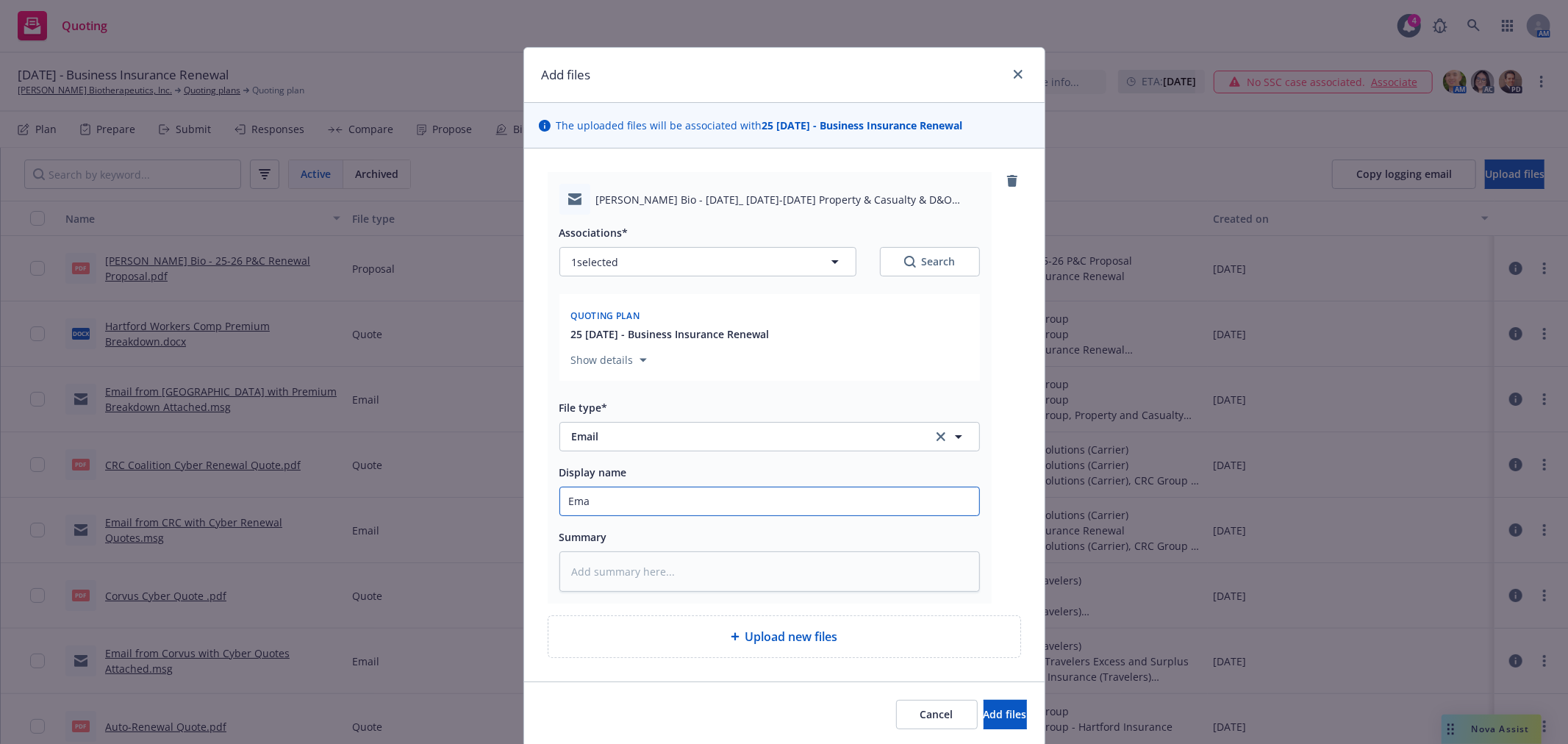
type textarea "x"
type input "Emai"
type textarea "x"
type input "Email"
type textarea "x"
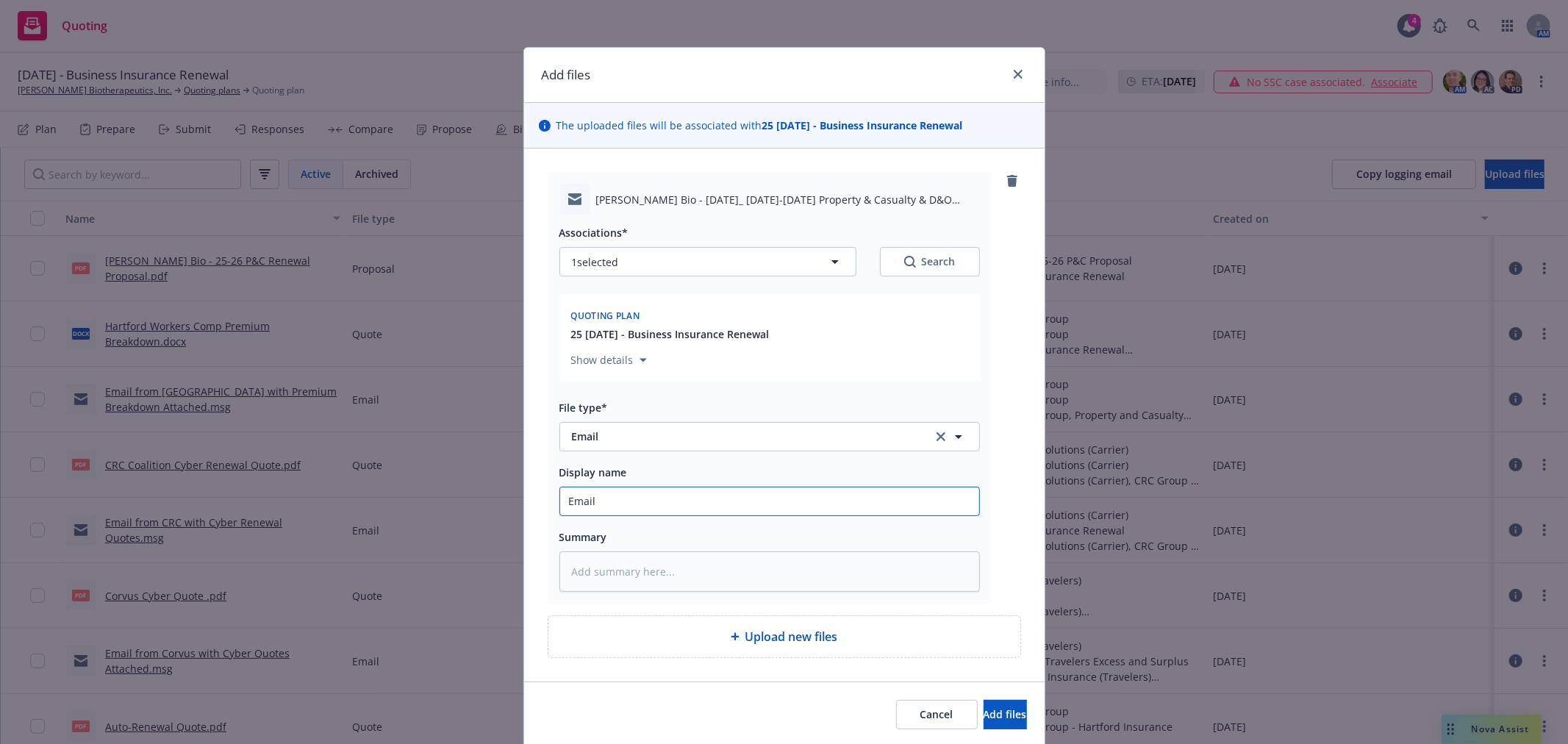
type input "Email"
type textarea "x"
type input "Email t"
type textarea "x"
type input "Email to"
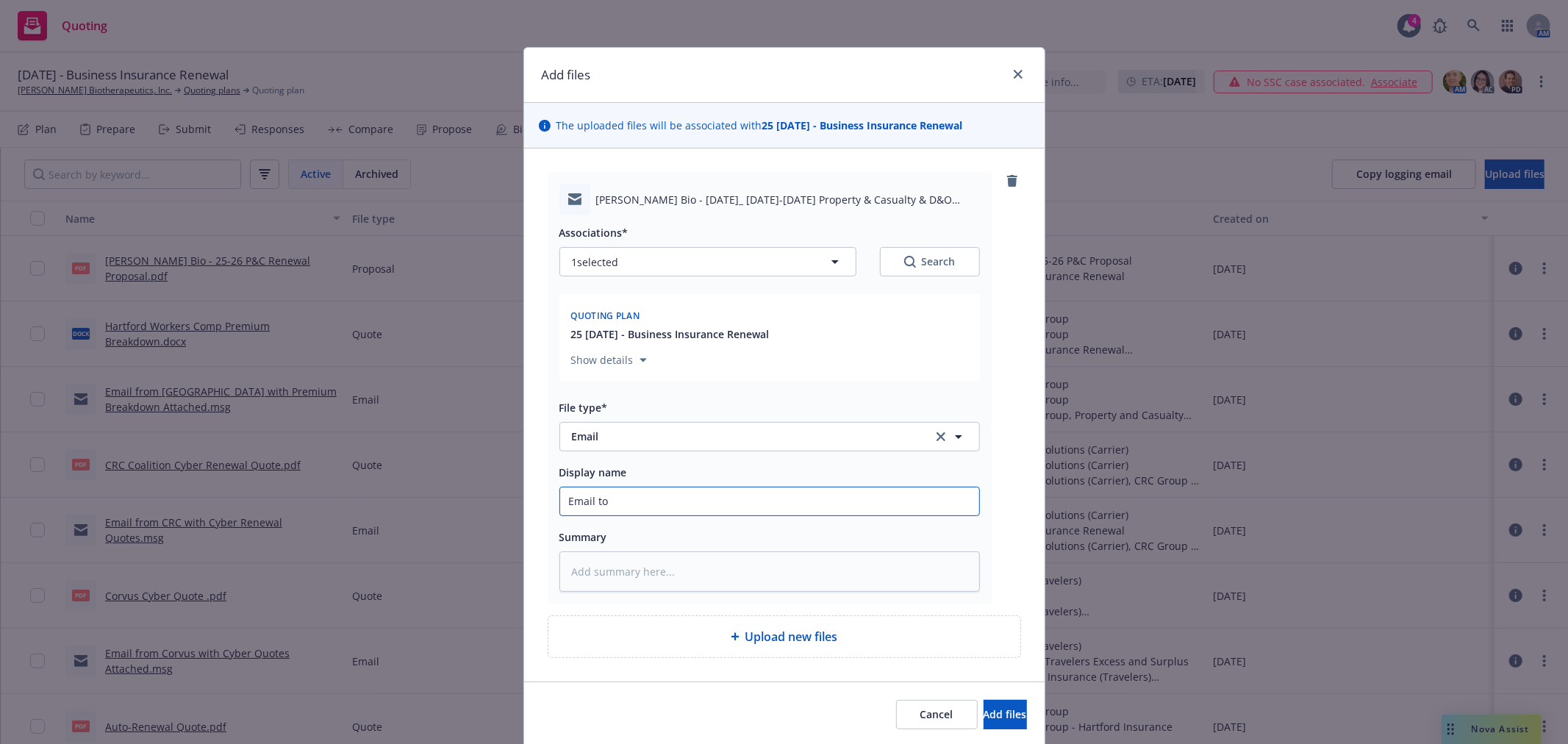
type textarea "x"
type input "Email to"
type textarea "x"
type input "Email to C"
type textarea "x"
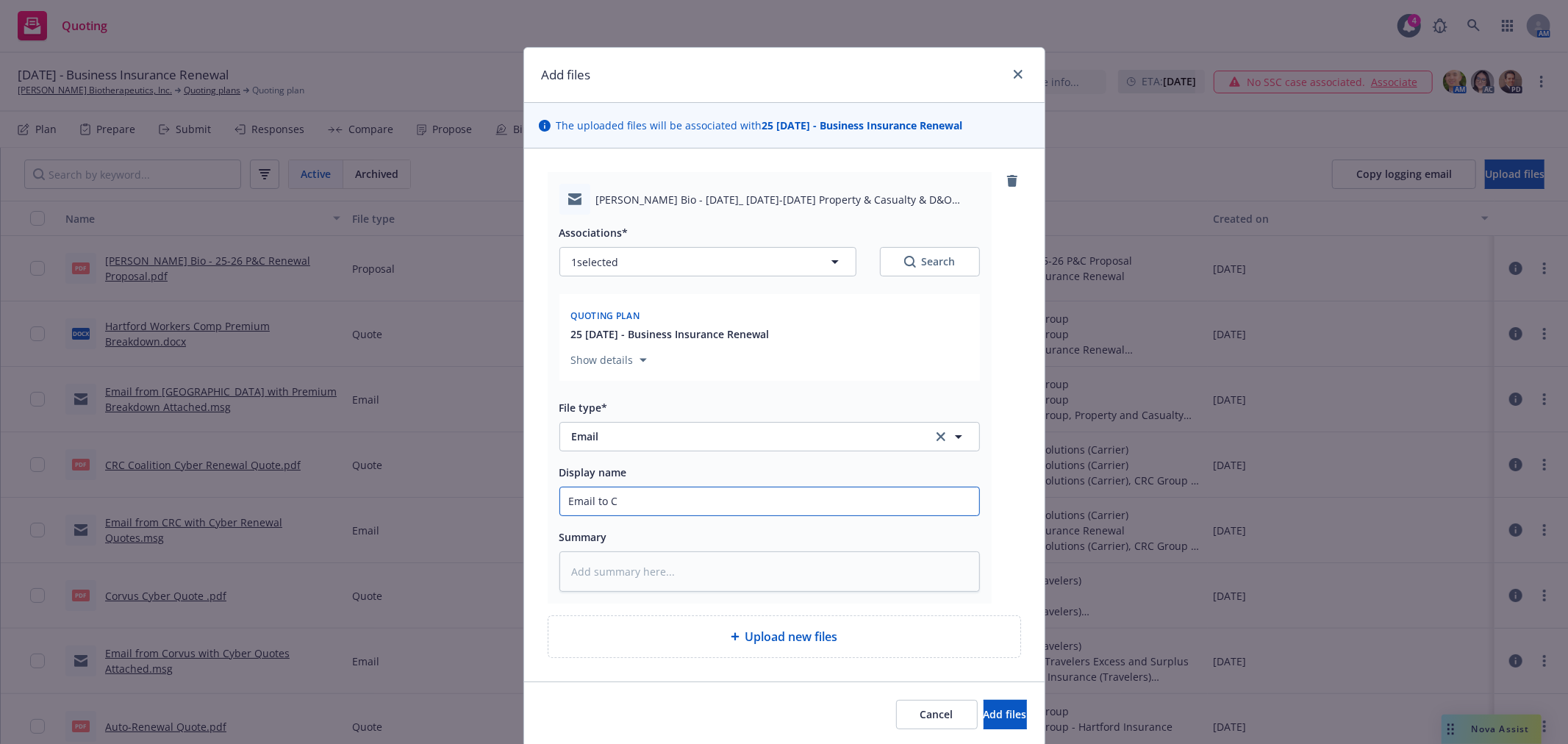
type input "Email to Cl"
type textarea "x"
type input "Email to Cle"
type textarea "x"
type input "Email to Clei"
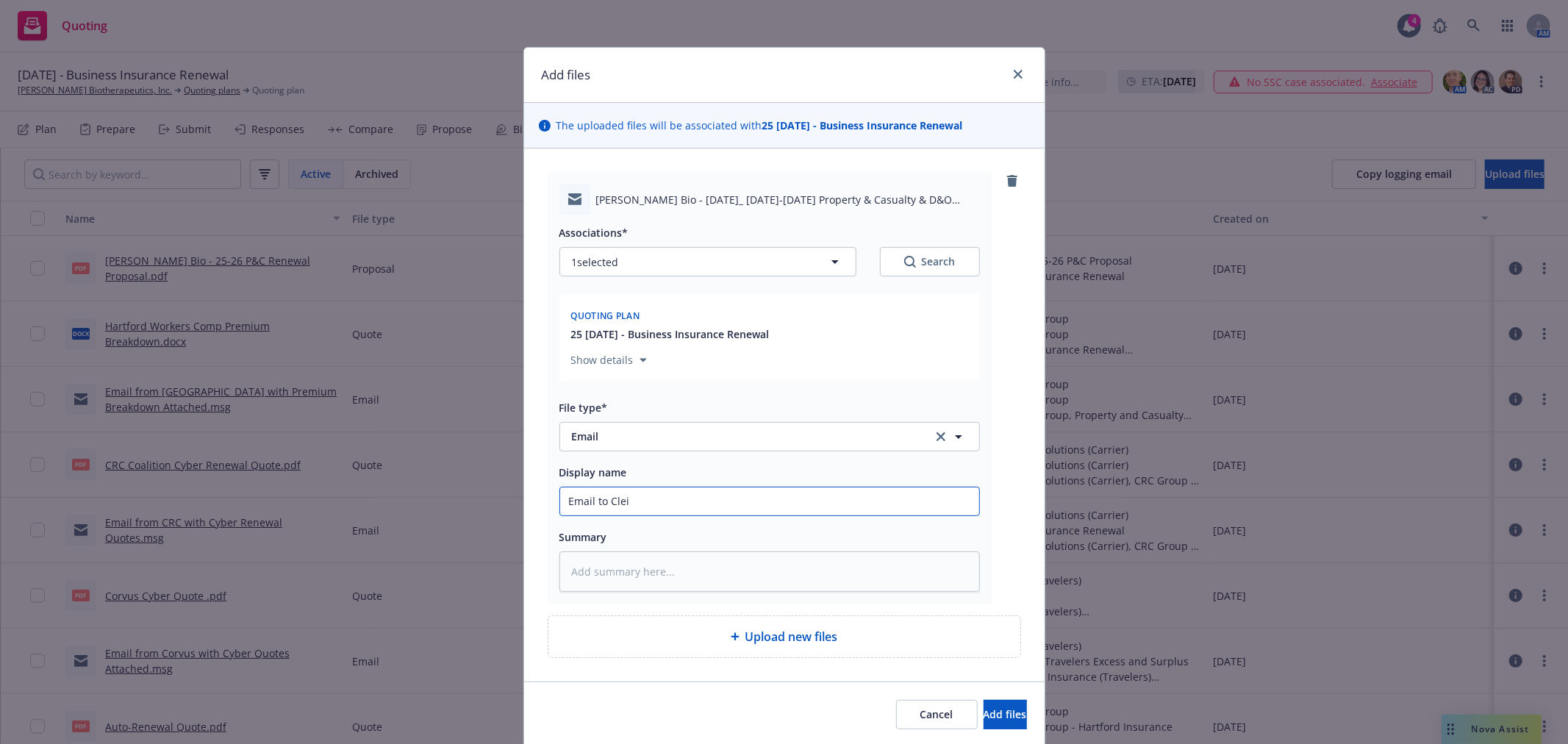
type textarea "x"
type input "Email to Clein"
type textarea "x"
type input "Email to Cleint"
type textarea "x"
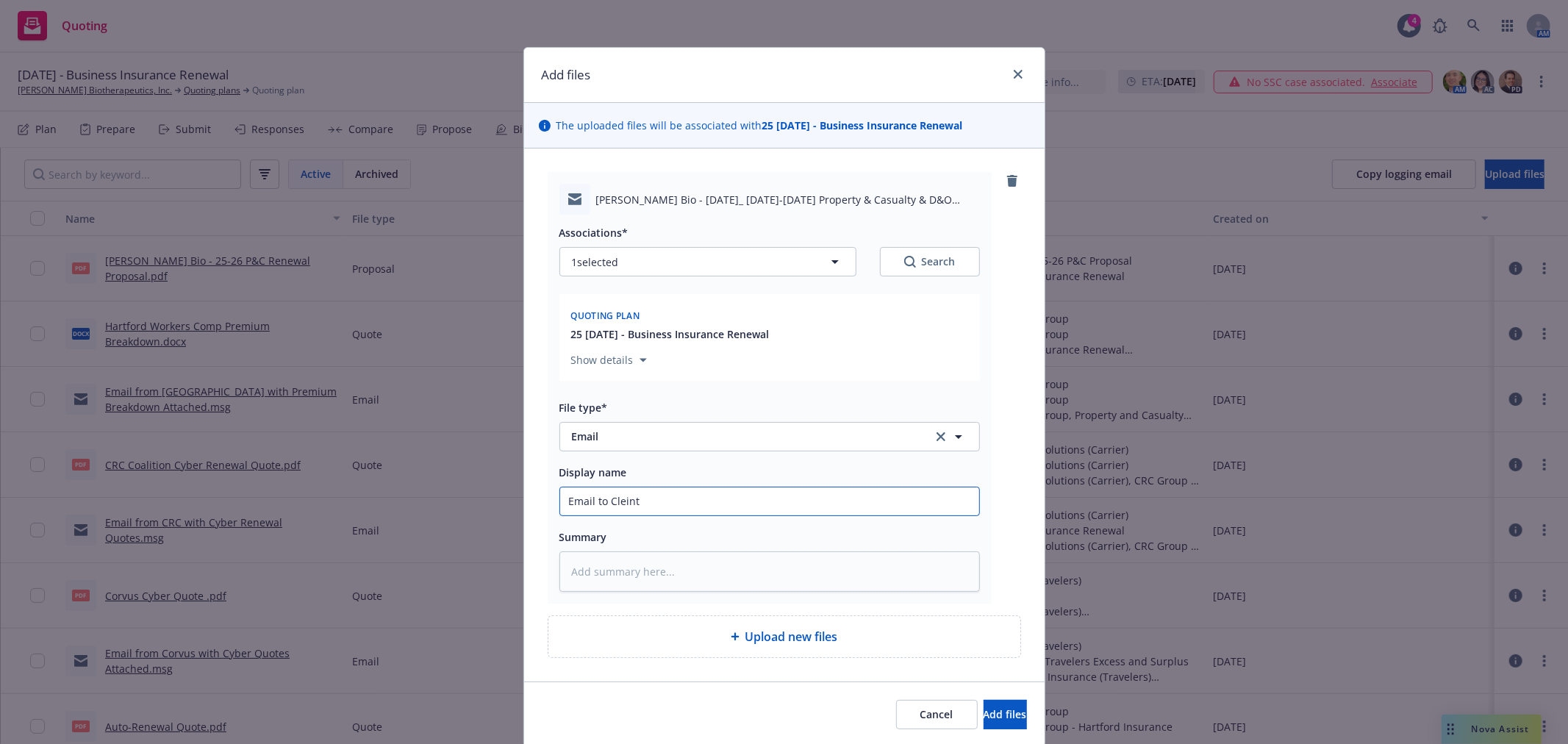
type input "Email to Cleint"
type textarea "x"
type input "Email to Cleint w"
type textarea "x"
type input "Email to Cleint wi"
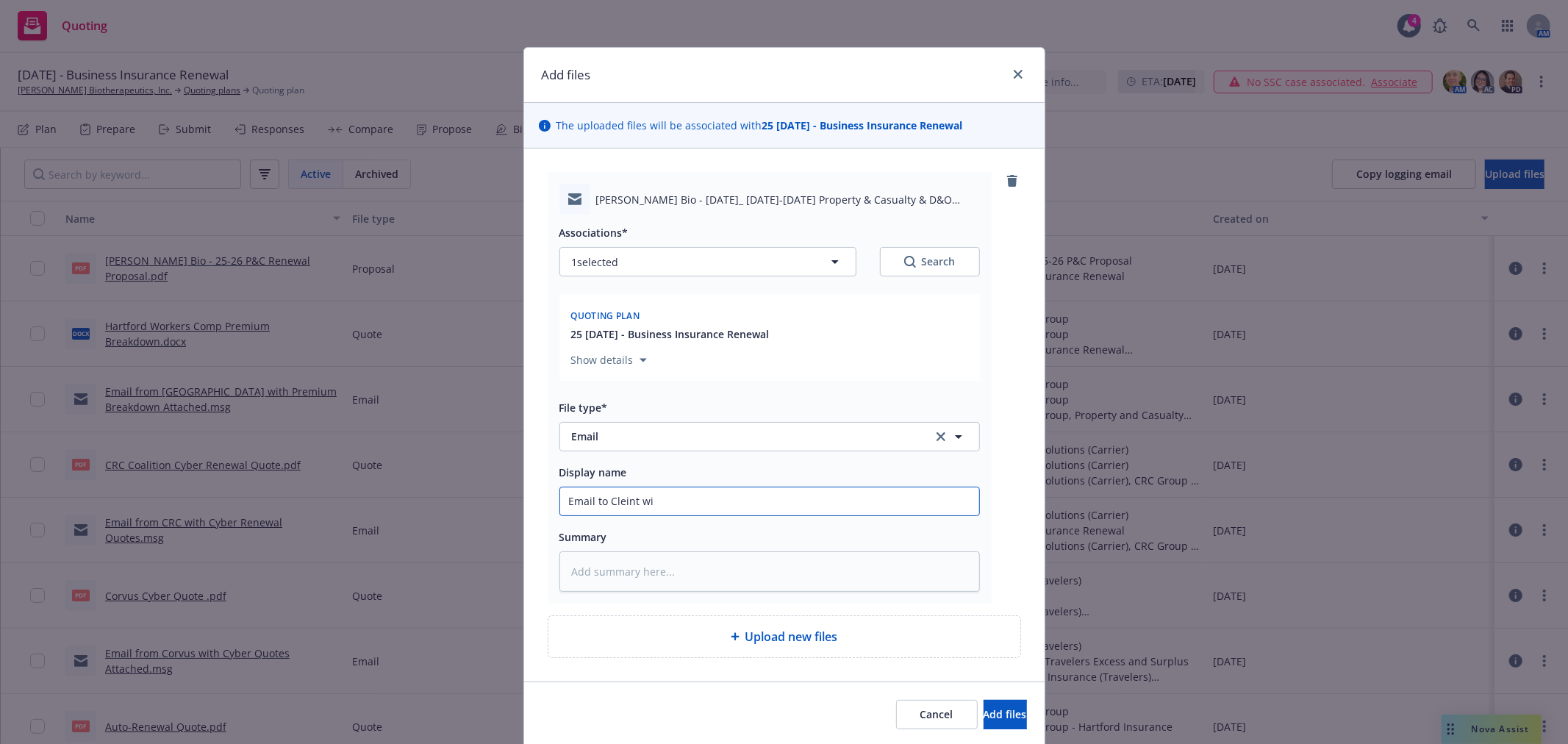
type textarea "x"
type input "Email to Cleint wit"
type textarea "x"
type input "Email to Cleint with"
type textarea "x"
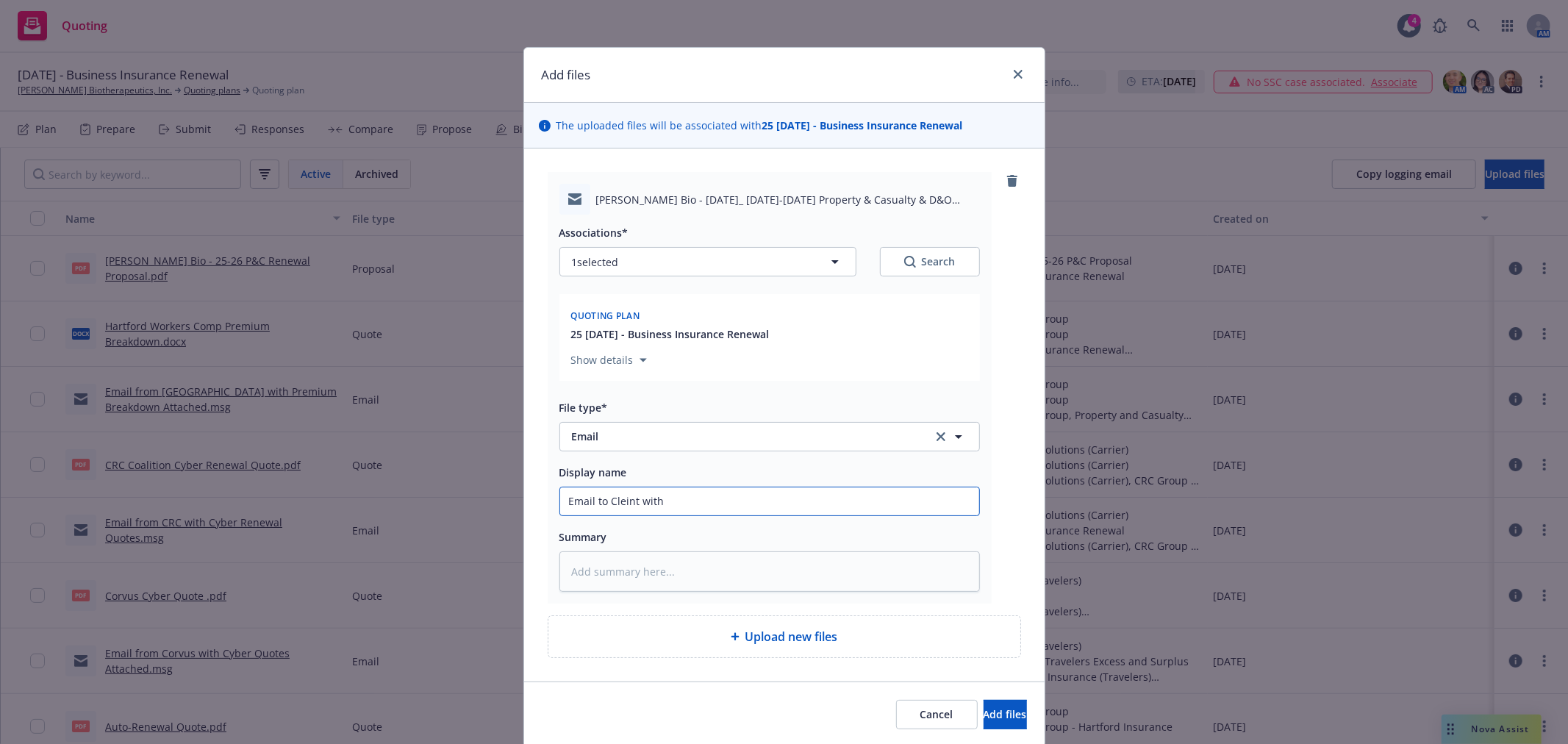
type input "Email to Cleint with"
type textarea "x"
type input "Email to Cleint with P"
type textarea "x"
type input "Email to Cleint with Pr"
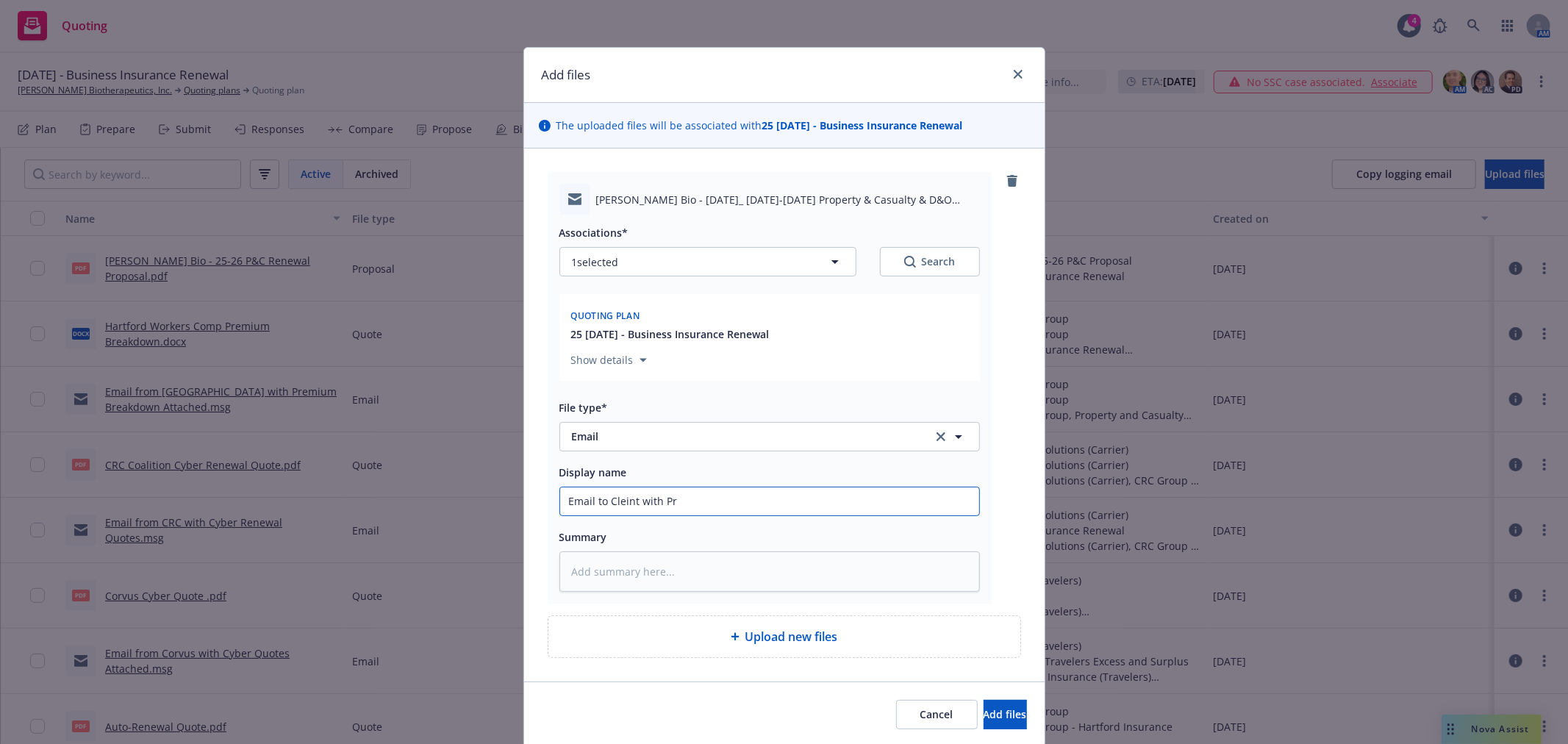
type textarea "x"
type input "Email to Cleint with Pro"
type textarea "x"
type input "Email to Cleint with Prop"
type textarea "x"
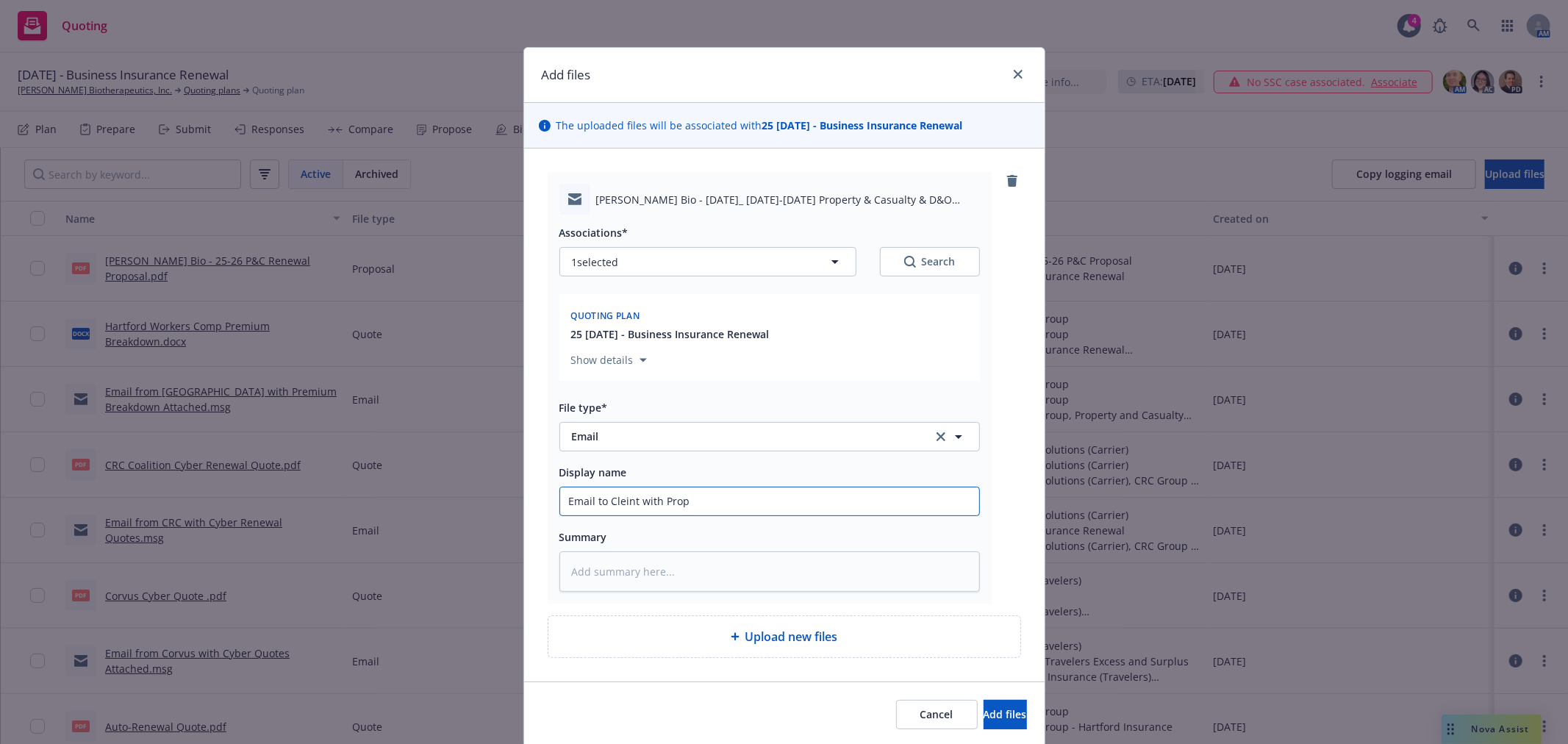
type input "Email to Cleint with Propo"
type textarea "x"
type input "Email to Cleint with Propos"
type textarea "x"
type input "Email to Cleint with Proposa"
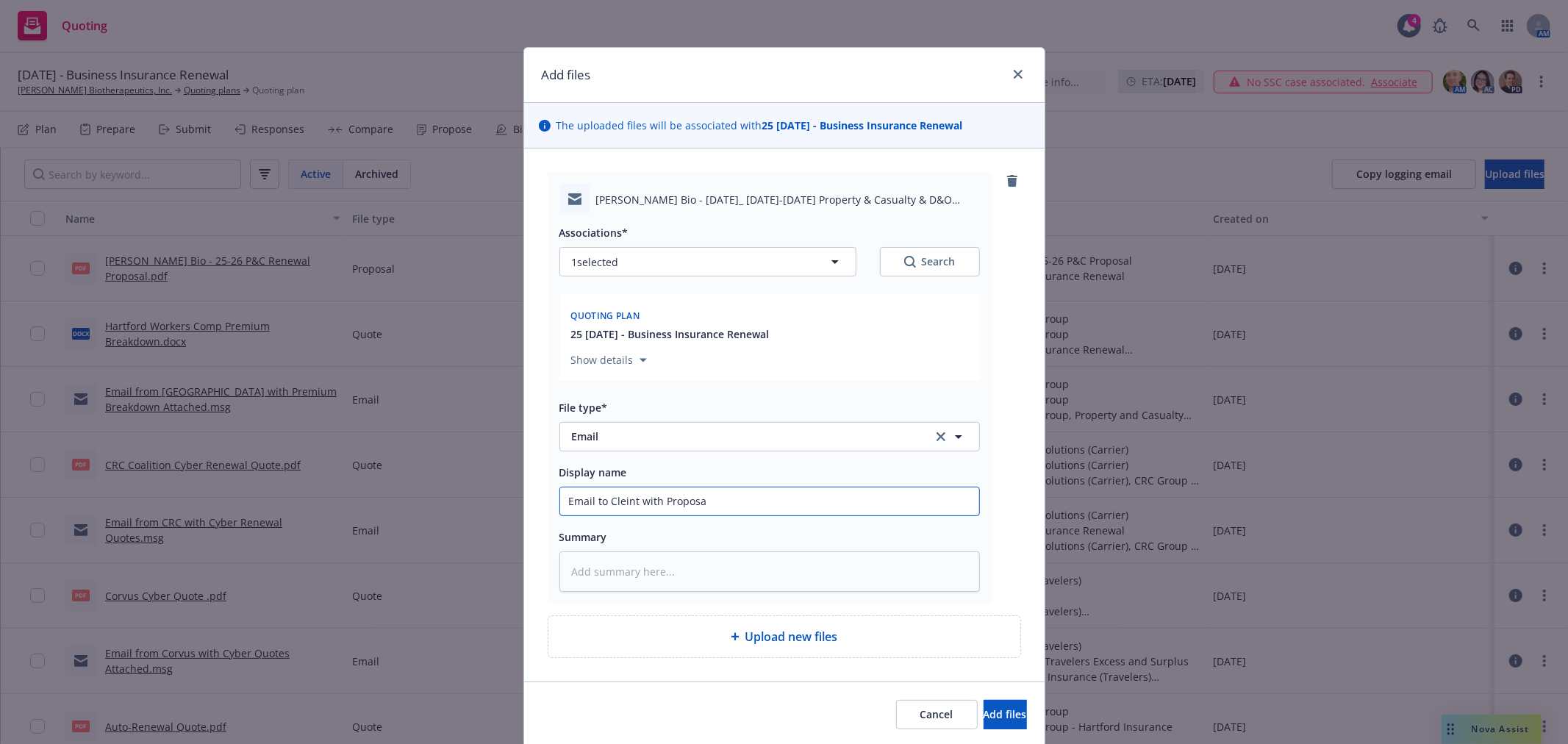
type textarea "x"
type input "Email to Cleint with Proposal"
type textarea "x"
type input "Email to Cleint with Proposal"
type textarea "x"
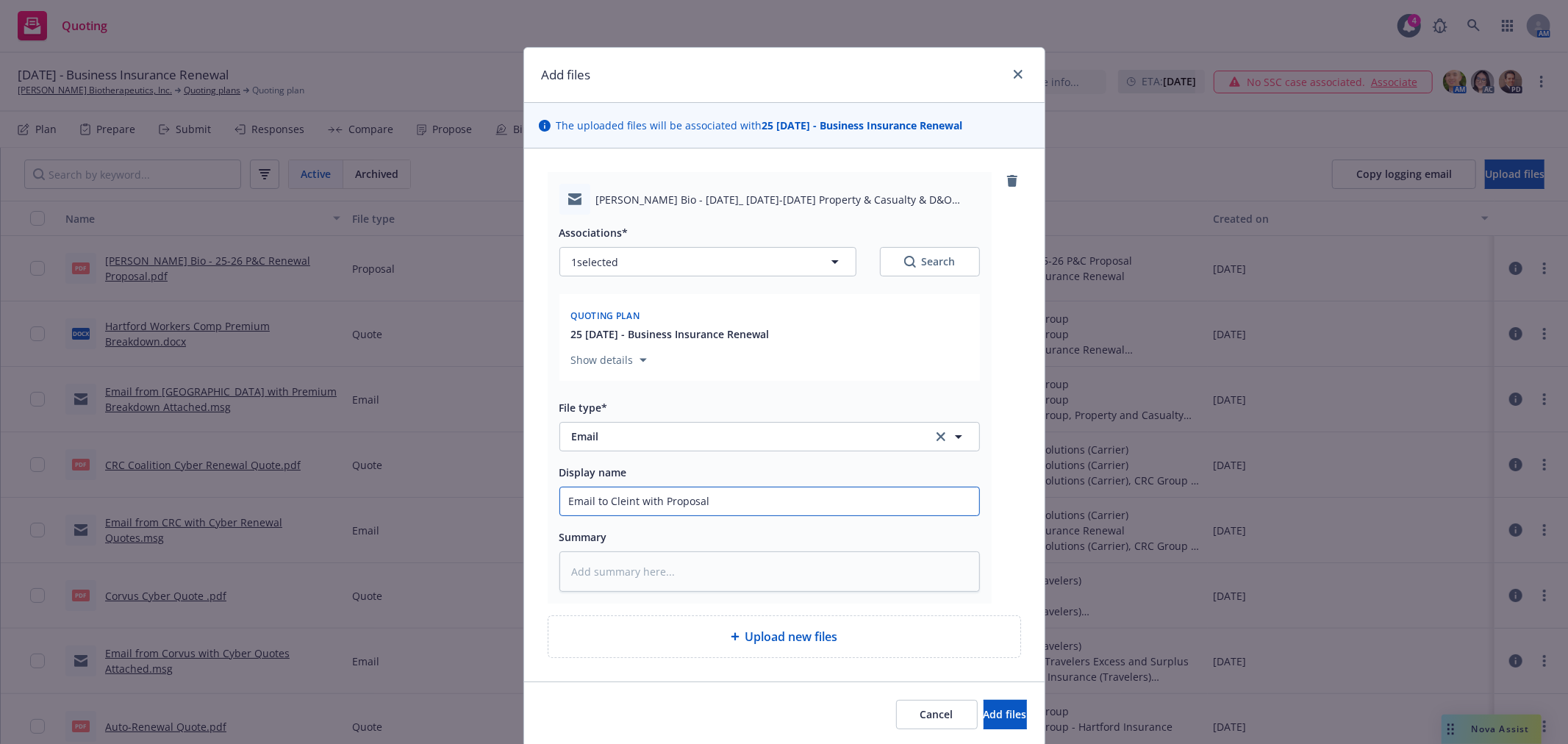
type input "Email to Cleint with Proposal A"
type textarea "x"
type input "Email to Cleint with Proposal At"
type textarea "x"
type input "Email to Cleint with Proposal Att"
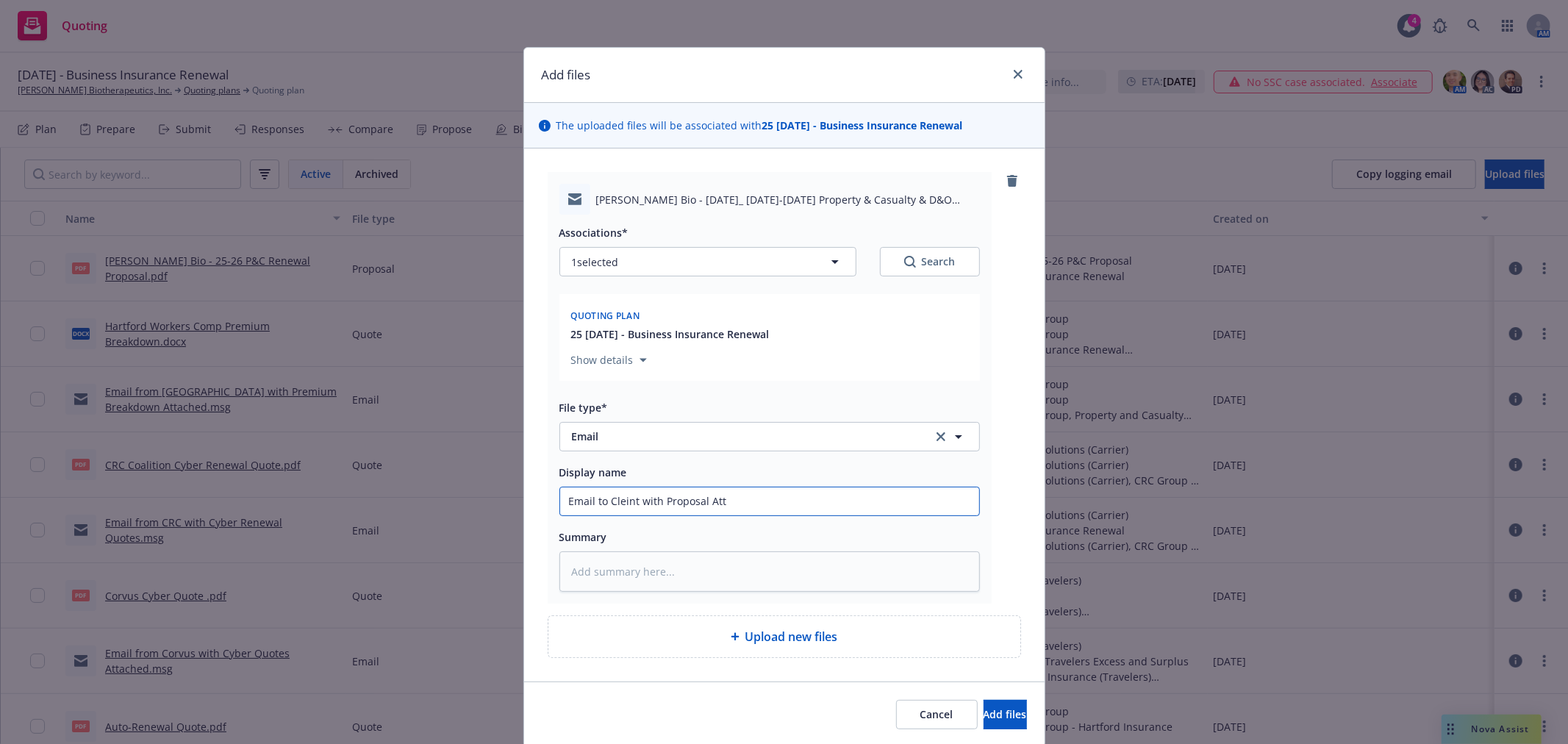
type textarea "x"
type input "Email to Cleint with Proposal Atta"
type textarea "x"
type input "Email to Cleint with Proposal Attac"
type textarea "x"
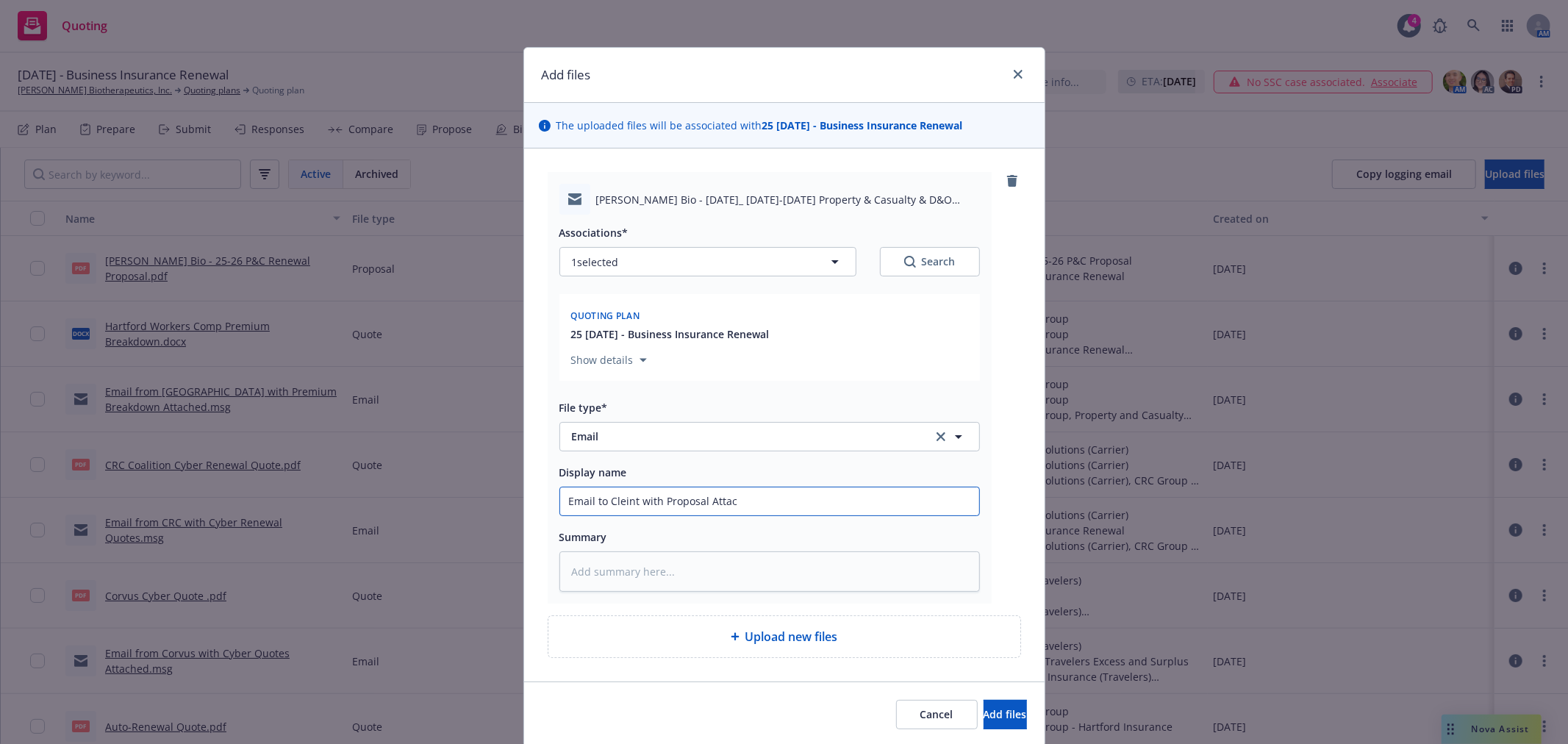
type input "Email to Cleint with Proposal Attach"
type textarea "x"
type input "Email to Cleint with Proposal Attache"
type textarea "x"
type input "Email to Cleint with Proposal Attached"
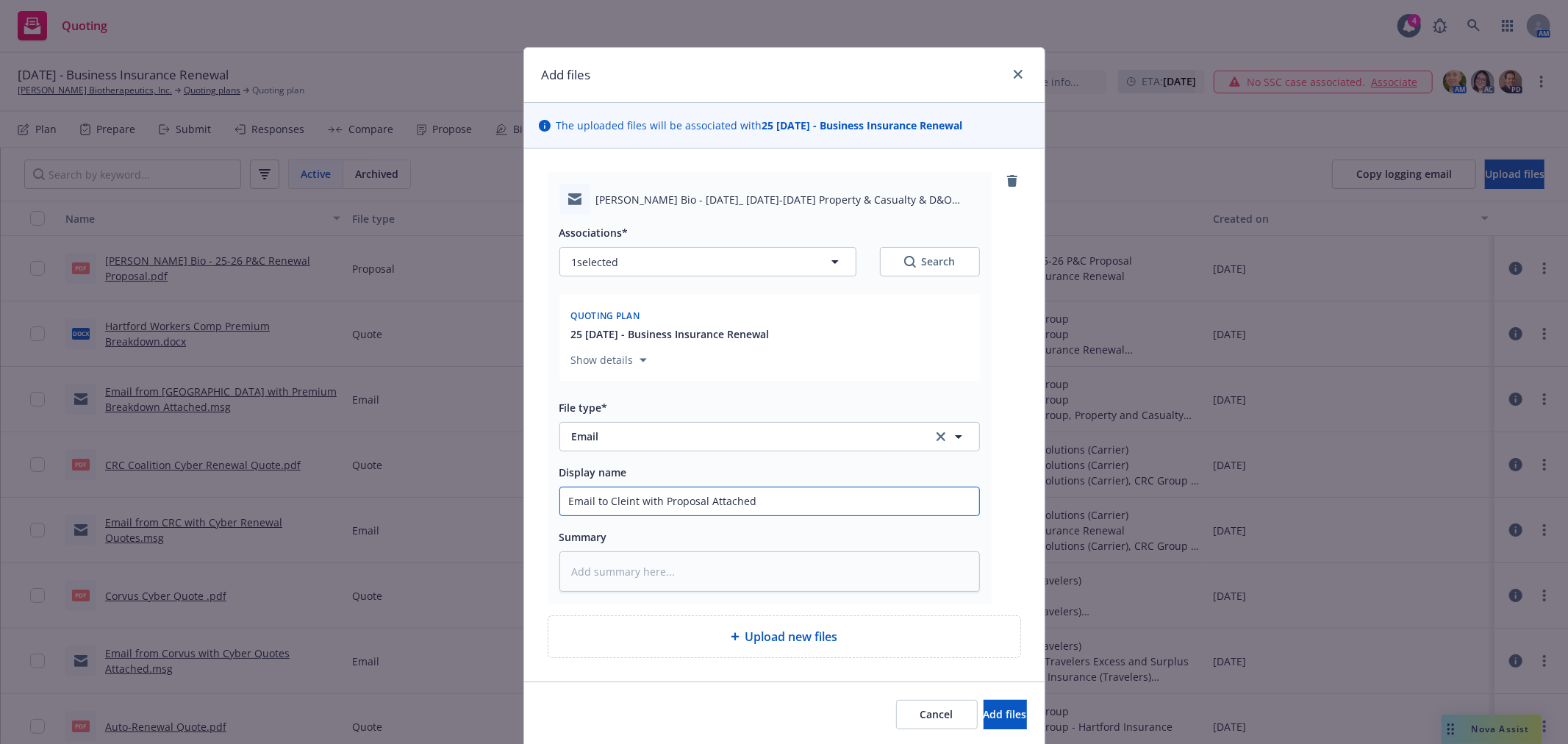
type textarea "x"
type input "Email to Client with Proposal Attached"
click at [966, 700] on div "Cancel Add files" at bounding box center [784, 714] width 520 height 65
click at [983, 714] on span "Add files" at bounding box center [1005, 714] width 44 height 14
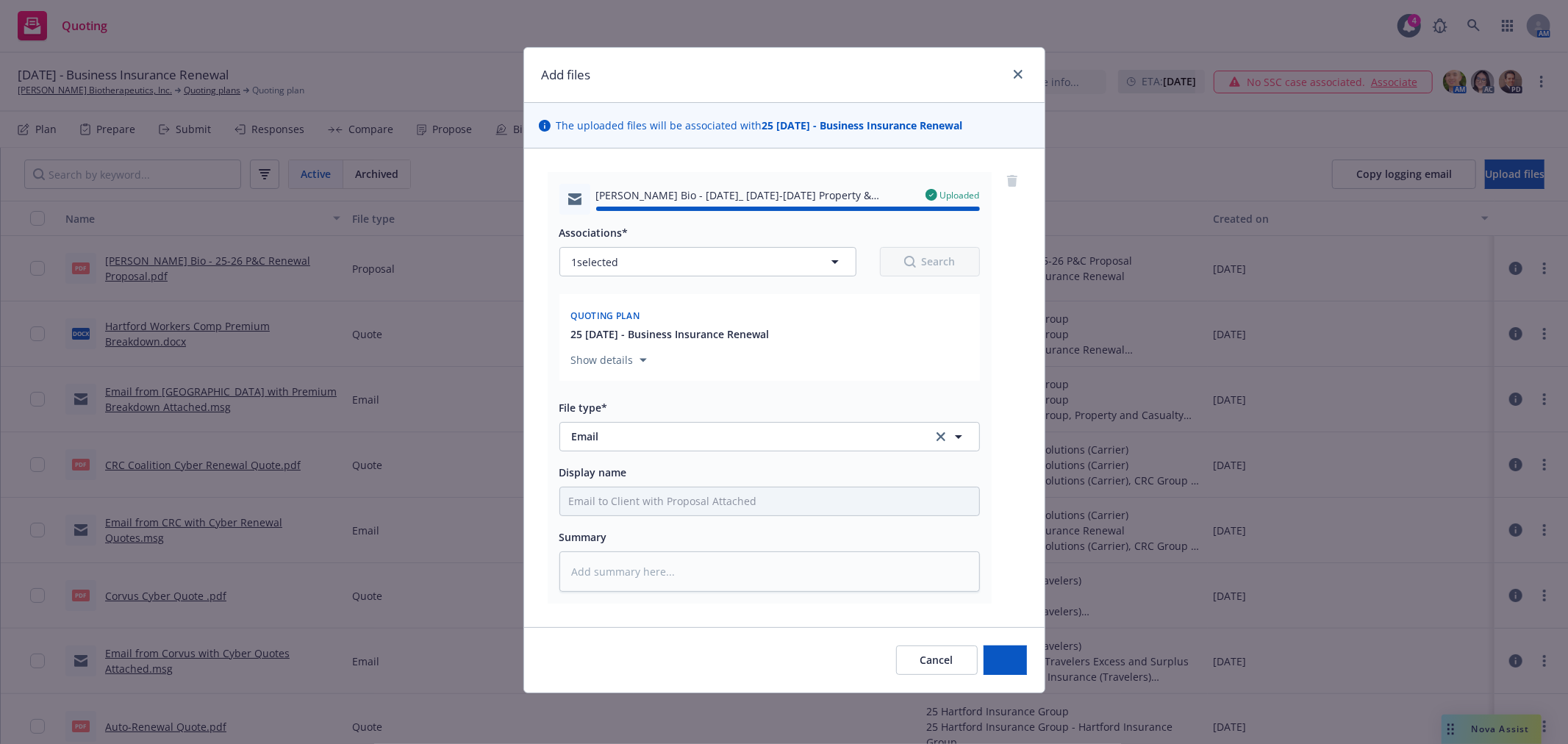
type textarea "x"
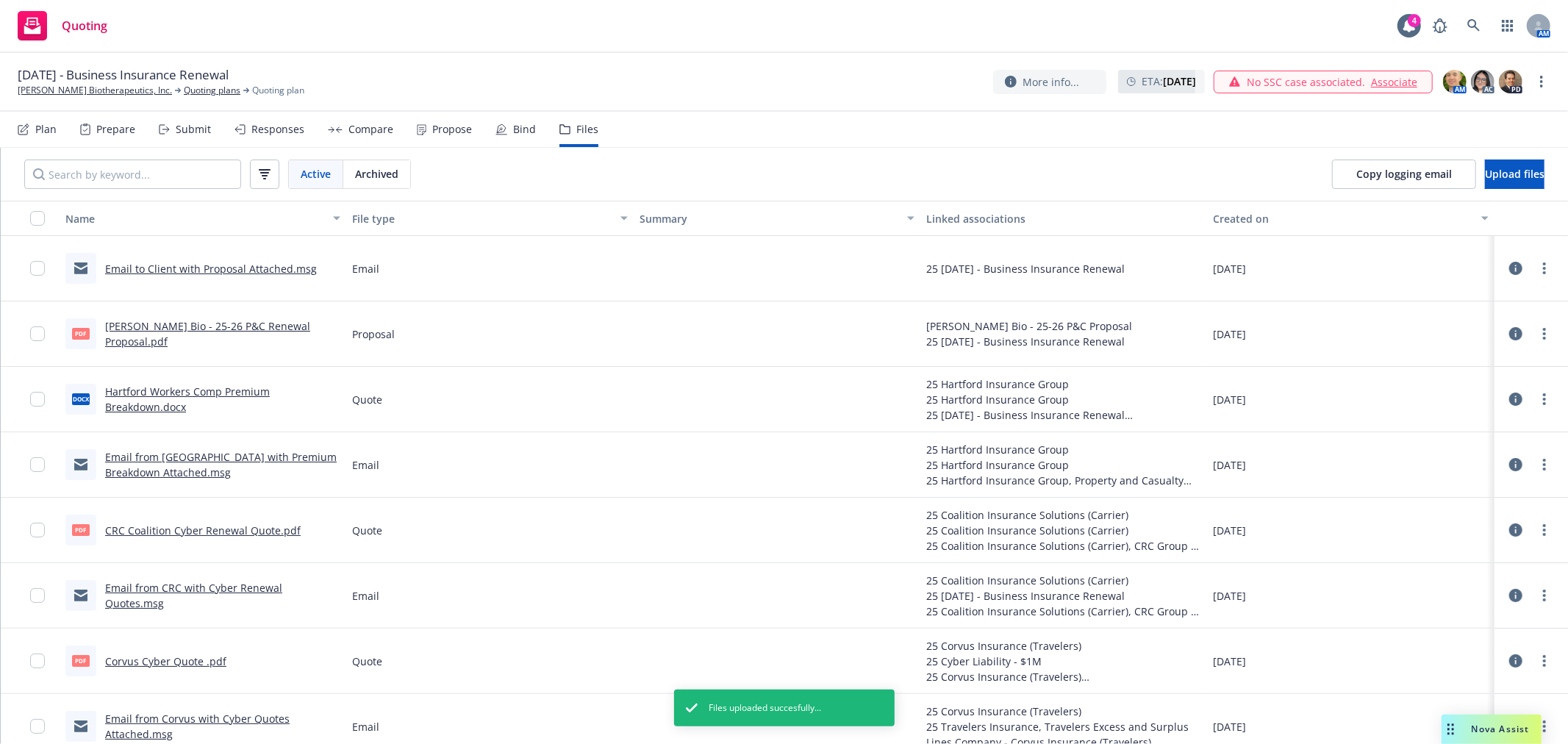
click at [794, 115] on nav "Plan Prepare Submit Responses Compare Propose Bind Files" at bounding box center [784, 129] width 1533 height 35
click at [50, 134] on div "Plan" at bounding box center [46, 129] width 21 height 12
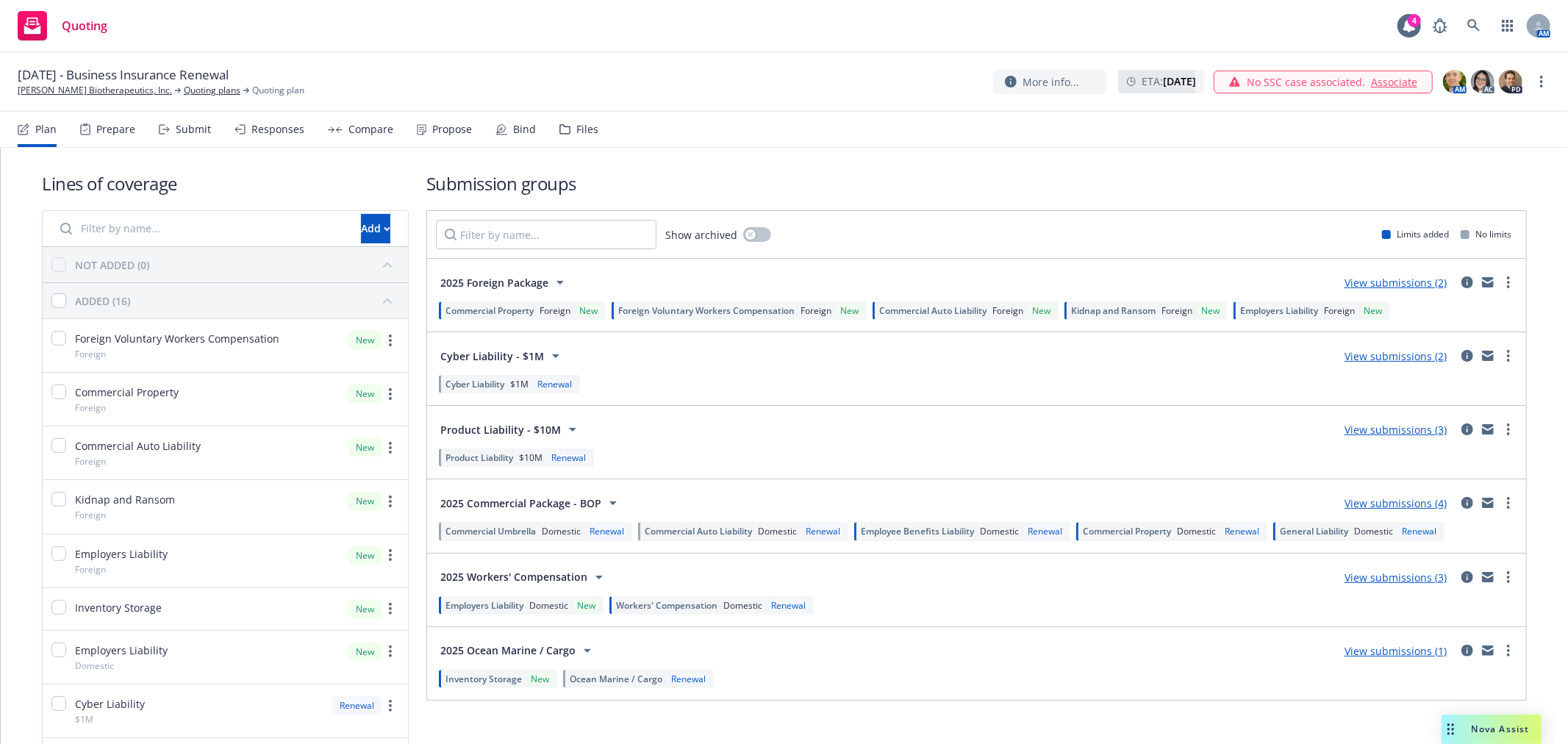
click at [770, 153] on div "Lines of coverage Add NOT ADDED (0) ADDED (16) Foreign Voluntary Workers Compen…" at bounding box center [784, 665] width 1485 height 1034
click at [1473, 27] on icon at bounding box center [1473, 25] width 13 height 13
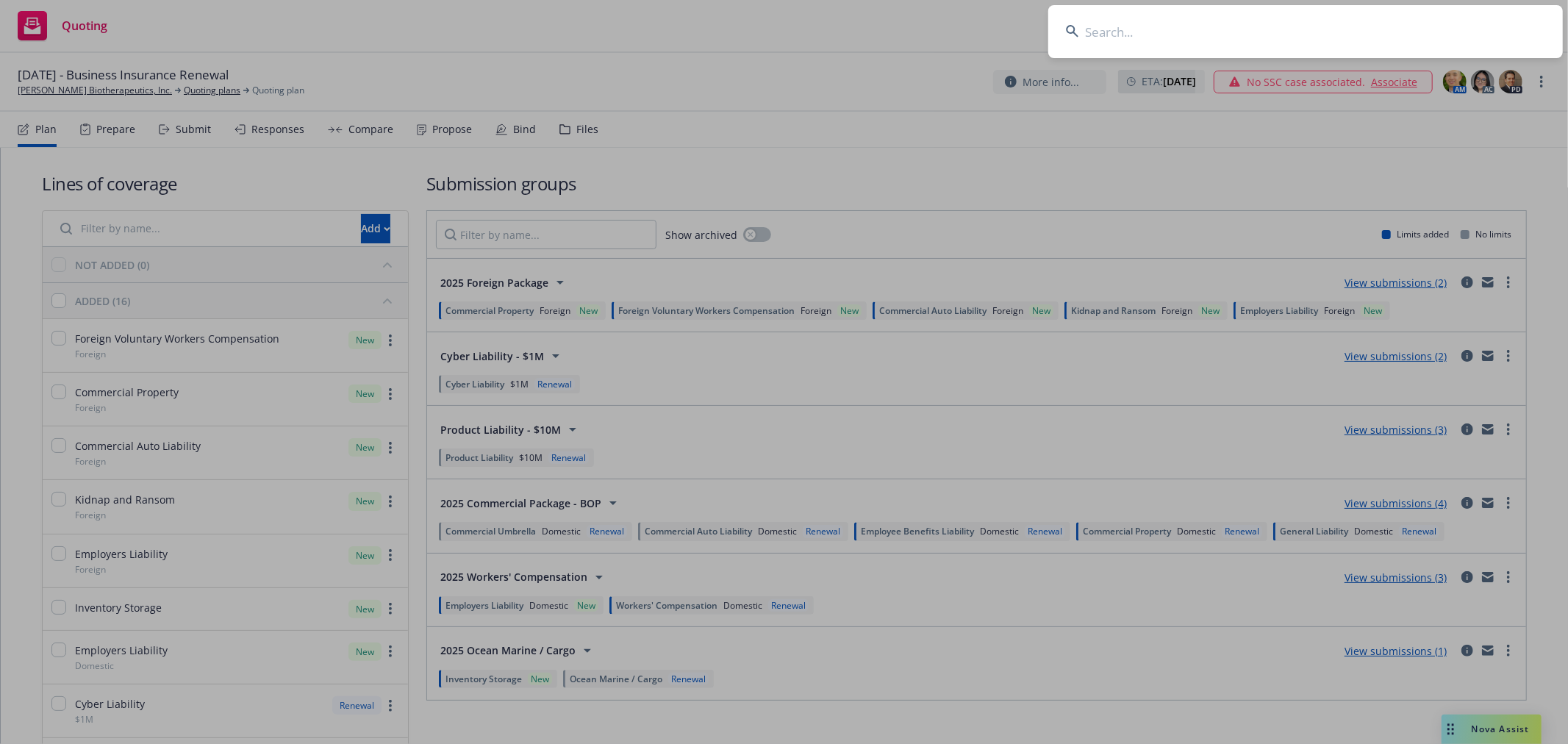
click at [1253, 39] on input at bounding box center [1306, 32] width 515 height 53
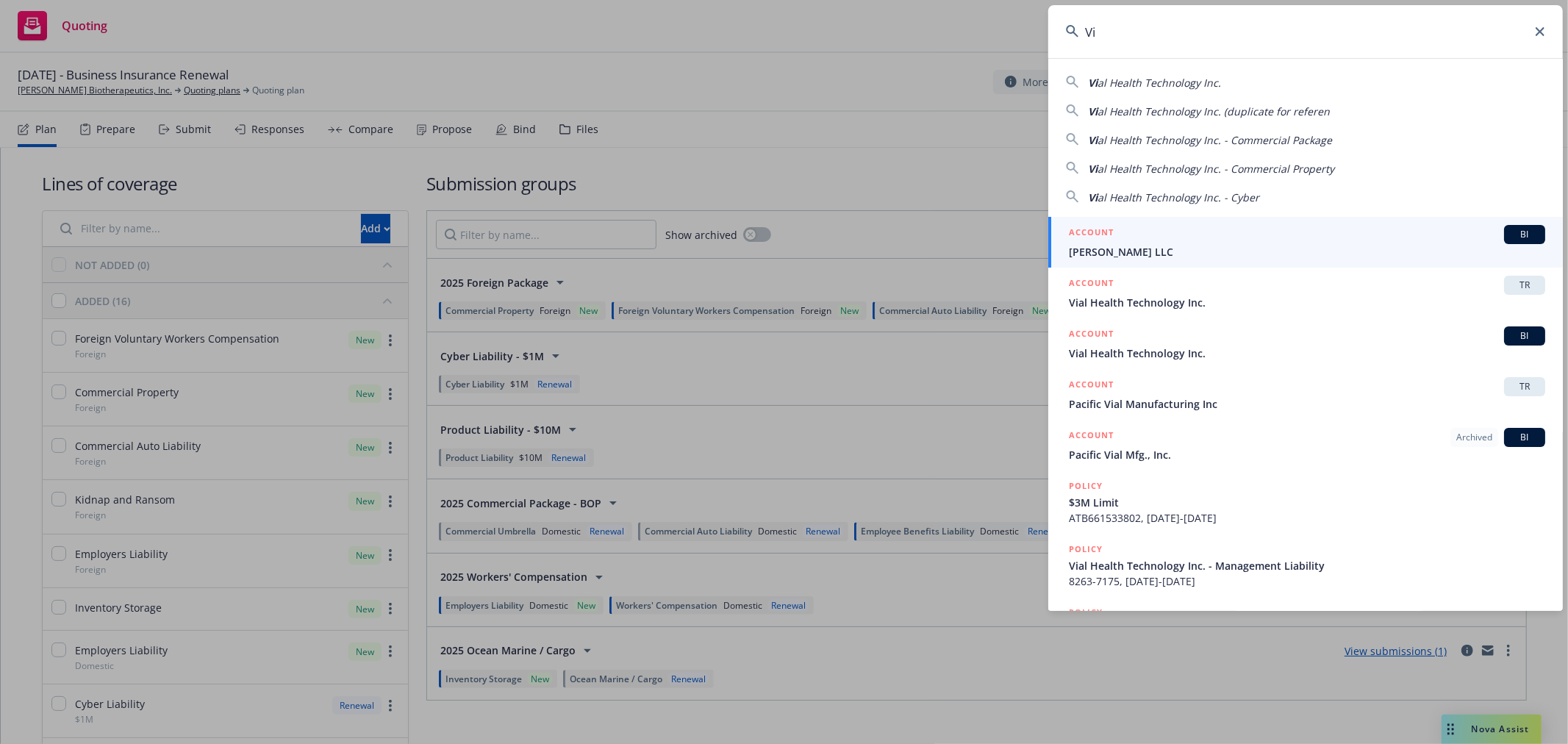
type input "V"
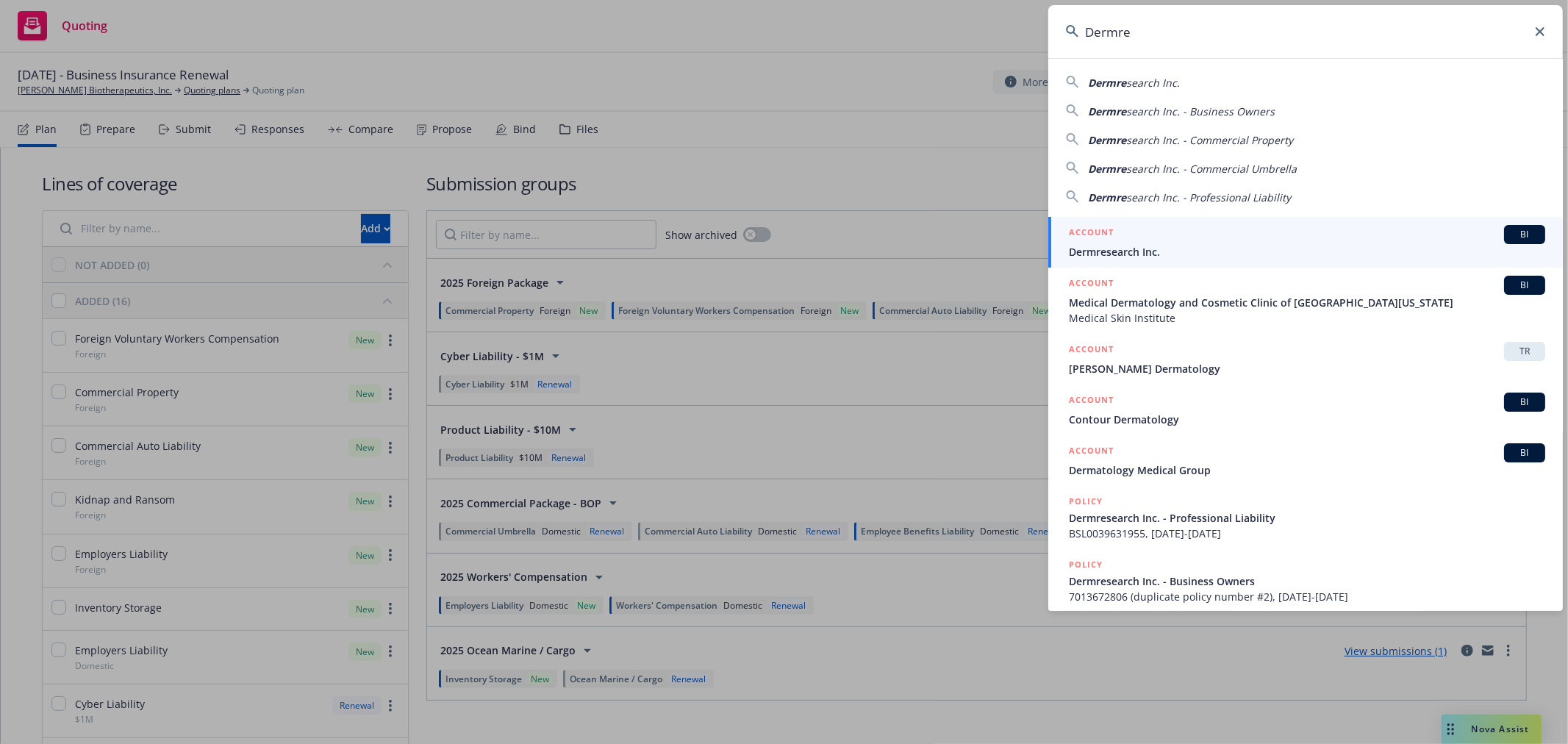
type input "Dermre"
click at [1204, 246] on span "Dermresearch Inc." at bounding box center [1307, 251] width 476 height 16
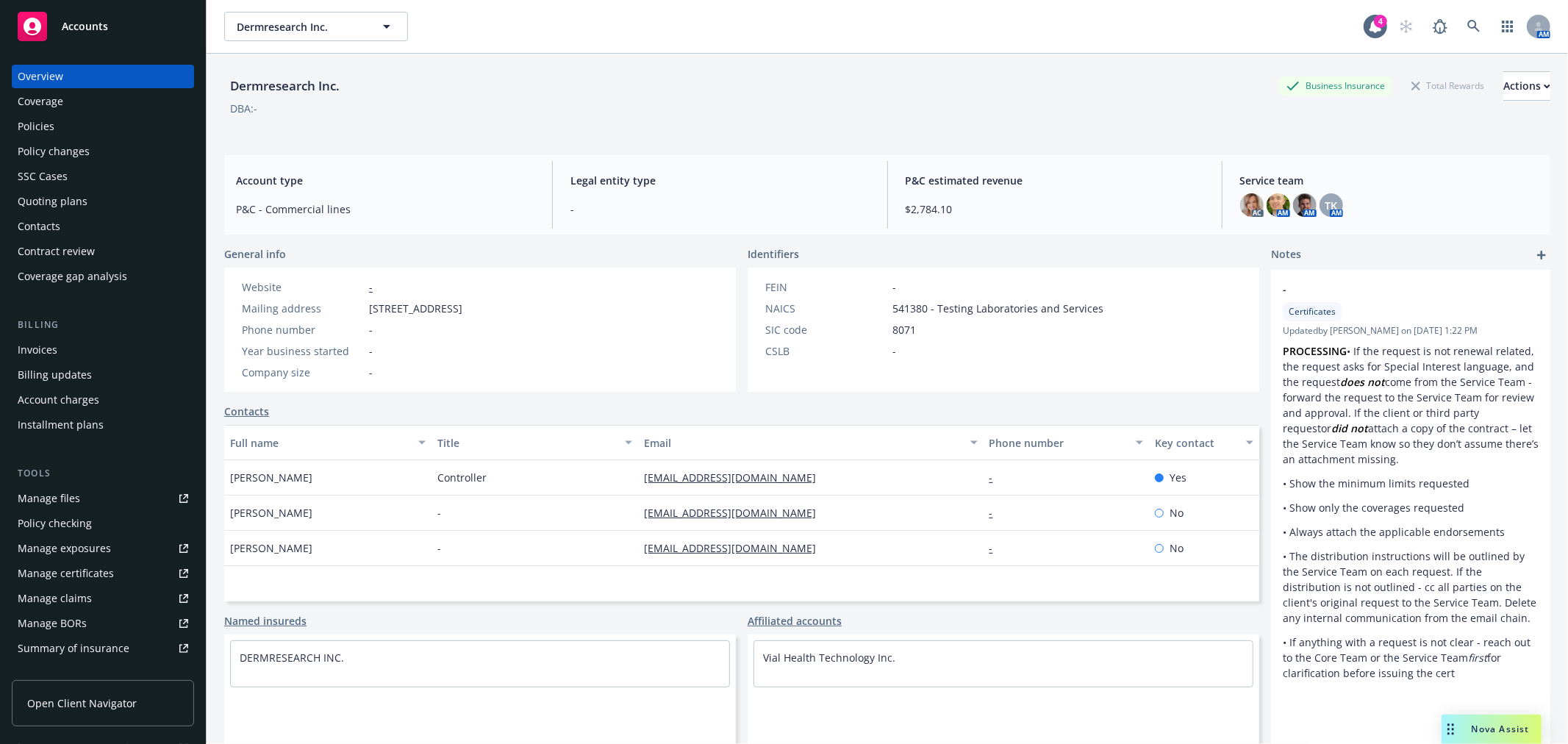
click at [45, 133] on div "Policies" at bounding box center [36, 126] width 37 height 24
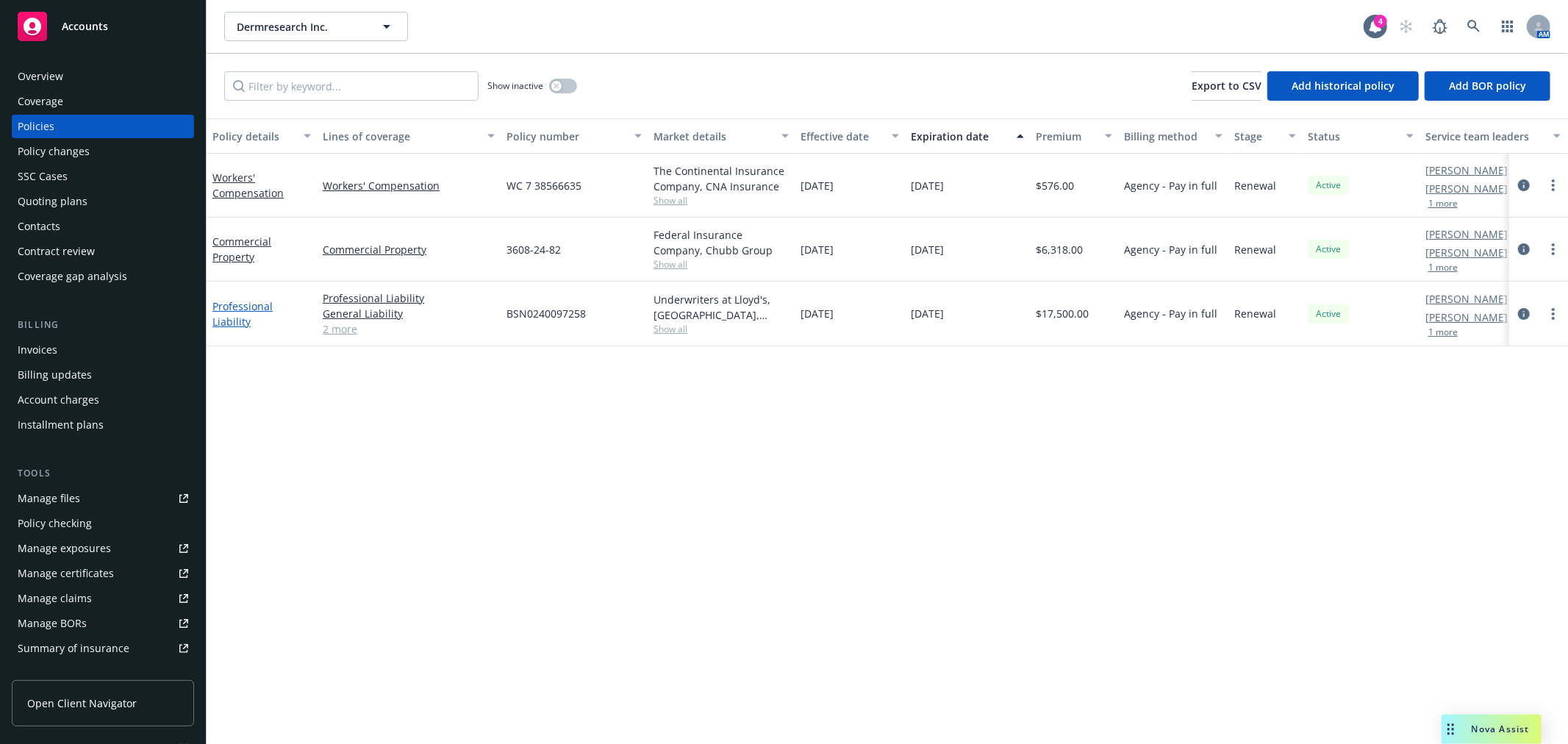
click at [268, 313] on link "Professional Liability" at bounding box center [242, 314] width 61 height 30
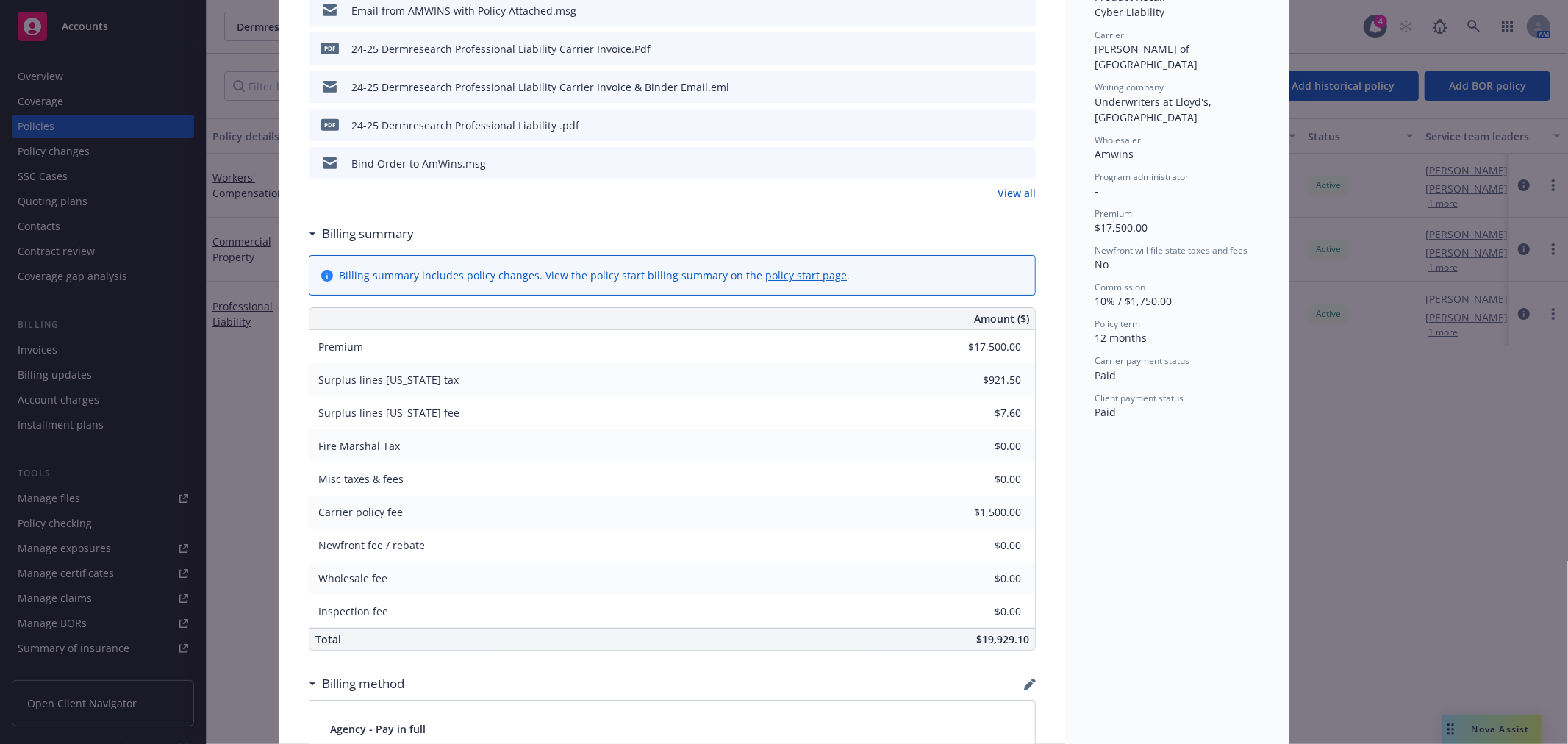
scroll to position [572, 0]
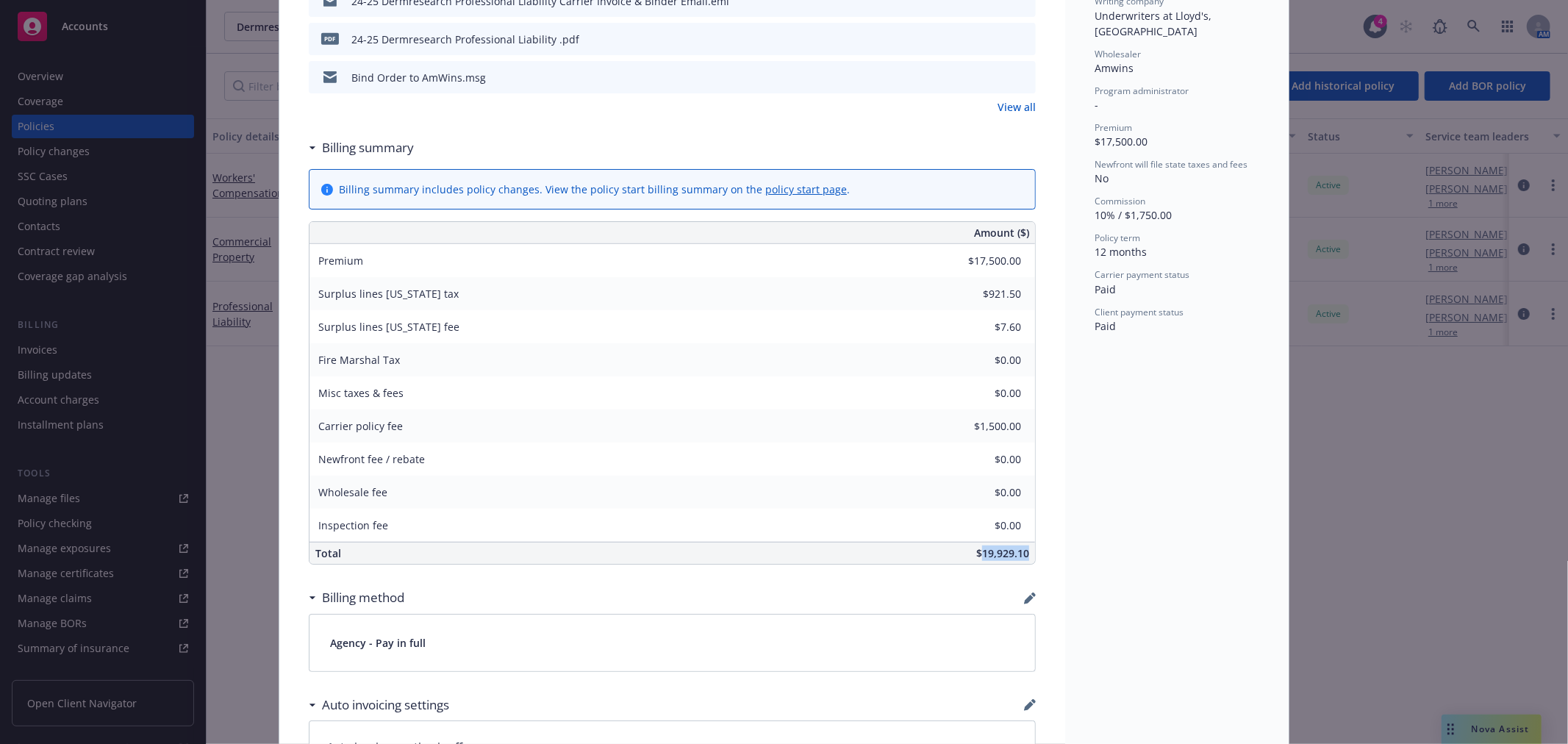
drag, startPoint x: 973, startPoint y: 552, endPoint x: 1039, endPoint y: 552, distance: 66.0
click at [1039, 552] on div "Professional Liability Add internal notes here... View claims View scheduled it…" at bounding box center [672, 572] width 786 height 2116
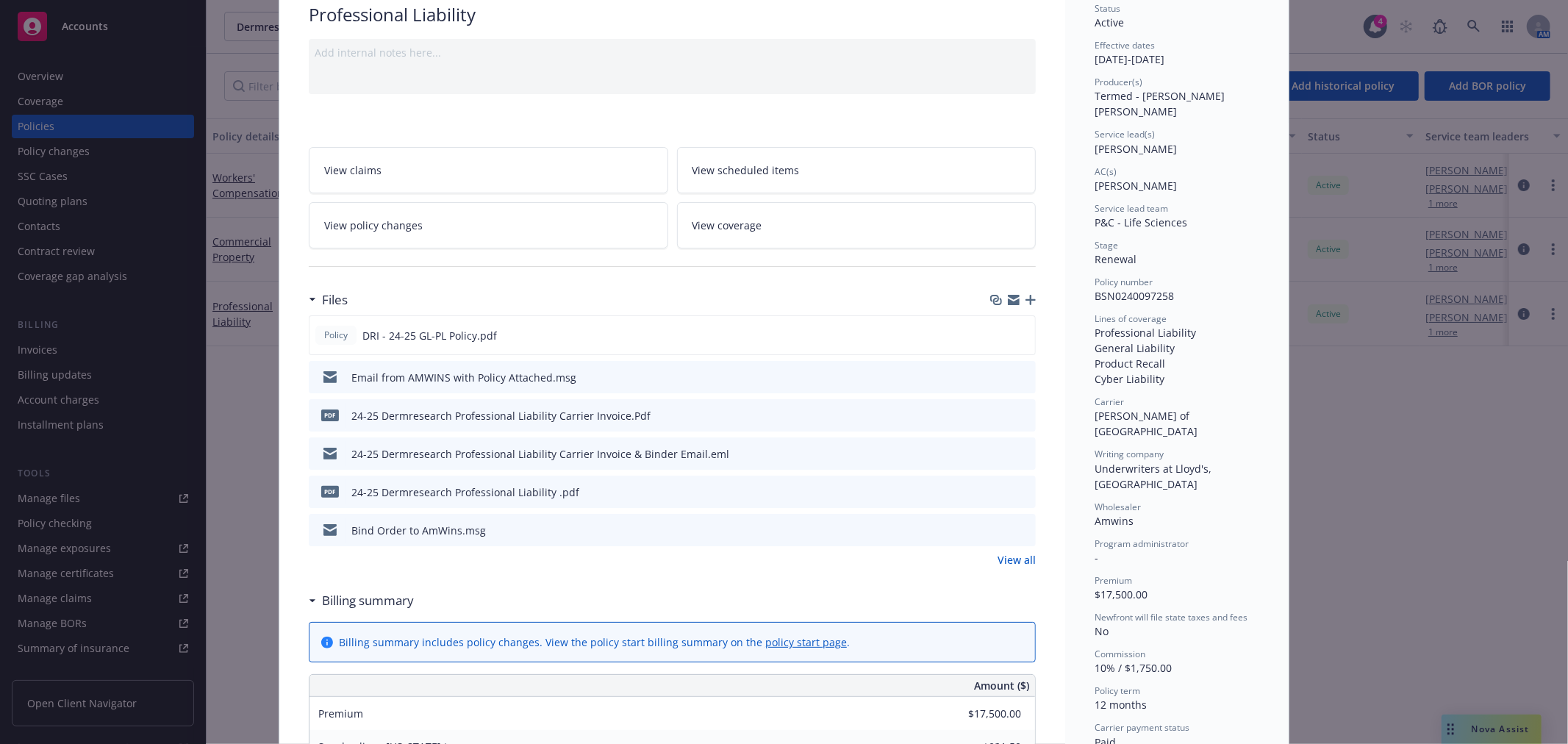
scroll to position [0, 0]
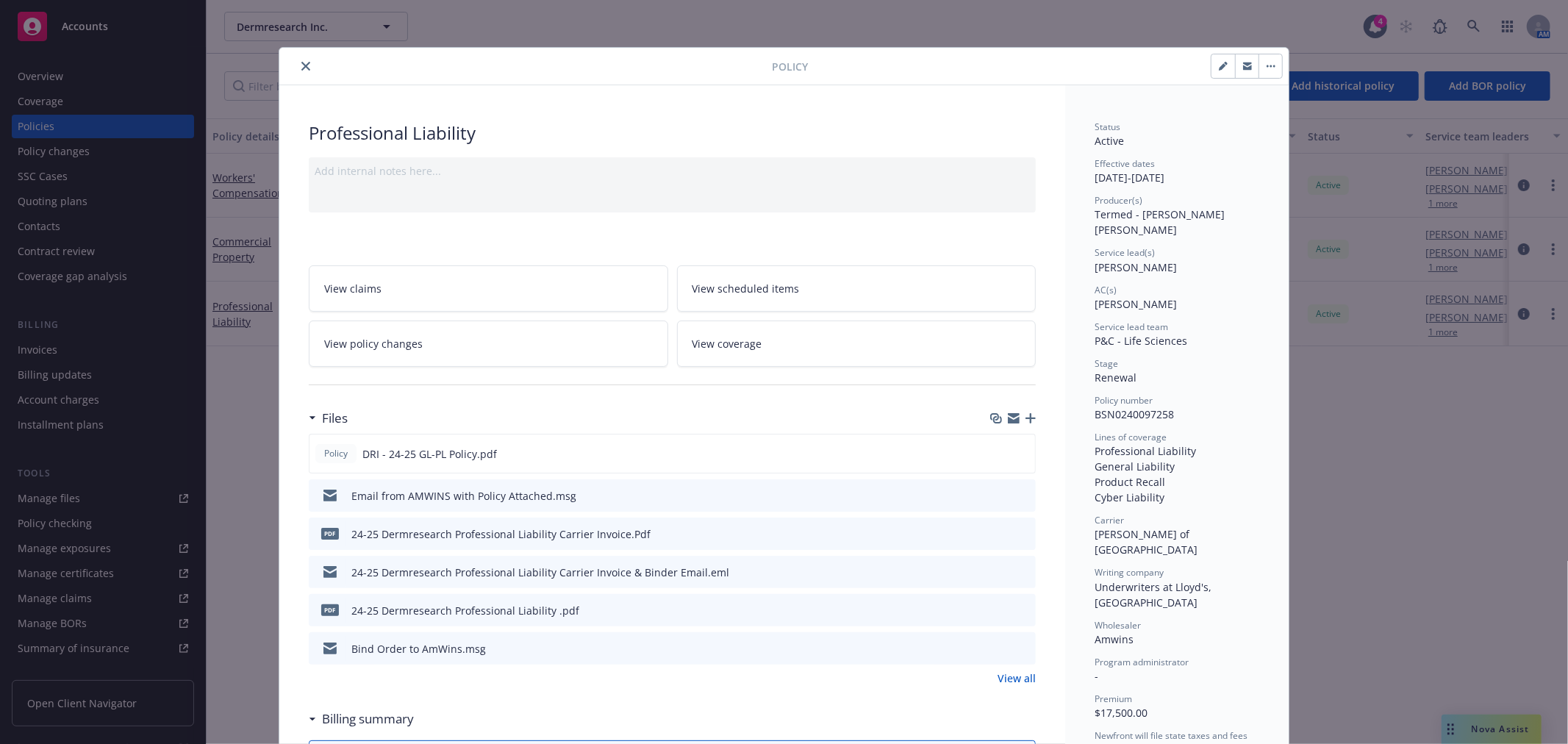
click at [297, 66] on button "close" at bounding box center [306, 67] width 18 height 18
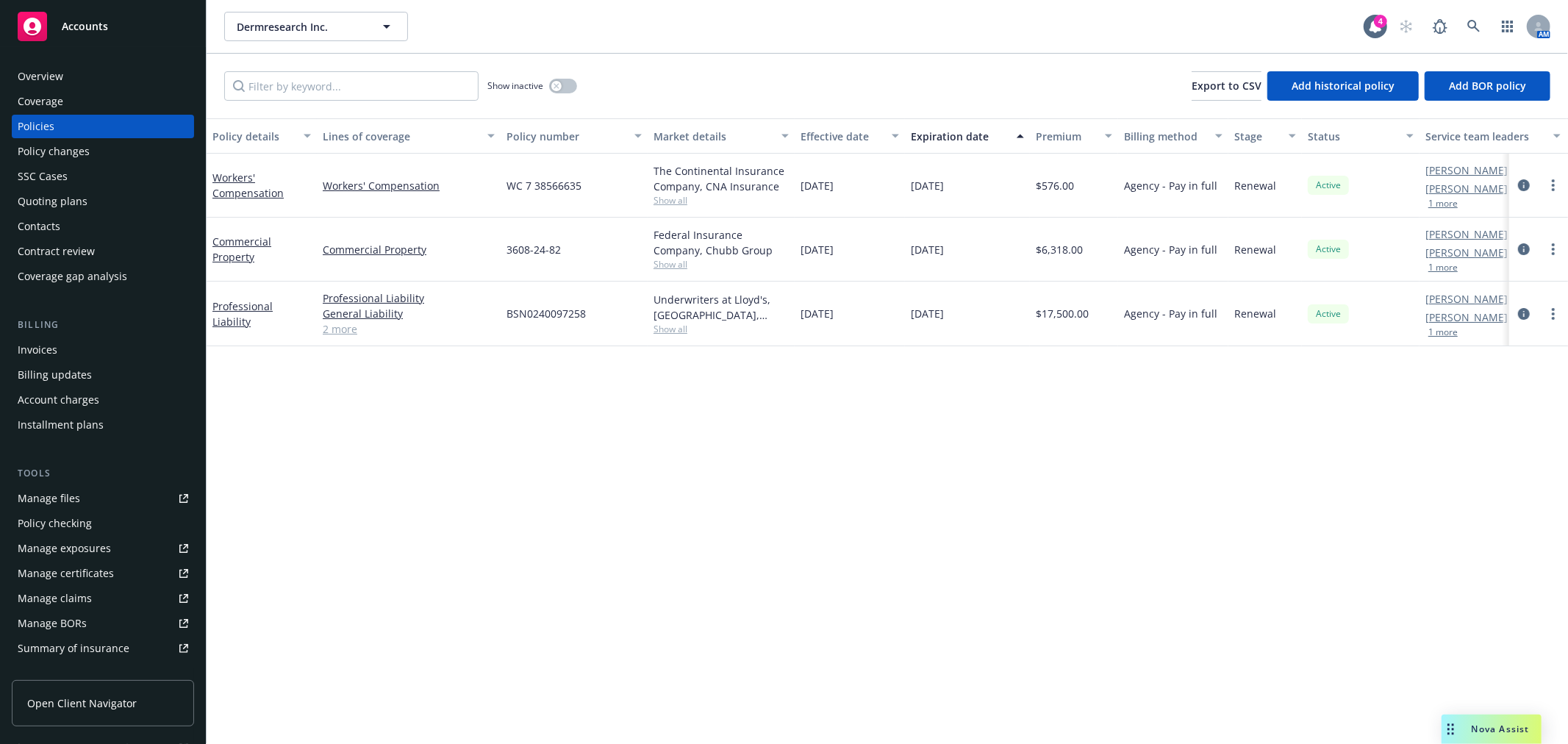
click at [1029, 484] on div "Policy details Lines of coverage Policy number Market details Effective date Ex…" at bounding box center [886, 431] width 1361 height 626
click at [921, 13] on div "Dermresearch Inc. Dermresearch Inc." at bounding box center [793, 27] width 1139 height 30
drag, startPoint x: 510, startPoint y: 501, endPoint x: 503, endPoint y: 515, distance: 15.7
click at [510, 501] on div "Policy details Lines of coverage Policy number Market details Effective date Ex…" at bounding box center [886, 431] width 1361 height 626
click at [262, 314] on link "Professional Liability" at bounding box center [242, 314] width 61 height 30
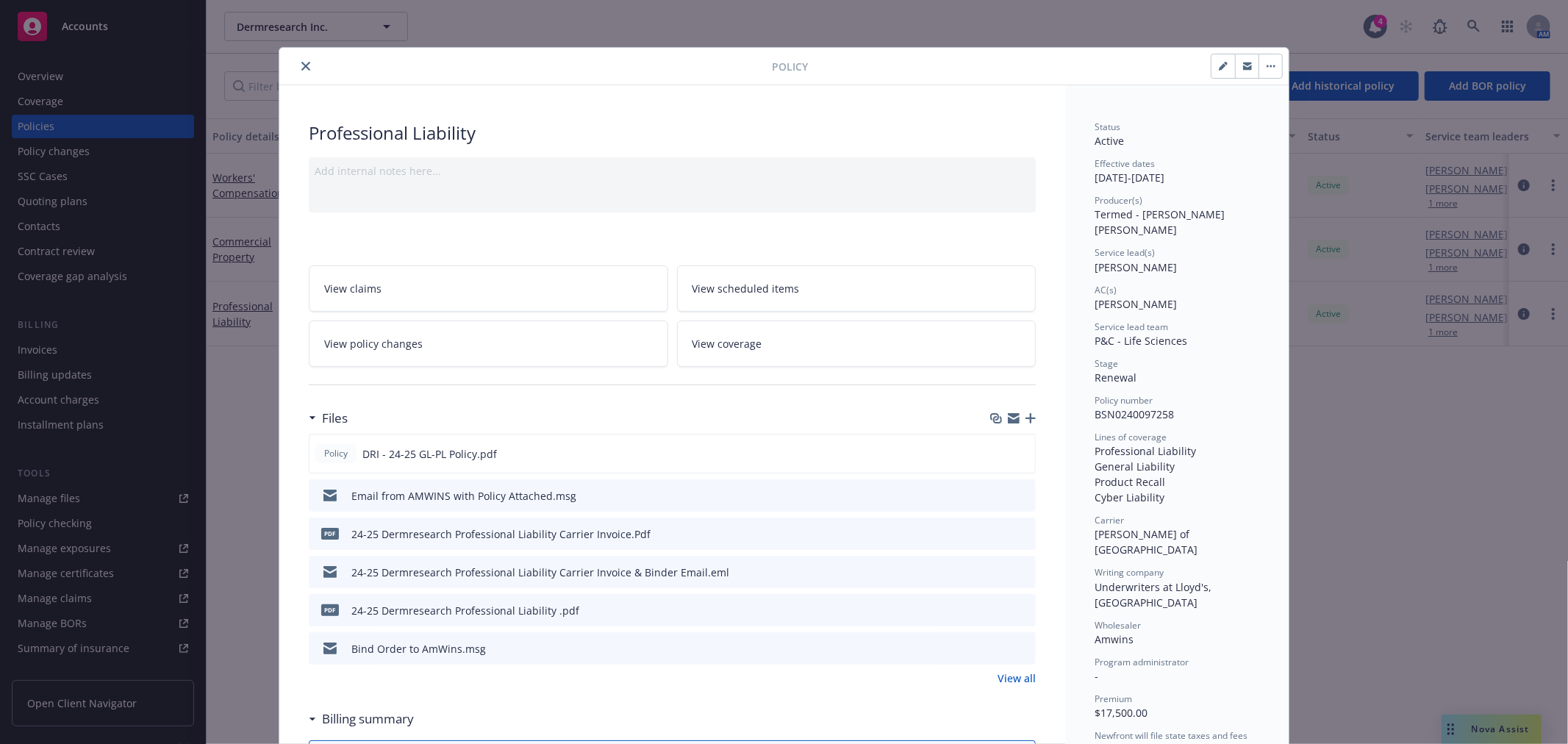
scroll to position [44, 0]
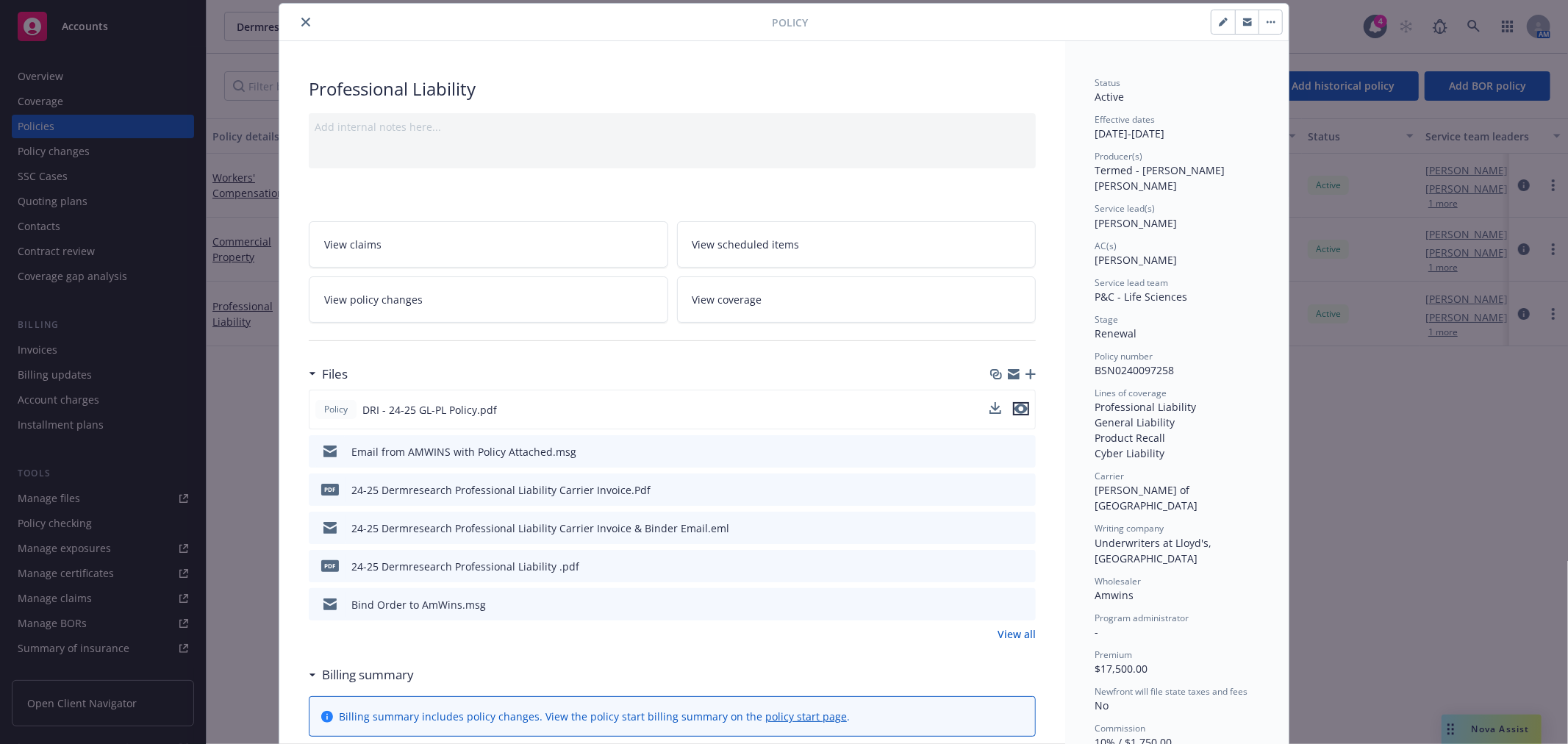
click at [1017, 406] on icon "preview file" at bounding box center [1021, 409] width 13 height 10
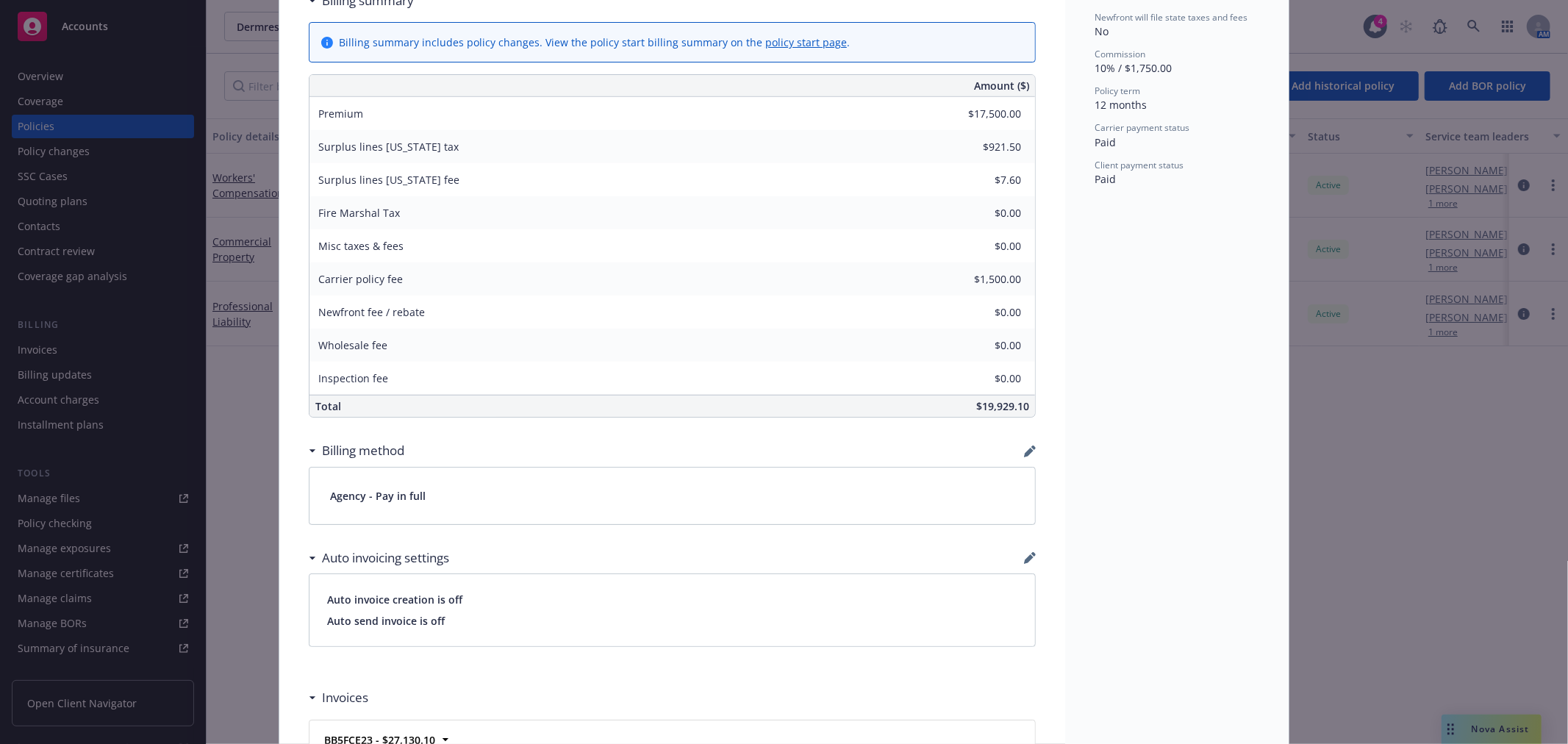
scroll to position [572, 0]
